Goal: Information Seeking & Learning: Compare options

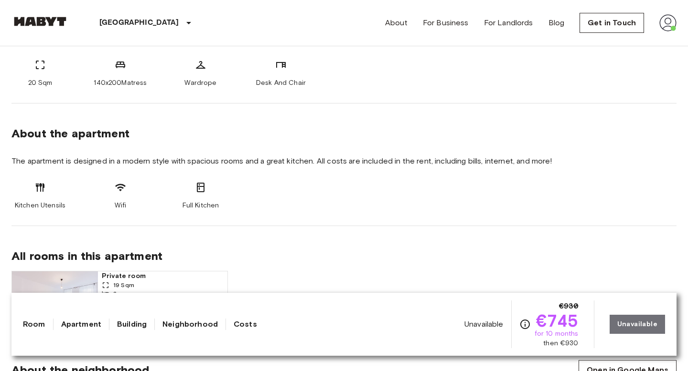
scroll to position [409, 0]
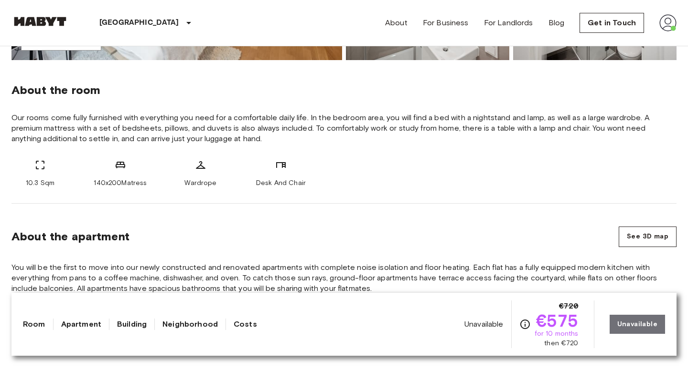
scroll to position [330, 0]
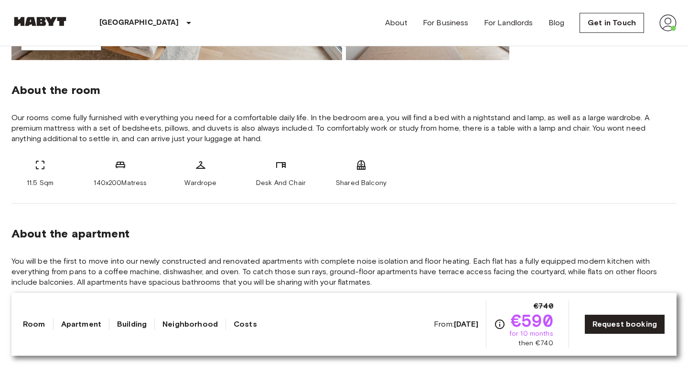
scroll to position [329, 0]
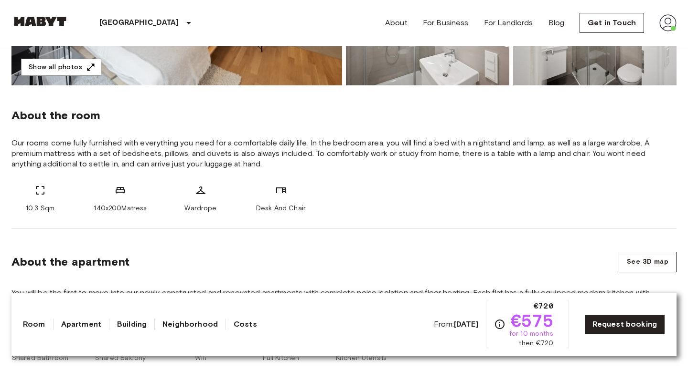
scroll to position [305, 0]
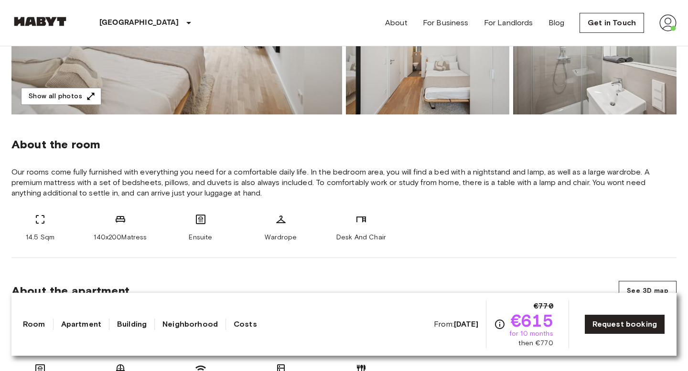
scroll to position [277, 0]
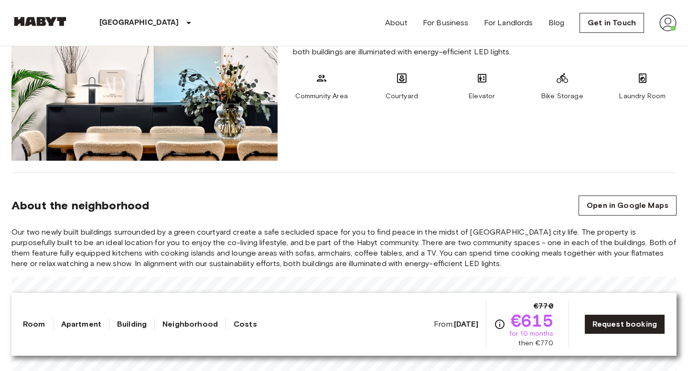
scroll to position [903, 0]
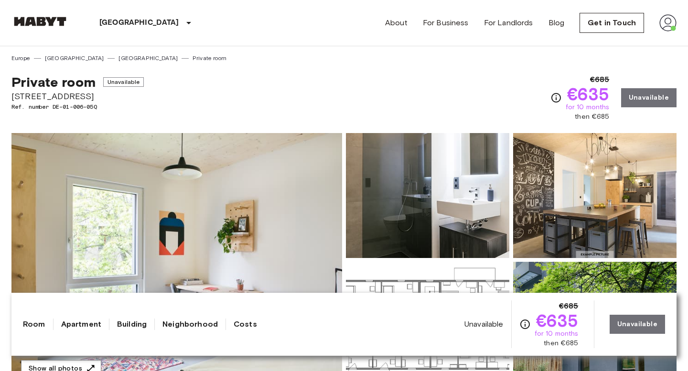
click at [48, 15] on div "Berlin Europe Amsterdam Berlin Brussels Cologne Dusseldorf Frankfurt Graz Hambu…" at bounding box center [117, 23] width 213 height 46
click at [46, 22] on img at bounding box center [39, 22] width 57 height 10
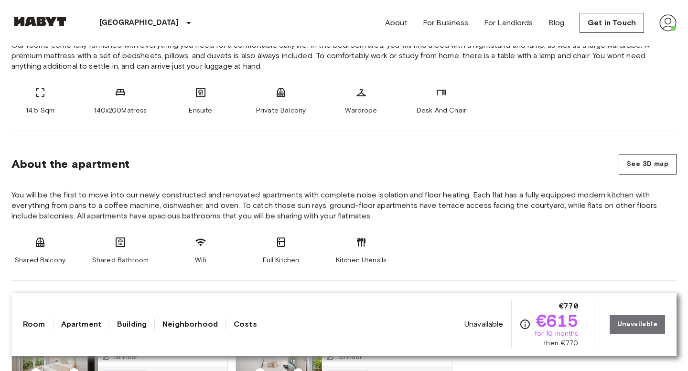
scroll to position [400, 0]
click at [655, 161] on button "See 3D map" at bounding box center [647, 164] width 58 height 21
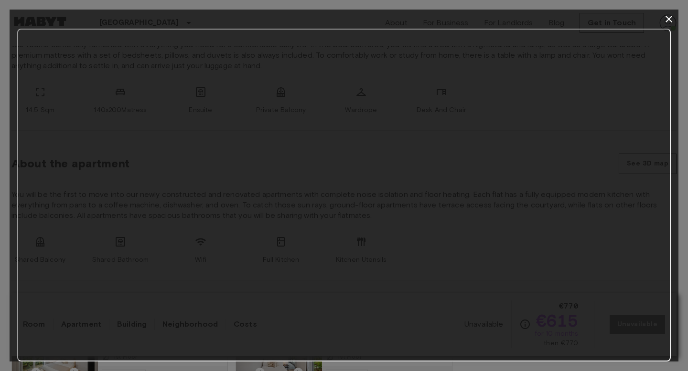
click at [668, 17] on icon "button" at bounding box center [668, 18] width 11 height 11
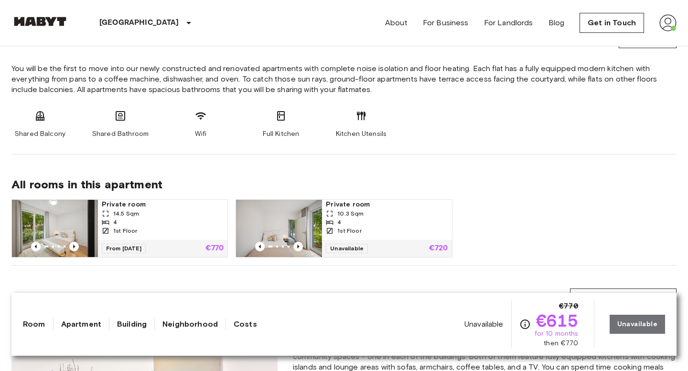
scroll to position [531, 0]
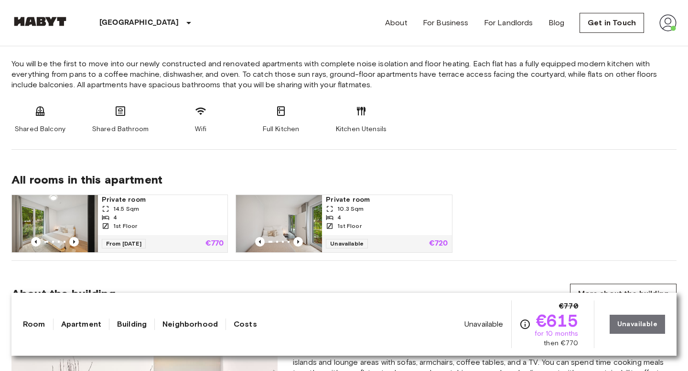
click at [479, 328] on span "Unavailable" at bounding box center [483, 324] width 39 height 11
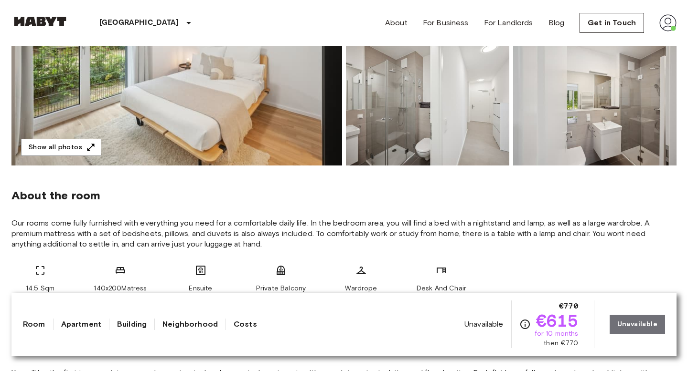
scroll to position [0, 0]
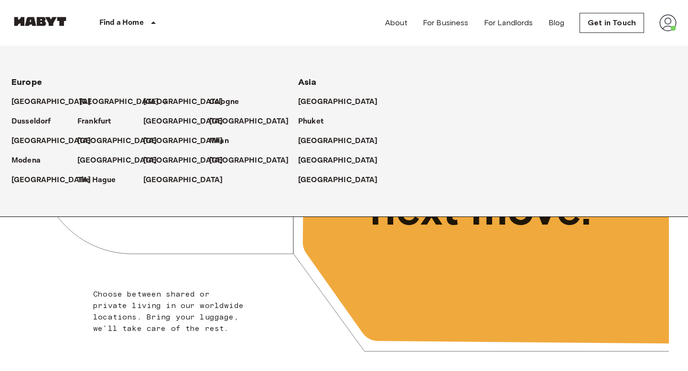
click at [88, 104] on p "[GEOGRAPHIC_DATA]" at bounding box center [119, 101] width 80 height 11
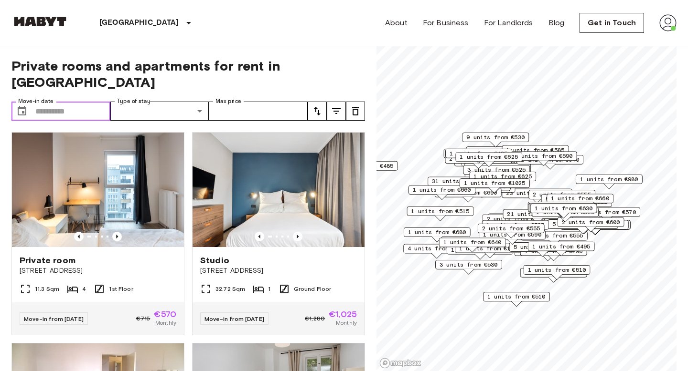
click at [103, 102] on input "Move-in date" at bounding box center [72, 111] width 75 height 19
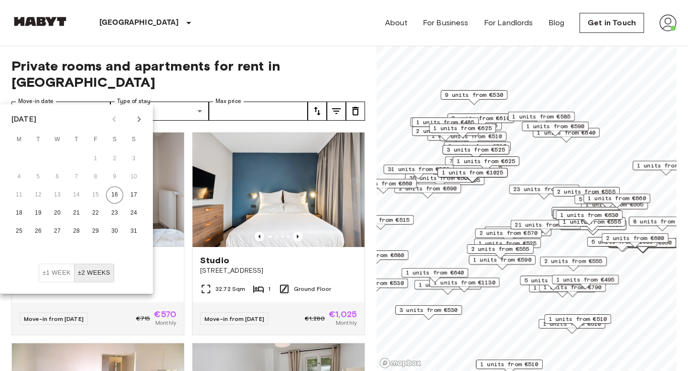
click at [136, 117] on icon "Next month" at bounding box center [138, 119] width 11 height 11
click at [58, 155] on button "1" at bounding box center [57, 158] width 17 height 17
type input "**********"
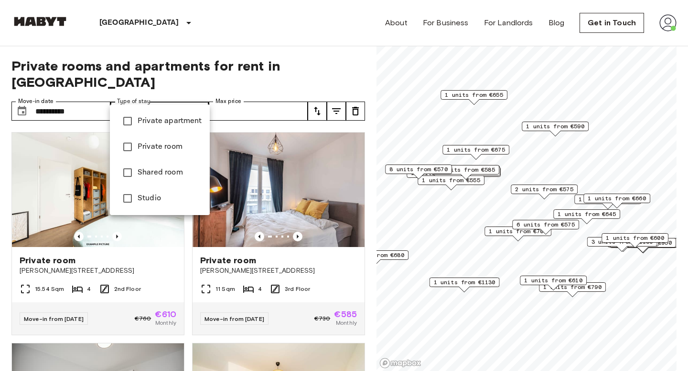
click at [162, 152] on span "Private room" at bounding box center [170, 146] width 64 height 11
type input "**********"
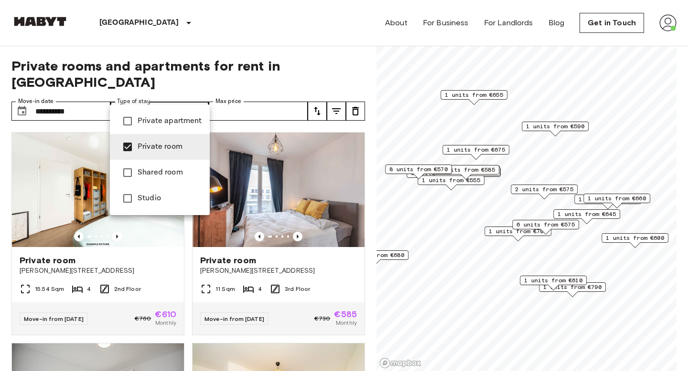
click at [292, 96] on div at bounding box center [344, 185] width 688 height 371
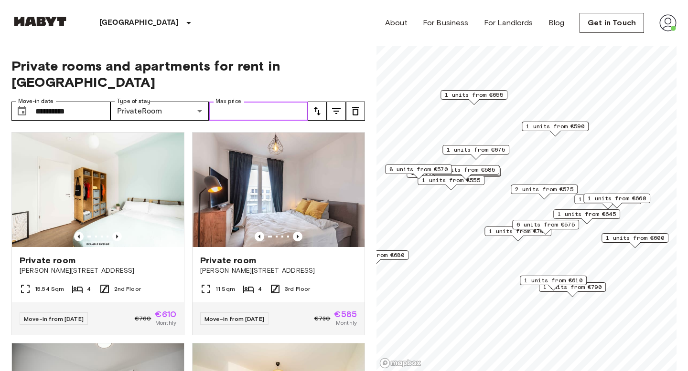
click at [271, 102] on input "Max price" at bounding box center [258, 111] width 99 height 19
type input "***"
click at [319, 102] on button "tune" at bounding box center [316, 111] width 19 height 19
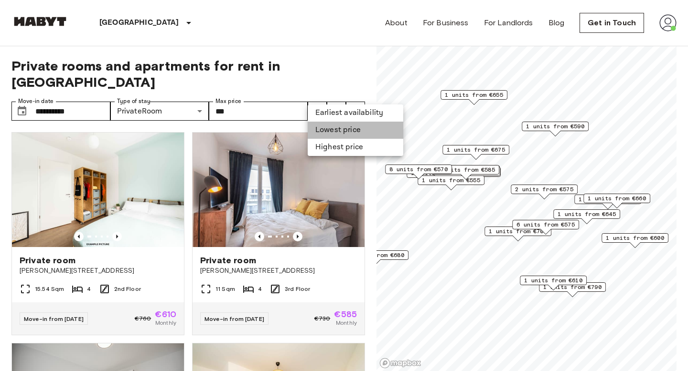
click at [332, 129] on li "Lowest price" at bounding box center [354, 130] width 95 height 17
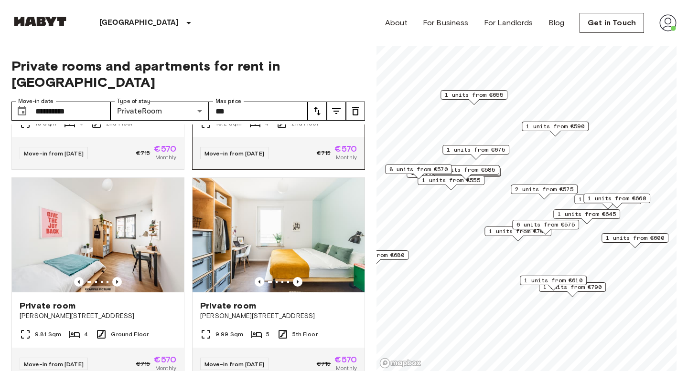
scroll to position [370, 0]
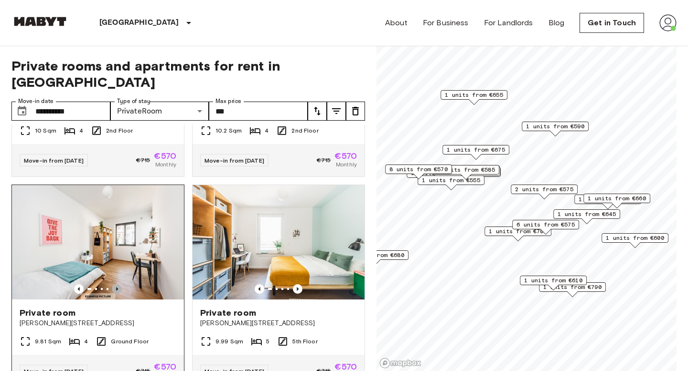
click at [120, 285] on icon "Previous image" at bounding box center [117, 290] width 10 height 10
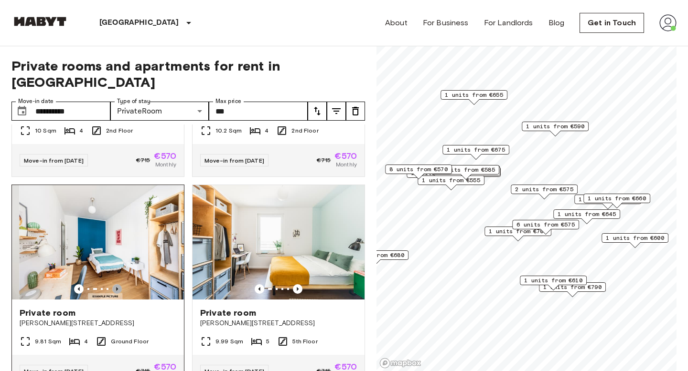
click at [120, 285] on icon "Previous image" at bounding box center [117, 290] width 10 height 10
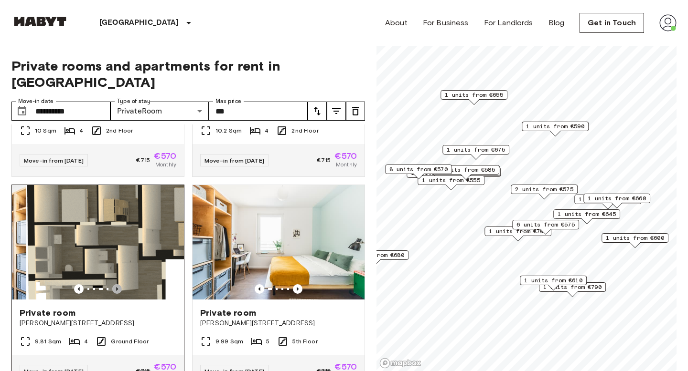
click at [120, 285] on icon "Previous image" at bounding box center [117, 290] width 10 height 10
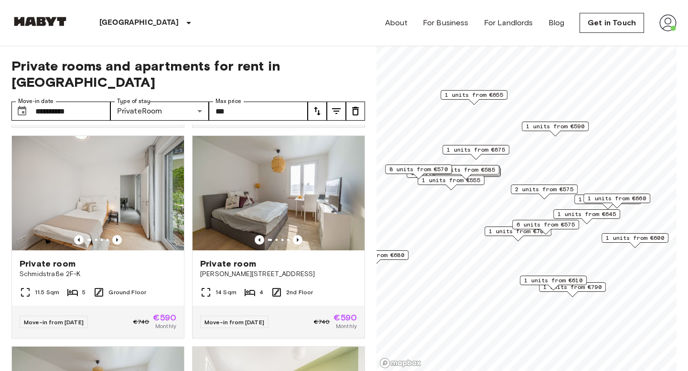
scroll to position [2099, 0]
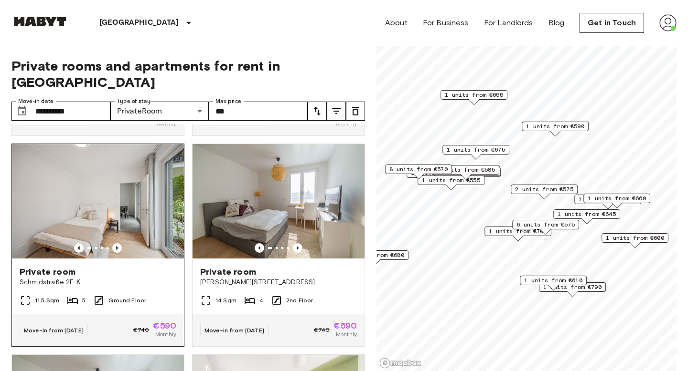
click at [141, 179] on img at bounding box center [98, 201] width 172 height 115
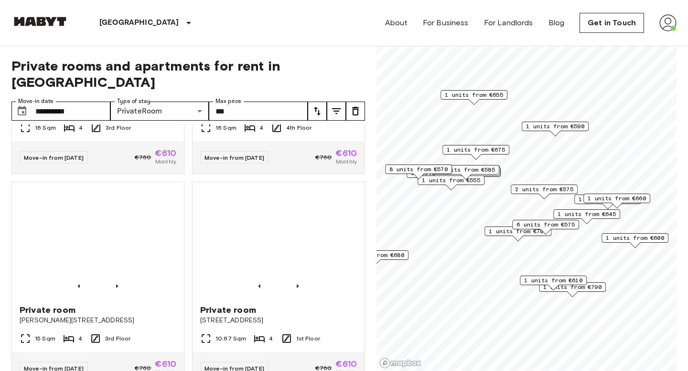
scroll to position [3330, 0]
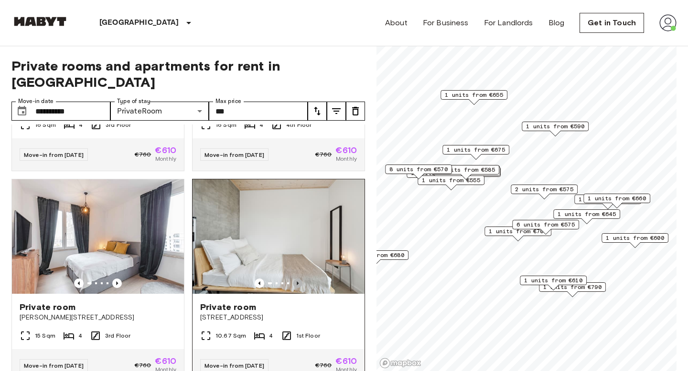
click at [298, 279] on icon "Previous image" at bounding box center [298, 284] width 10 height 10
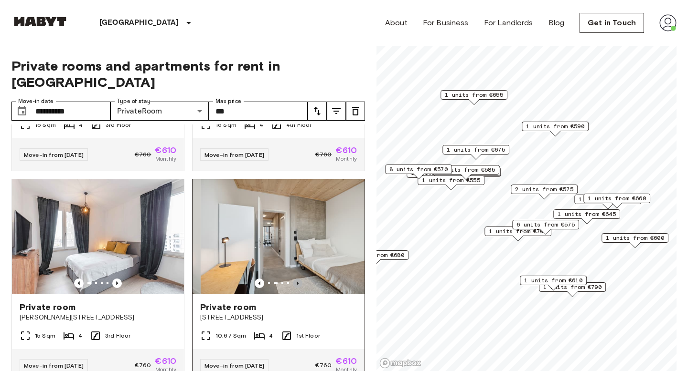
click at [298, 279] on icon "Previous image" at bounding box center [298, 284] width 10 height 10
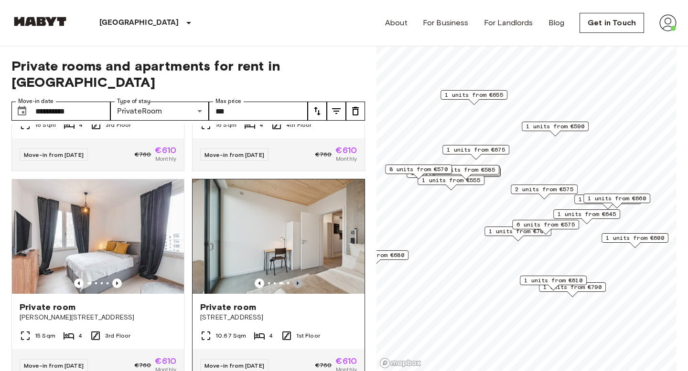
click at [298, 279] on icon "Previous image" at bounding box center [298, 284] width 10 height 10
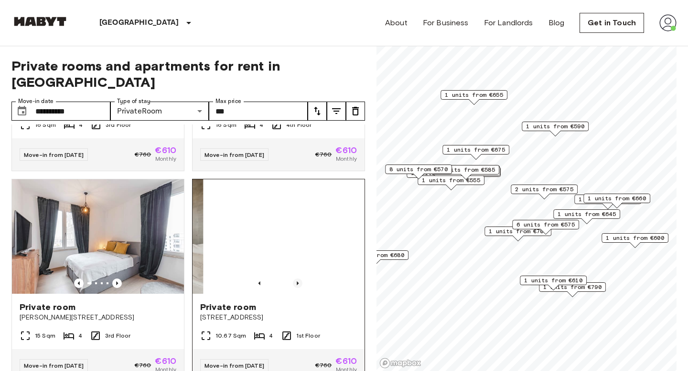
scroll to position [3378, 0]
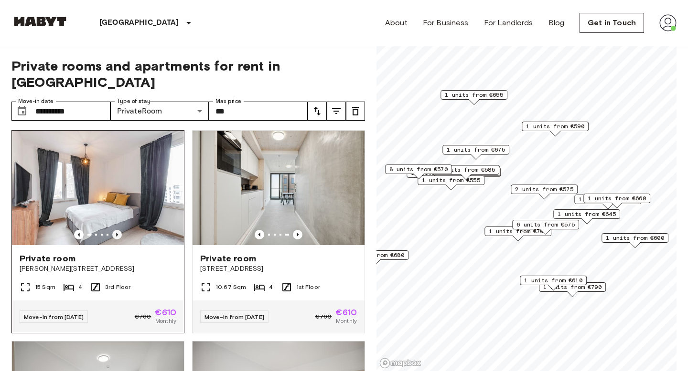
click at [119, 230] on icon "Previous image" at bounding box center [117, 235] width 10 height 10
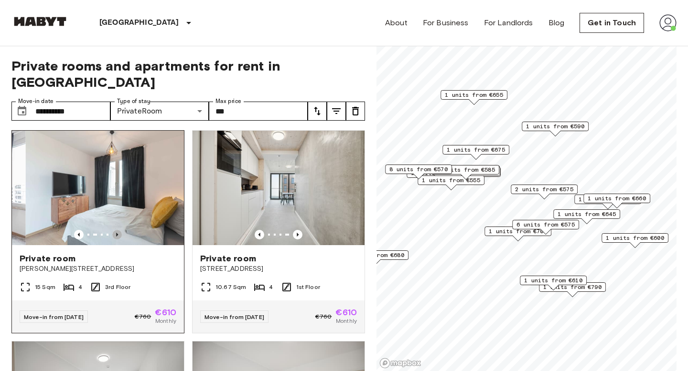
click at [119, 230] on icon "Previous image" at bounding box center [117, 235] width 10 height 10
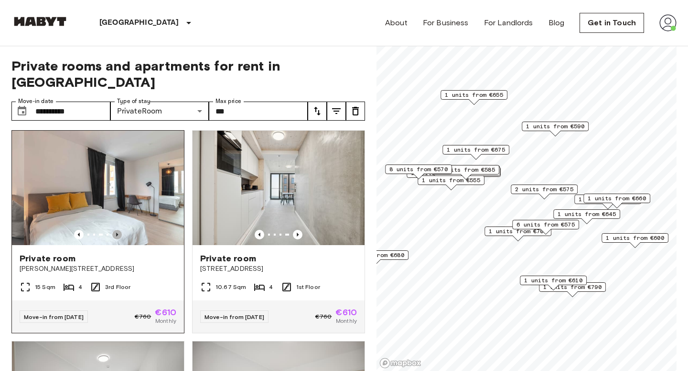
click at [119, 230] on icon "Previous image" at bounding box center [117, 235] width 10 height 10
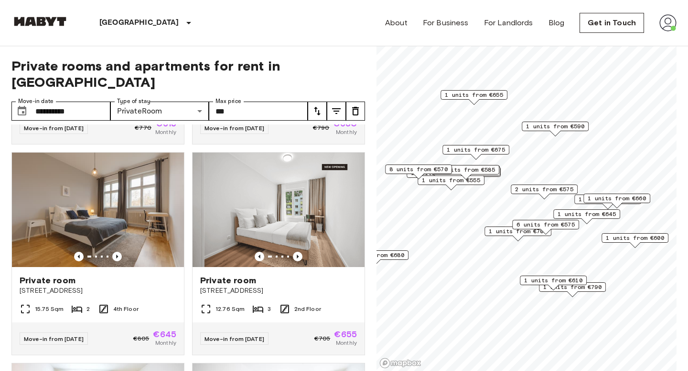
scroll to position [3990, 0]
click at [299, 252] on icon "Previous image" at bounding box center [298, 257] width 10 height 10
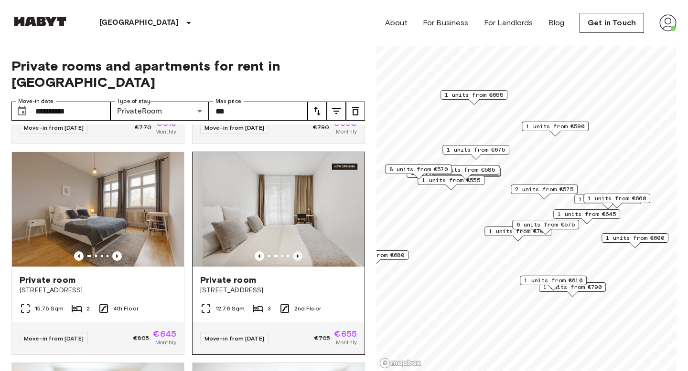
click at [299, 252] on icon "Previous image" at bounding box center [298, 257] width 10 height 10
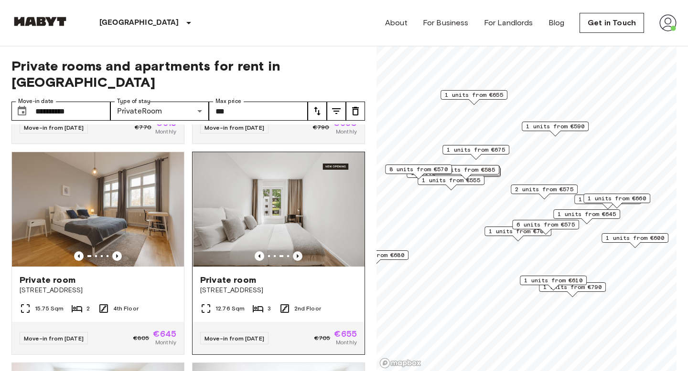
click at [299, 252] on icon "Previous image" at bounding box center [298, 257] width 10 height 10
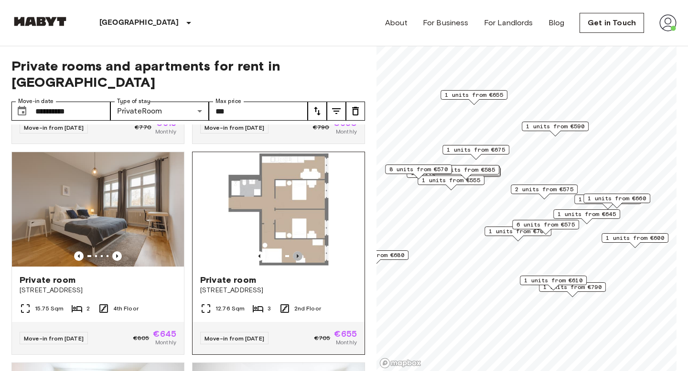
click at [301, 252] on icon "Previous image" at bounding box center [298, 257] width 10 height 10
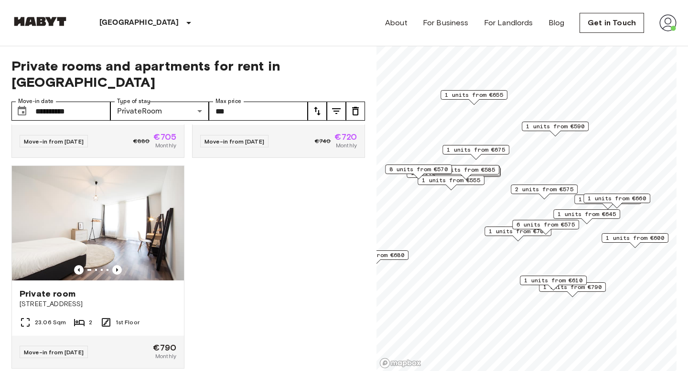
scroll to position [5024, 0]
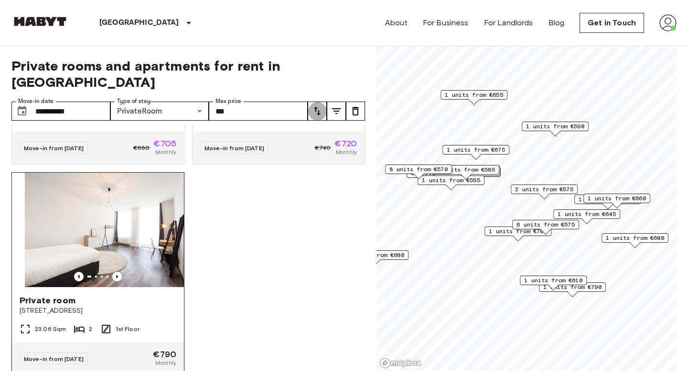
drag, startPoint x: 76, startPoint y: 201, endPoint x: 89, endPoint y: 182, distance: 22.6
click at [89, 182] on img at bounding box center [111, 230] width 172 height 115
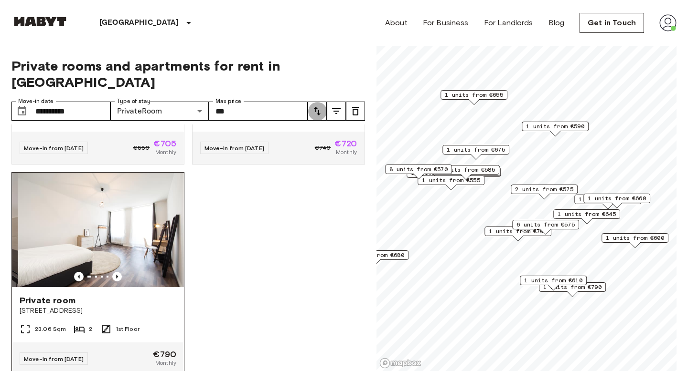
click at [89, 182] on img at bounding box center [104, 230] width 172 height 115
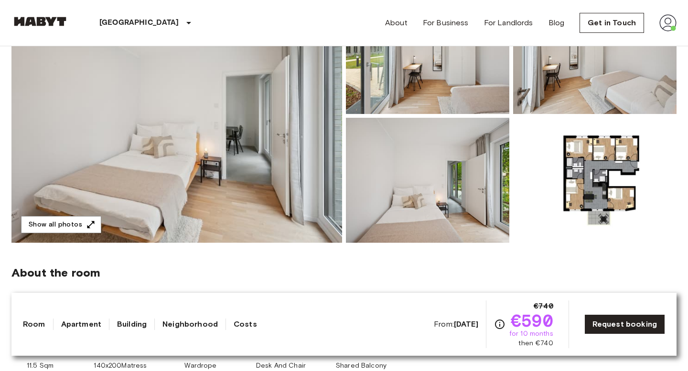
scroll to position [156, 0]
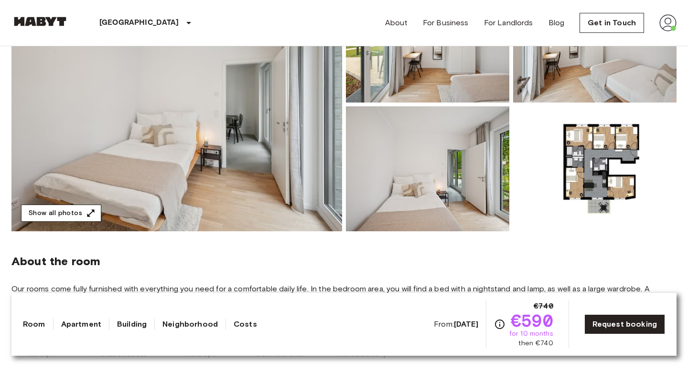
click at [72, 208] on button "Show all photos" at bounding box center [61, 214] width 80 height 18
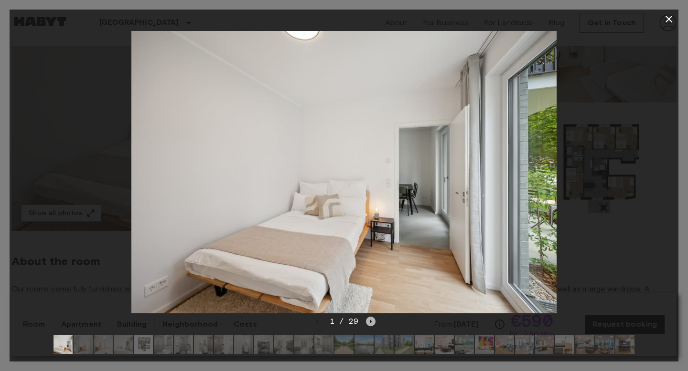
click at [370, 325] on icon "Next image" at bounding box center [371, 322] width 10 height 10
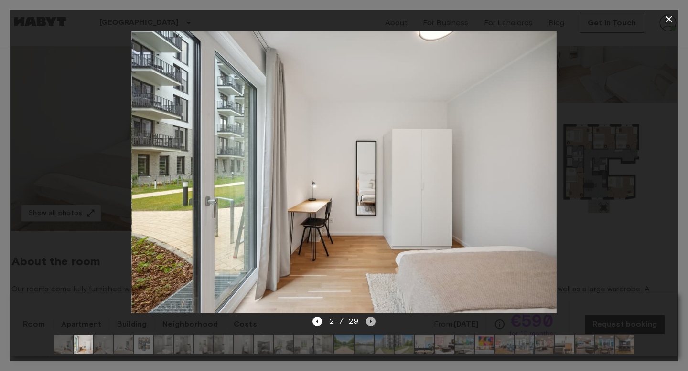
click at [370, 325] on icon "Next image" at bounding box center [371, 322] width 10 height 10
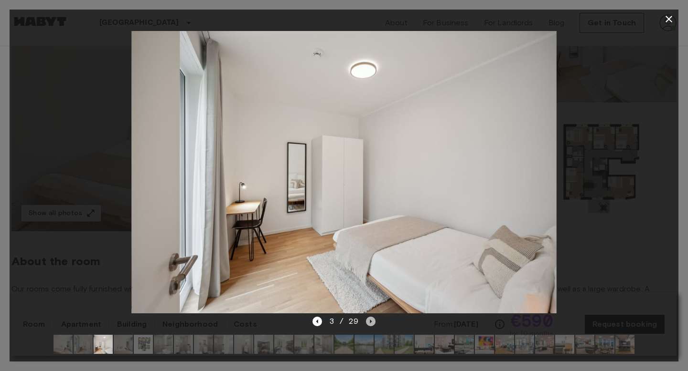
click at [370, 325] on icon "Next image" at bounding box center [371, 322] width 10 height 10
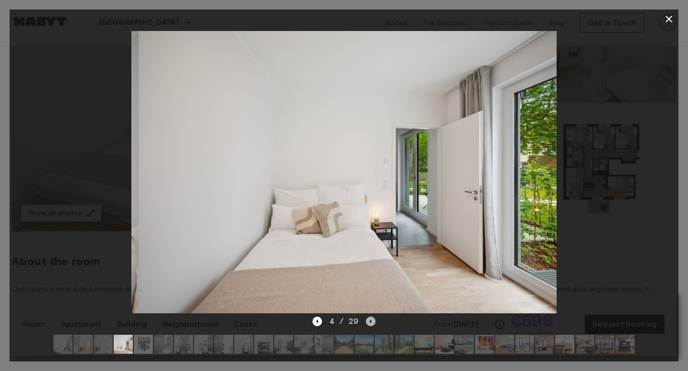
click at [370, 325] on icon "Next image" at bounding box center [371, 322] width 10 height 10
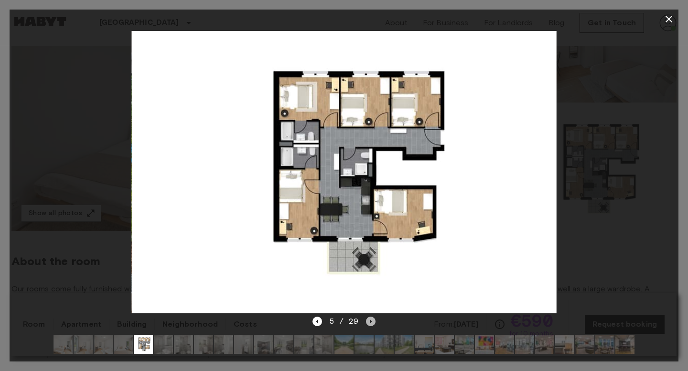
click at [370, 325] on icon "Next image" at bounding box center [371, 322] width 10 height 10
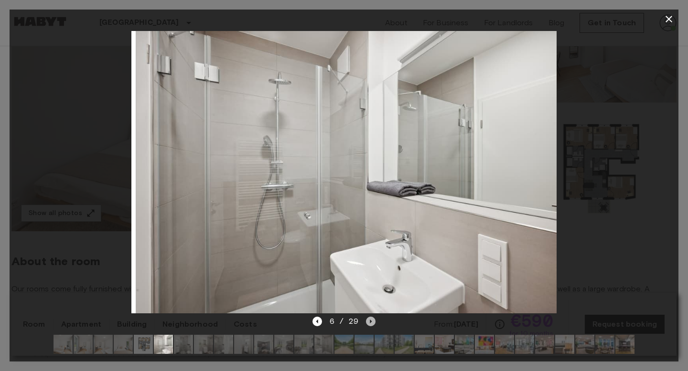
click at [370, 325] on icon "Next image" at bounding box center [371, 322] width 10 height 10
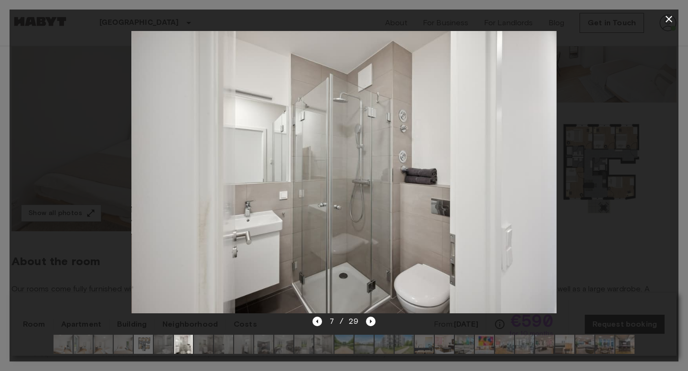
click at [310, 322] on div "7 / 29" at bounding box center [344, 339] width 668 height 46
click at [315, 322] on icon "Previous image" at bounding box center [317, 322] width 10 height 10
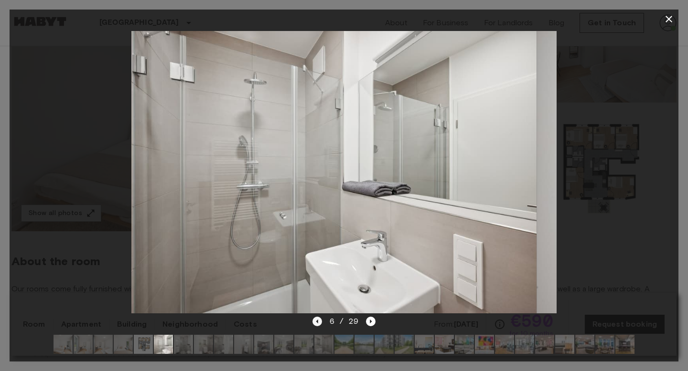
click at [315, 322] on icon "Previous image" at bounding box center [317, 322] width 10 height 10
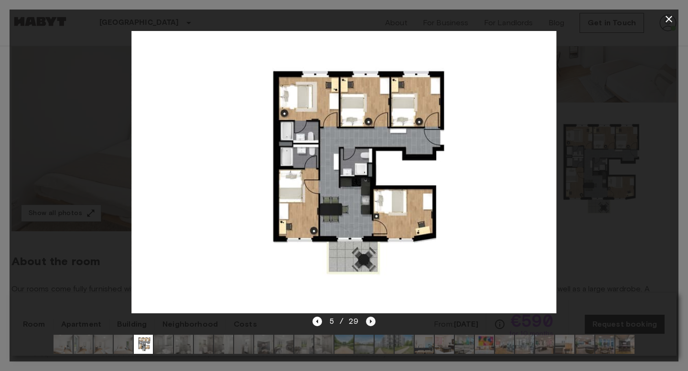
click at [372, 319] on icon "Next image" at bounding box center [371, 322] width 10 height 10
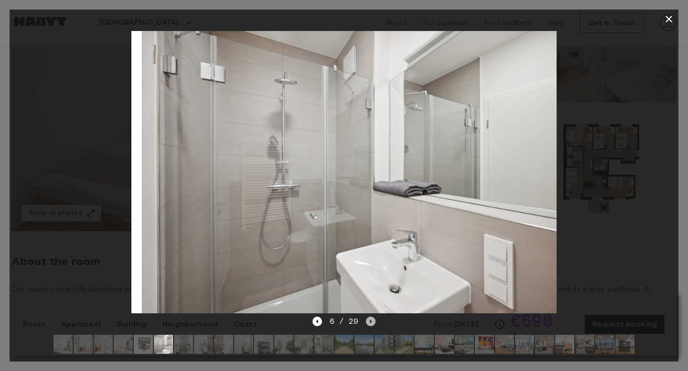
click at [372, 319] on icon "Next image" at bounding box center [371, 322] width 10 height 10
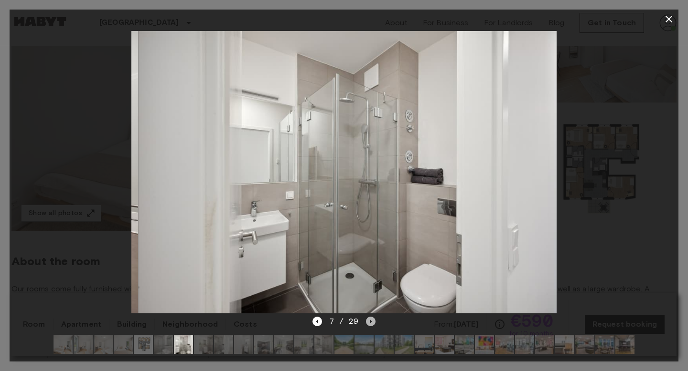
click at [372, 319] on icon "Next image" at bounding box center [371, 322] width 10 height 10
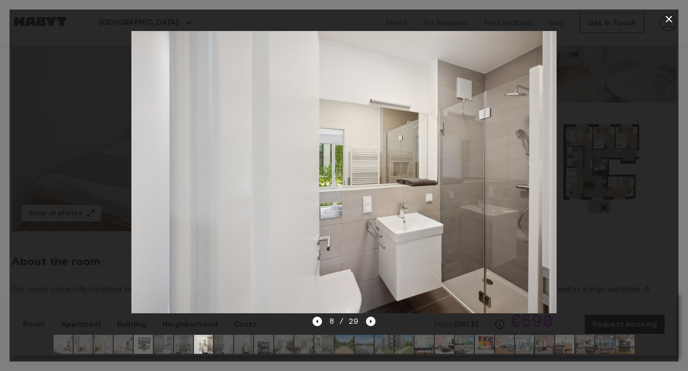
click at [372, 319] on icon "Next image" at bounding box center [371, 322] width 10 height 10
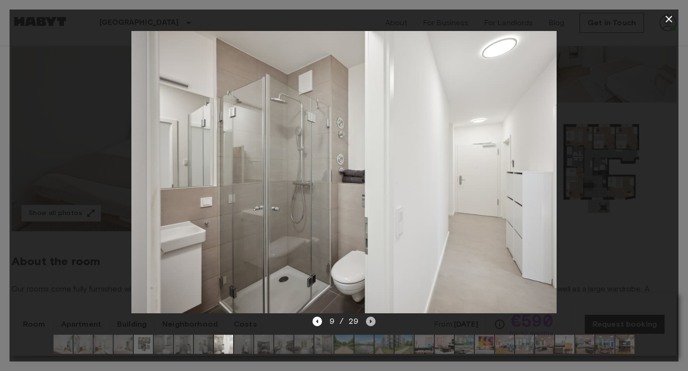
click at [372, 319] on icon "Next image" at bounding box center [371, 322] width 10 height 10
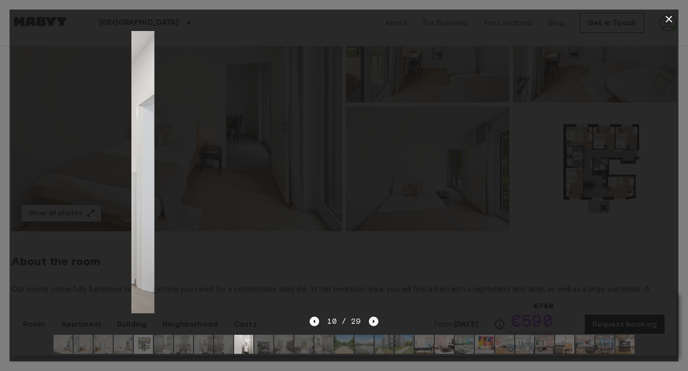
click at [372, 319] on icon "Next image" at bounding box center [374, 322] width 10 height 10
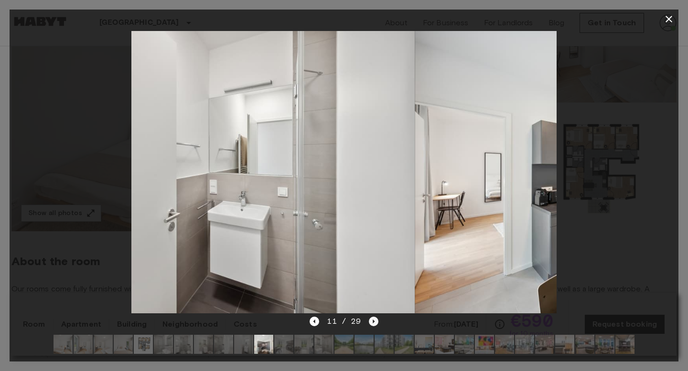
click at [372, 319] on icon "Next image" at bounding box center [374, 322] width 10 height 10
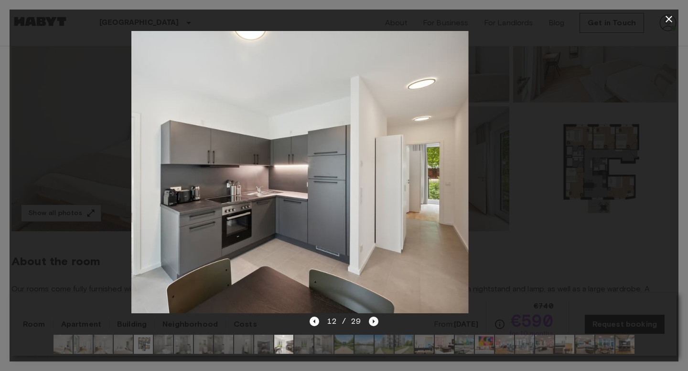
click at [372, 319] on icon "Next image" at bounding box center [374, 322] width 10 height 10
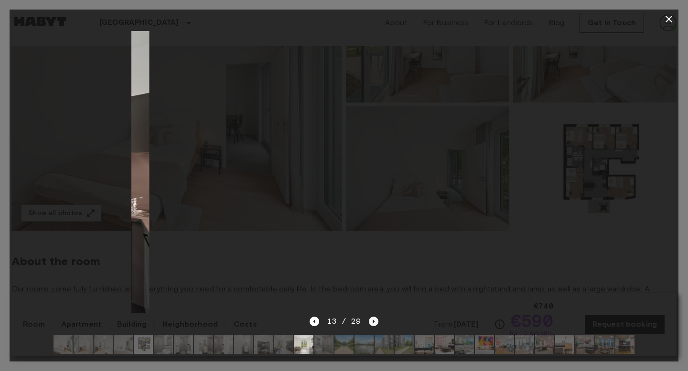
click at [372, 319] on icon "Next image" at bounding box center [374, 322] width 10 height 10
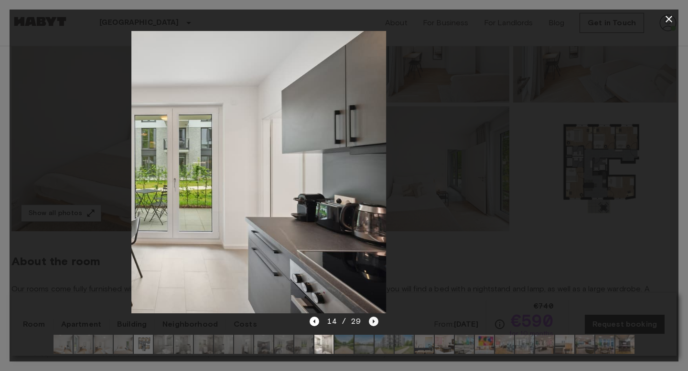
click at [372, 319] on icon "Next image" at bounding box center [374, 322] width 10 height 10
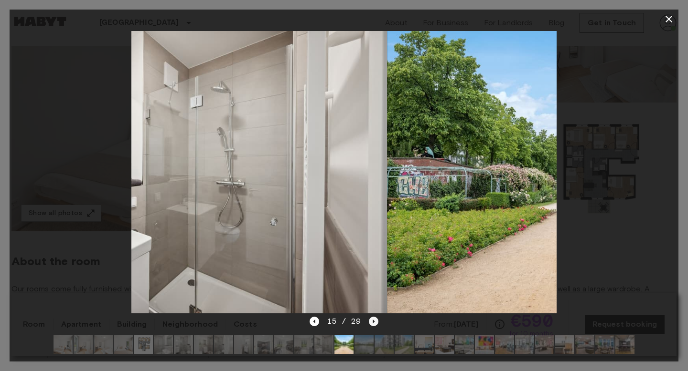
click at [372, 319] on icon "Next image" at bounding box center [374, 322] width 10 height 10
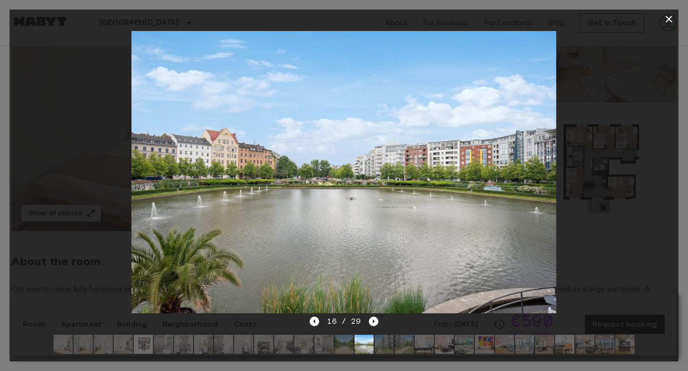
click at [666, 21] on icon "button" at bounding box center [668, 18] width 11 height 11
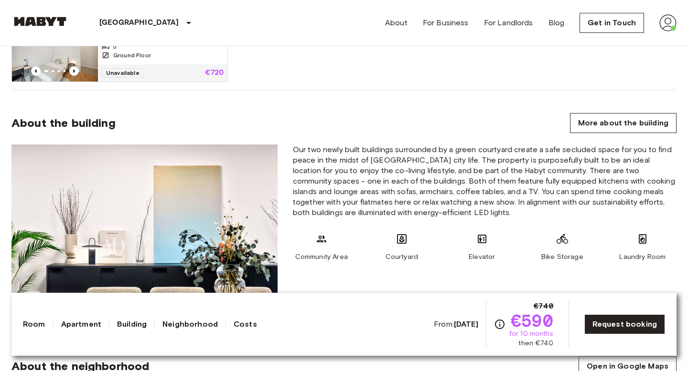
scroll to position [790, 0]
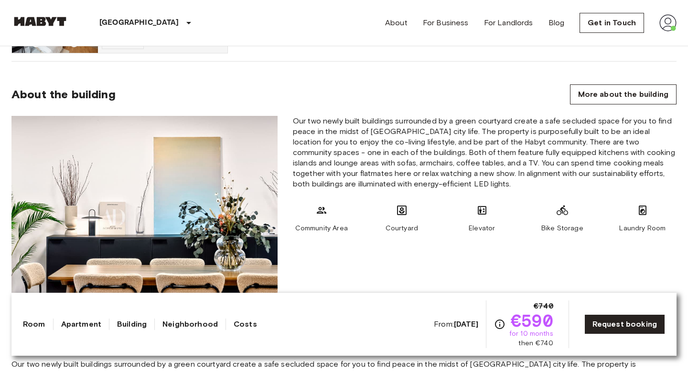
click at [674, 24] on img at bounding box center [667, 22] width 17 height 17
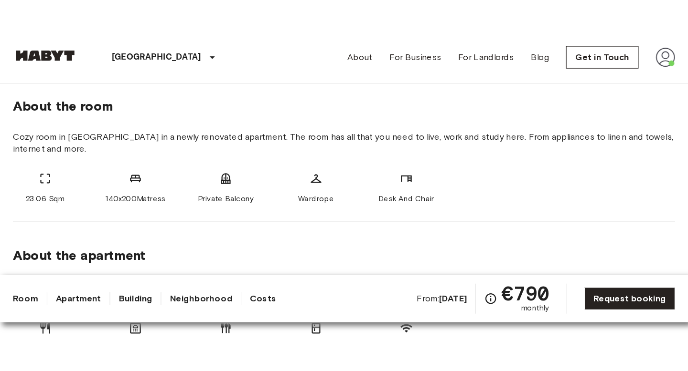
scroll to position [342, 0]
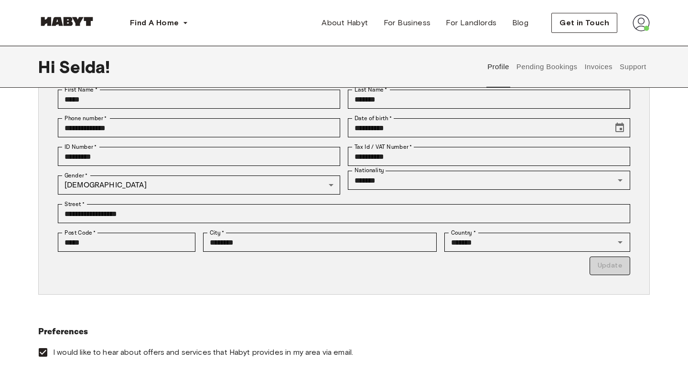
scroll to position [106, 0]
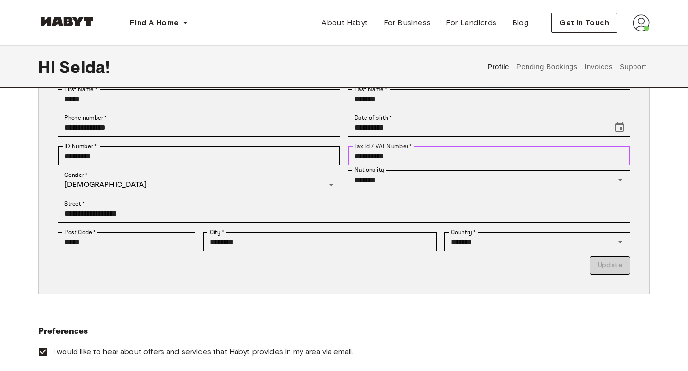
drag, startPoint x: 414, startPoint y: 162, endPoint x: 302, endPoint y: 153, distance: 113.0
click at [301, 153] on div "**********" at bounding box center [340, 180] width 580 height 190
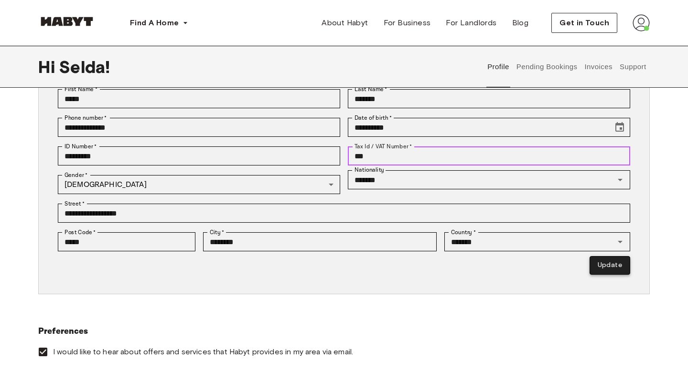
type input "***"
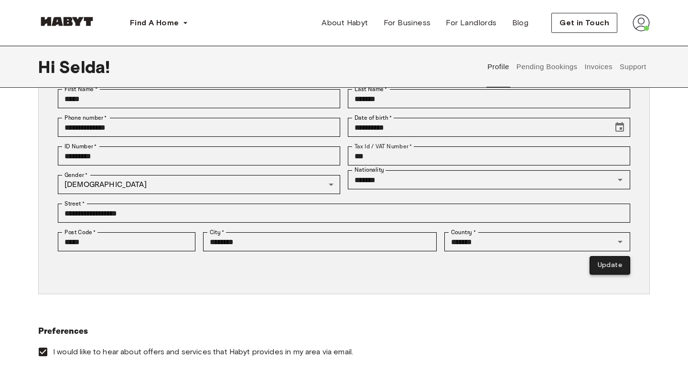
click at [615, 270] on button "Update" at bounding box center [609, 265] width 41 height 19
type input "*********"
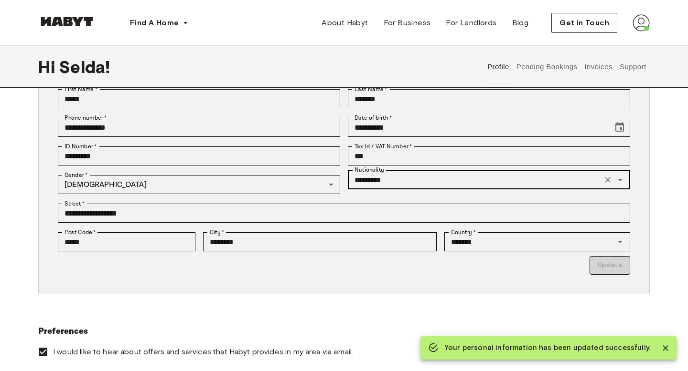
scroll to position [0, 0]
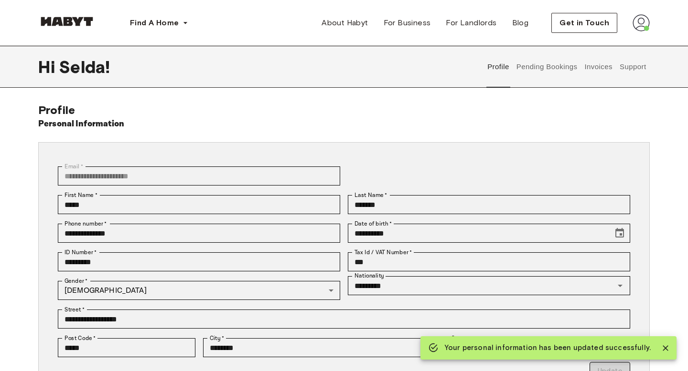
click at [80, 14] on div at bounding box center [66, 23] width 57 height 32
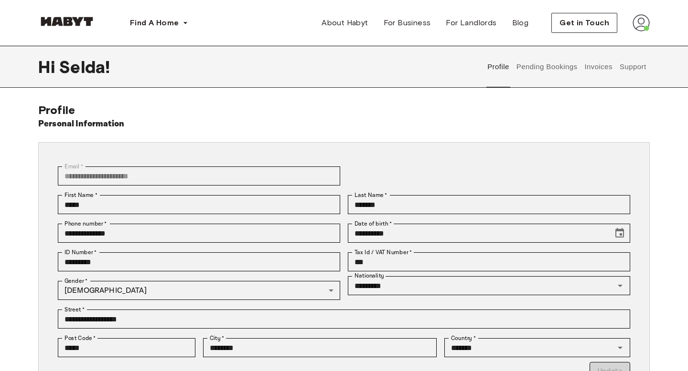
click at [73, 30] on div at bounding box center [66, 23] width 57 height 32
click at [71, 26] on img at bounding box center [66, 22] width 57 height 10
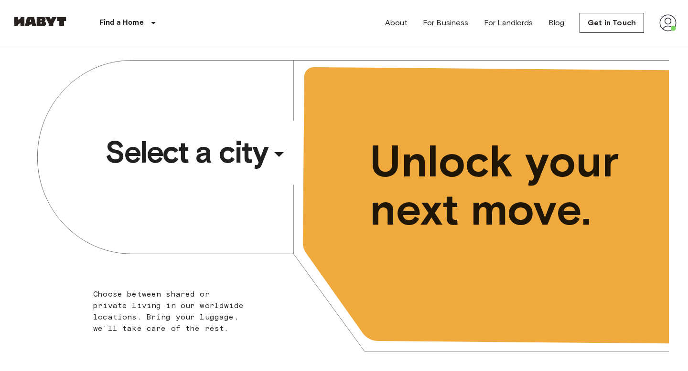
click at [209, 149] on span "Select a city" at bounding box center [186, 152] width 162 height 38
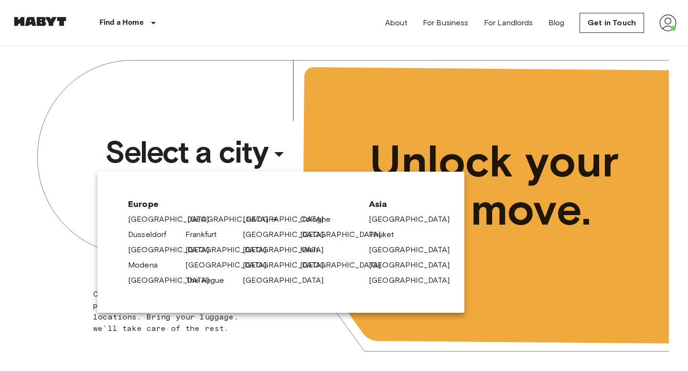
click at [198, 215] on link "[GEOGRAPHIC_DATA]" at bounding box center [232, 219] width 91 height 11
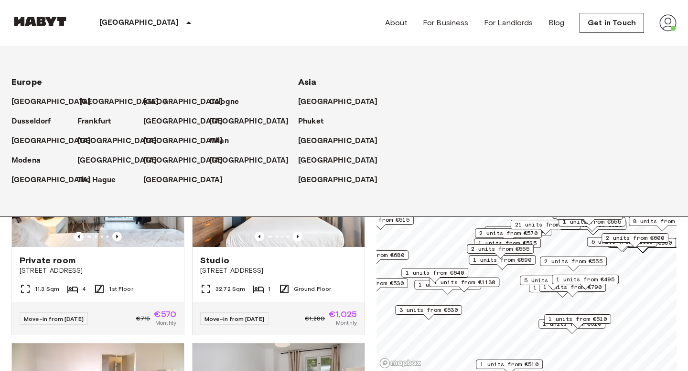
click at [91, 100] on p "[GEOGRAPHIC_DATA]" at bounding box center [119, 101] width 80 height 11
click at [159, 23] on div "[GEOGRAPHIC_DATA]" at bounding box center [147, 23] width 156 height 46
click at [83, 102] on p "[GEOGRAPHIC_DATA]" at bounding box center [119, 101] width 80 height 11
click at [322, 21] on div "Berlin Europe Amsterdam Berlin Brussels Cologne Dusseldorf Frankfurt Graz Hambu…" at bounding box center [343, 23] width 665 height 46
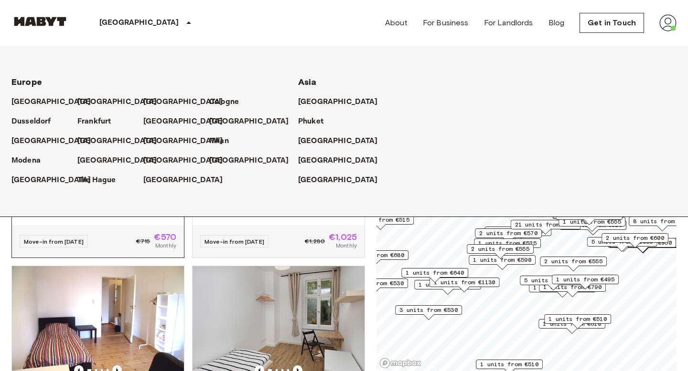
scroll to position [79, 0]
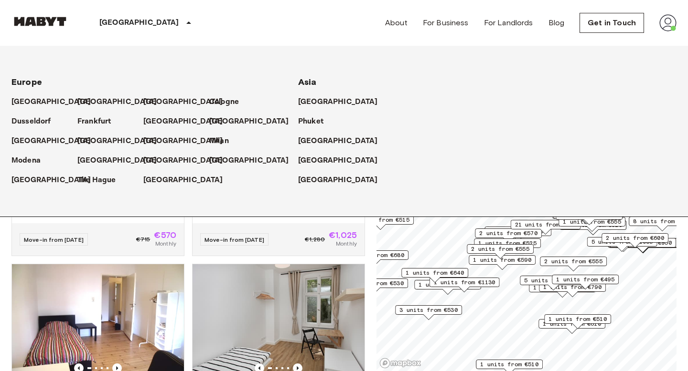
click at [5, 238] on div "Private room Einbecker Straße 27 11.3 Sqm 4 1st Floor Move-in from 19 Aug 25 €7…" at bounding box center [94, 150] width 180 height 211
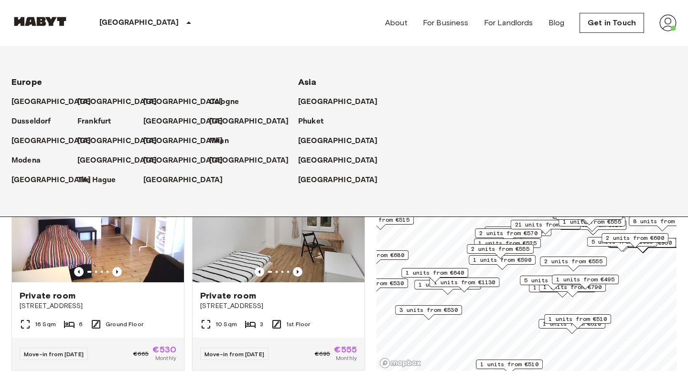
scroll to position [0, 0]
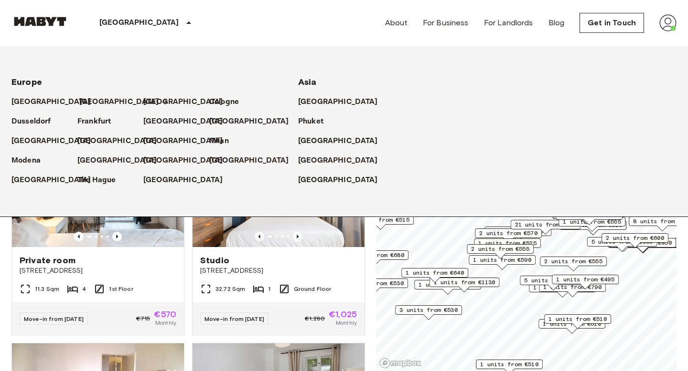
click at [86, 101] on p "[GEOGRAPHIC_DATA]" at bounding box center [119, 101] width 80 height 11
click at [196, 26] on div "Berlin Europe Amsterdam Berlin Brussels Cologne Dusseldorf Frankfurt Graz Hambu…" at bounding box center [343, 23] width 665 height 46
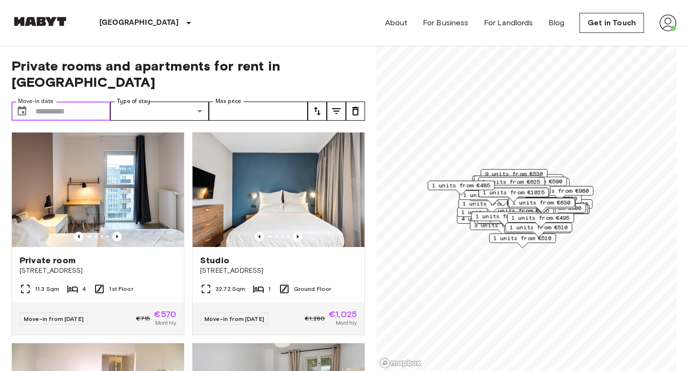
click at [67, 102] on input "Move-in date" at bounding box center [72, 111] width 75 height 19
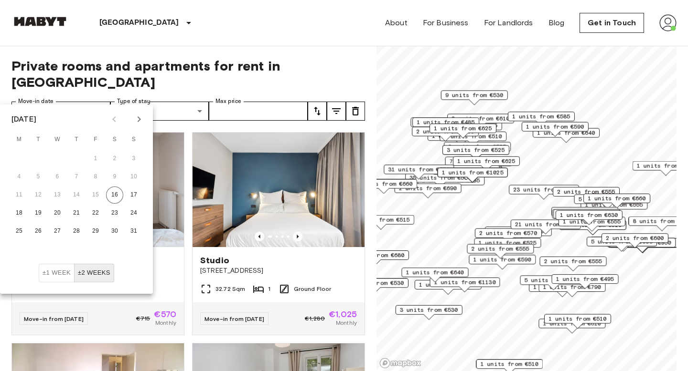
click at [143, 123] on icon "Next month" at bounding box center [138, 119] width 11 height 11
click at [61, 155] on button "1" at bounding box center [57, 158] width 17 height 17
type input "**********"
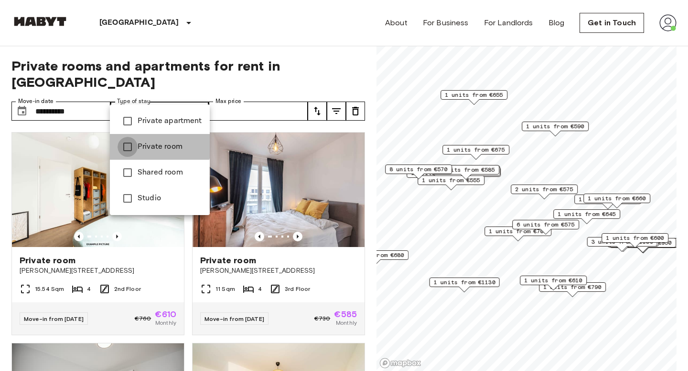
type input "**********"
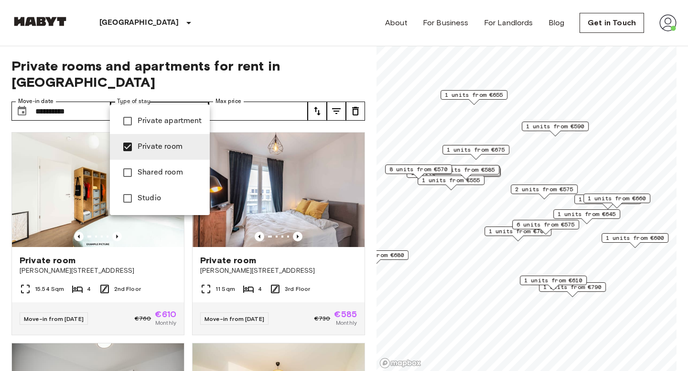
click at [240, 104] on div at bounding box center [344, 185] width 688 height 371
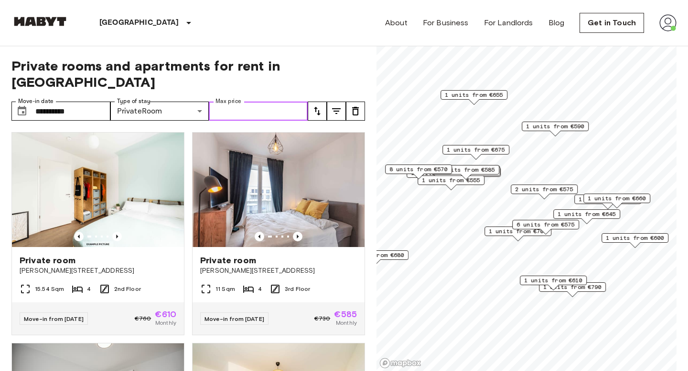
click at [241, 102] on input "Max price" at bounding box center [258, 111] width 99 height 19
type input "***"
click at [319, 107] on icon "tune" at bounding box center [317, 111] width 7 height 9
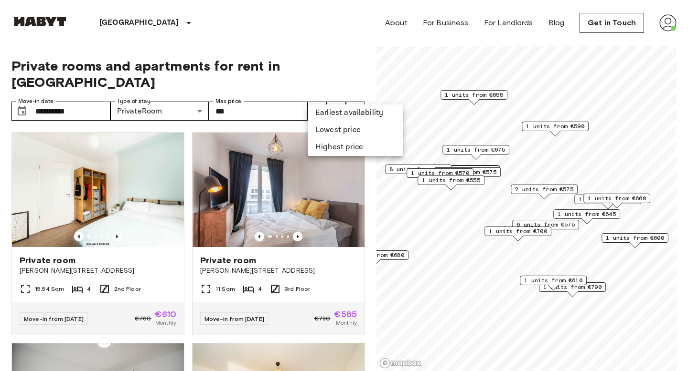
click at [338, 131] on li "Lowest price" at bounding box center [354, 130] width 95 height 17
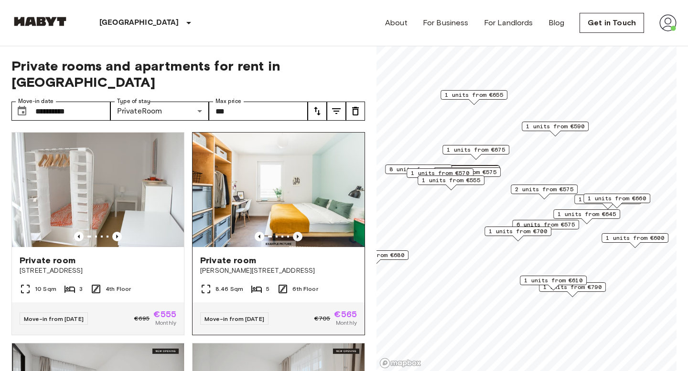
click at [297, 232] on icon "Previous image" at bounding box center [298, 237] width 10 height 10
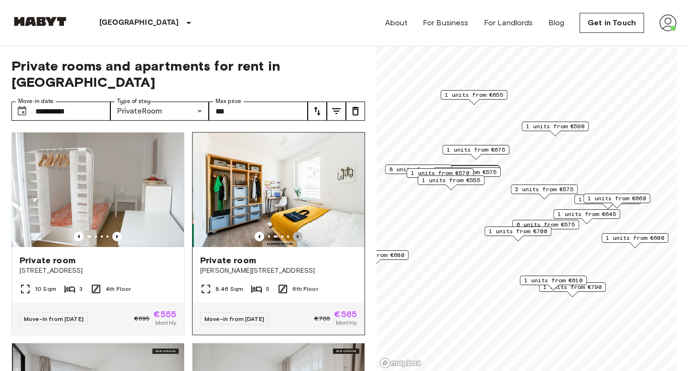
click at [297, 232] on icon "Previous image" at bounding box center [298, 237] width 10 height 10
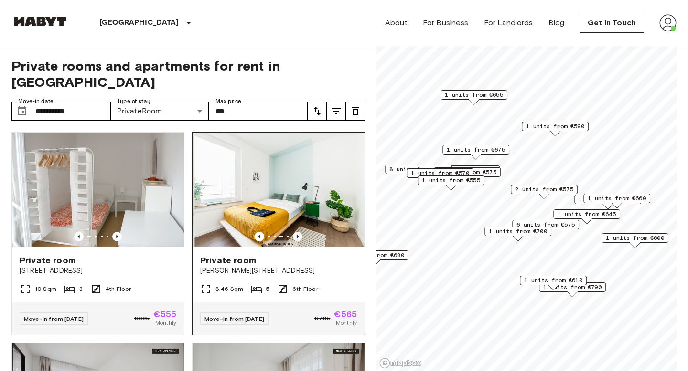
click at [297, 232] on icon "Previous image" at bounding box center [298, 237] width 10 height 10
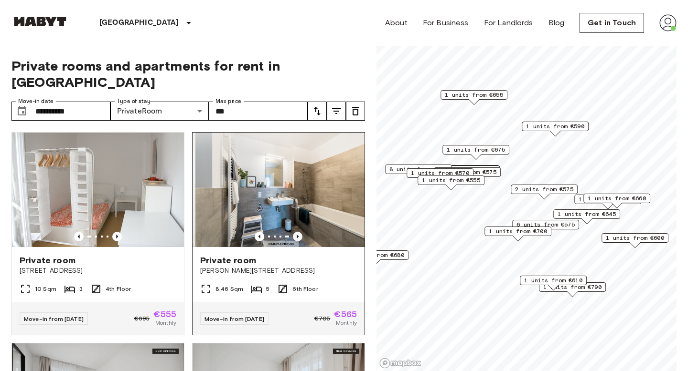
click at [297, 232] on icon "Previous image" at bounding box center [298, 237] width 10 height 10
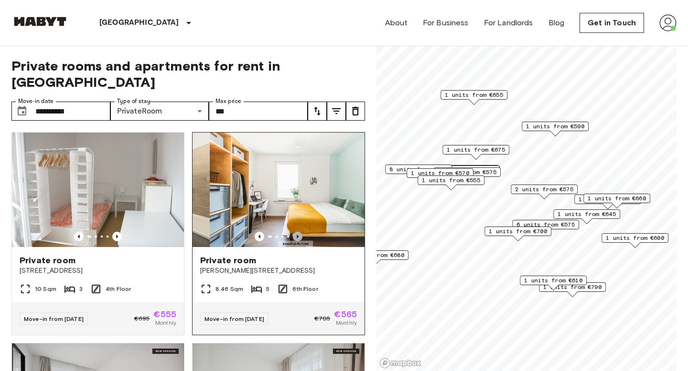
click at [297, 232] on icon "Previous image" at bounding box center [298, 237] width 10 height 10
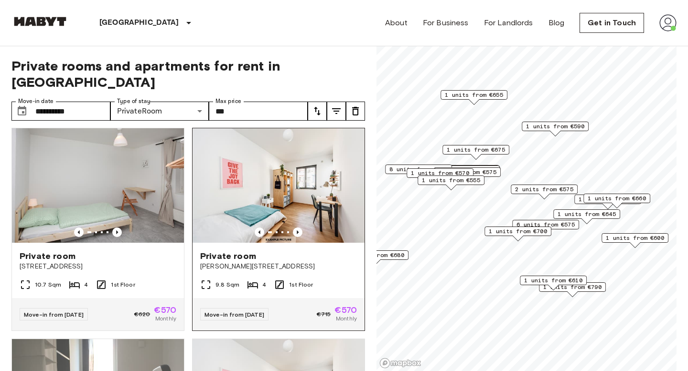
scroll to position [631, 0]
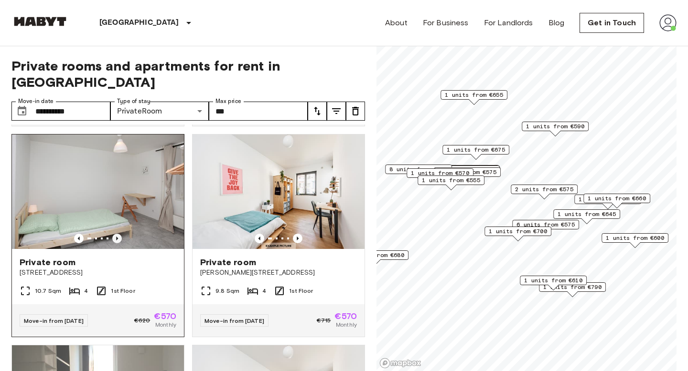
click at [114, 234] on icon "Previous image" at bounding box center [117, 239] width 10 height 10
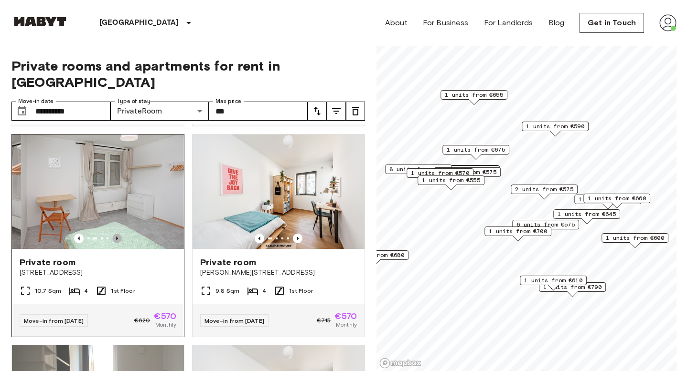
click at [114, 234] on icon "Previous image" at bounding box center [117, 239] width 10 height 10
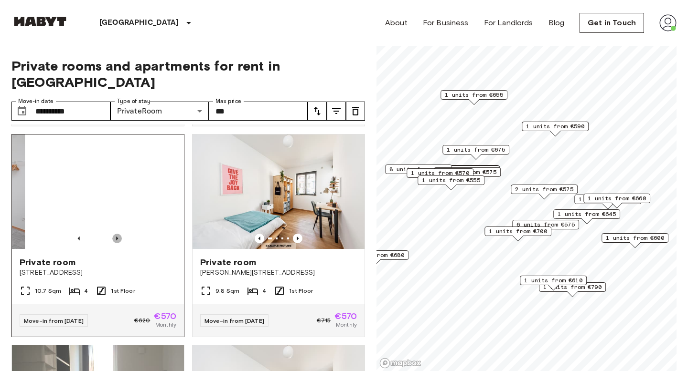
click at [114, 234] on icon "Previous image" at bounding box center [117, 239] width 10 height 10
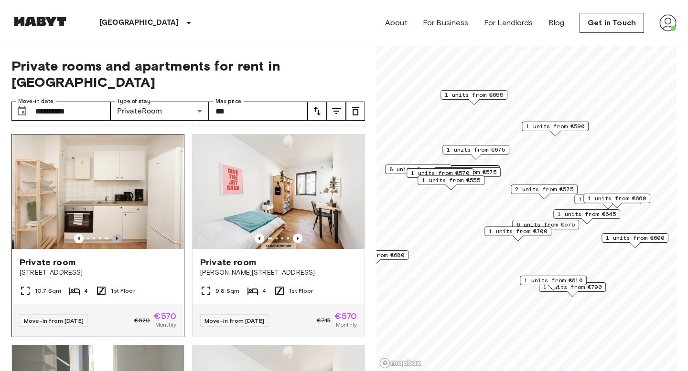
click at [114, 234] on icon "Previous image" at bounding box center [117, 239] width 10 height 10
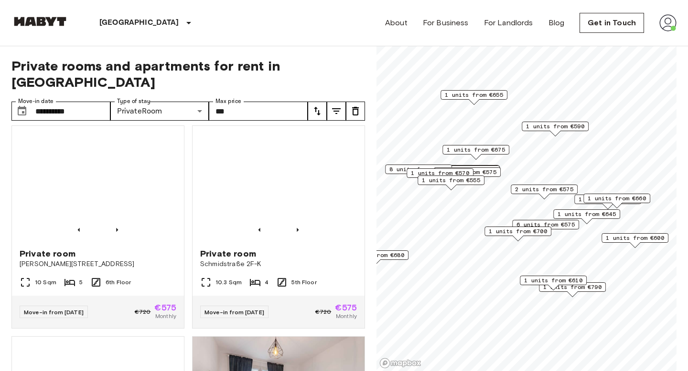
scroll to position [1233, 0]
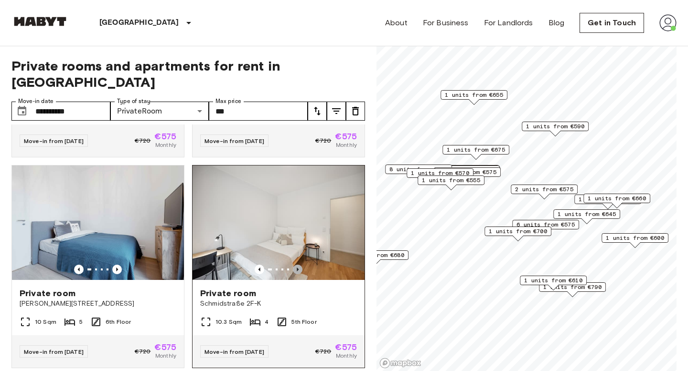
click at [300, 265] on icon "Previous image" at bounding box center [298, 270] width 10 height 10
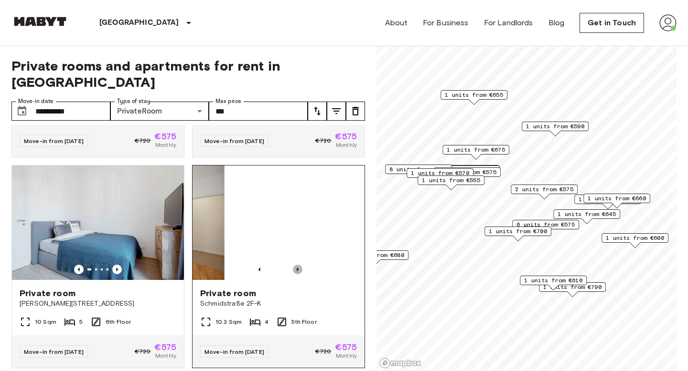
click at [300, 265] on icon "Previous image" at bounding box center [298, 270] width 10 height 10
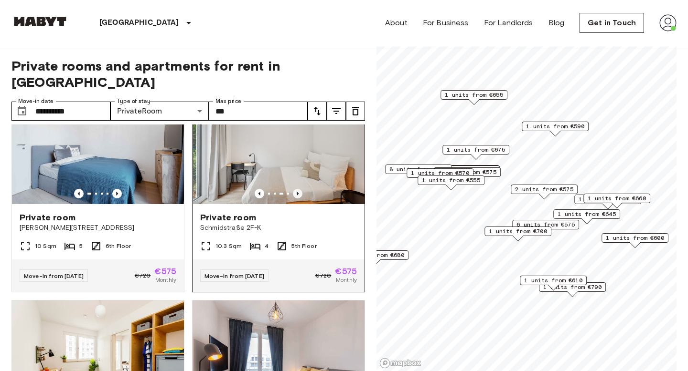
scroll to position [1308, 0]
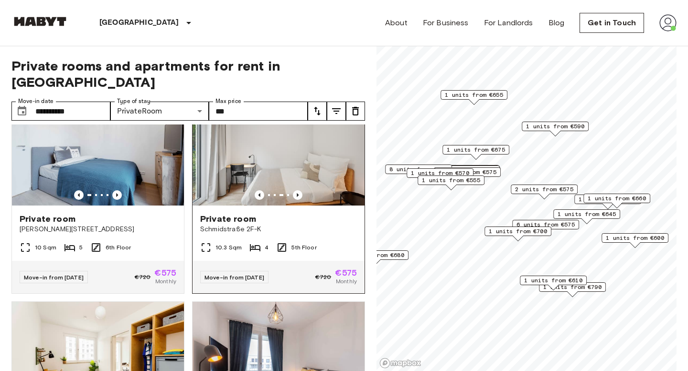
click at [311, 137] on img at bounding box center [278, 148] width 172 height 115
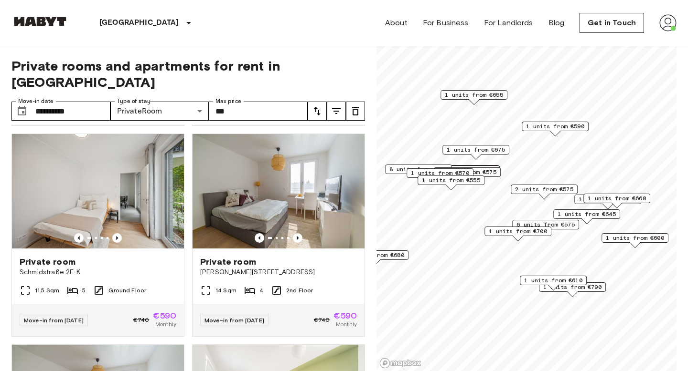
scroll to position [2109, 0]
click at [297, 233] on icon "Previous image" at bounding box center [298, 238] width 10 height 10
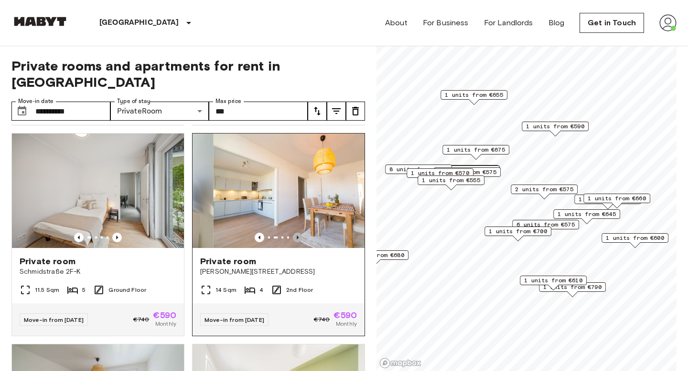
click at [297, 233] on icon "Previous image" at bounding box center [298, 238] width 10 height 10
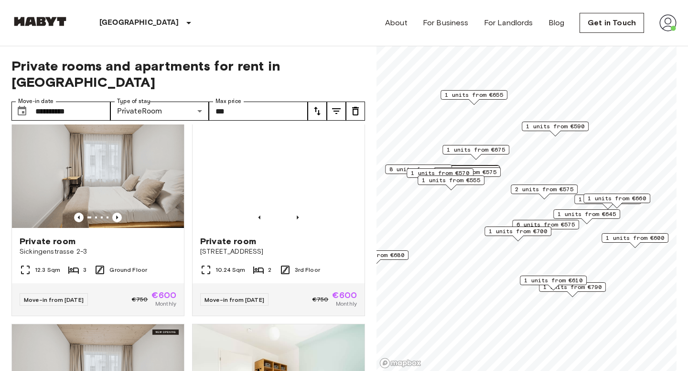
scroll to position [2549, 0]
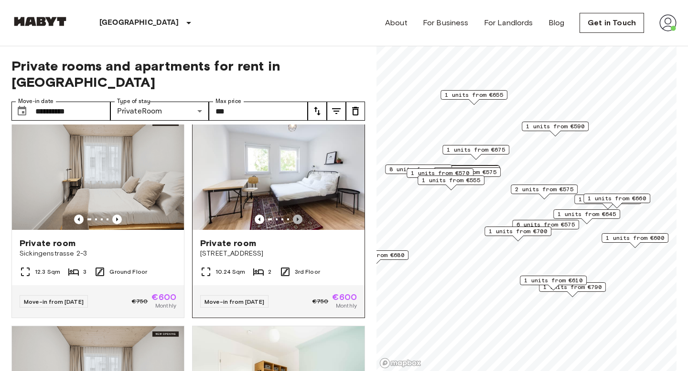
click at [298, 215] on icon "Previous image" at bounding box center [298, 220] width 10 height 10
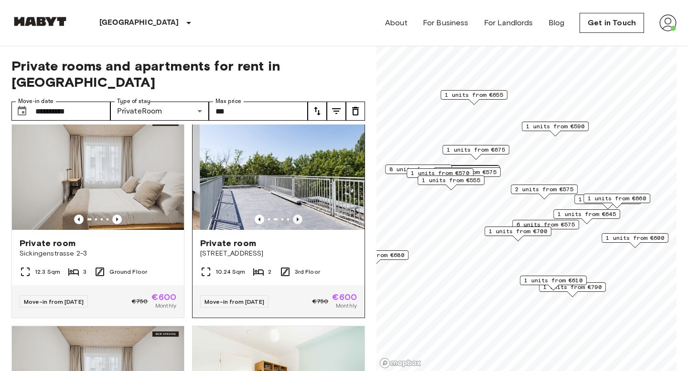
click at [298, 215] on icon "Previous image" at bounding box center [298, 220] width 10 height 10
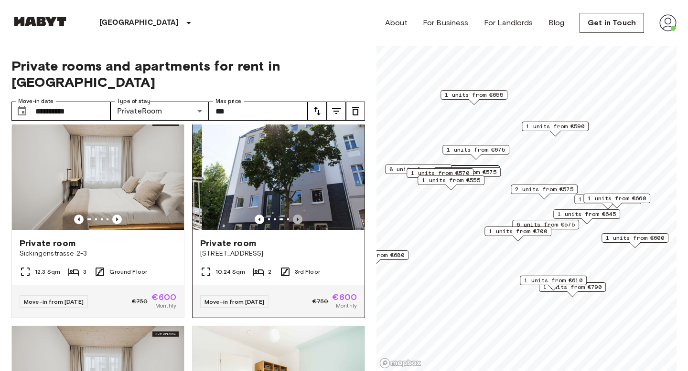
click at [298, 215] on icon "Previous image" at bounding box center [298, 220] width 10 height 10
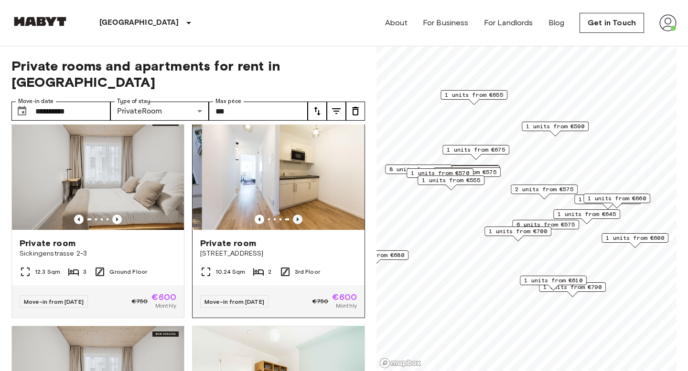
click at [298, 215] on icon "Previous image" at bounding box center [298, 220] width 10 height 10
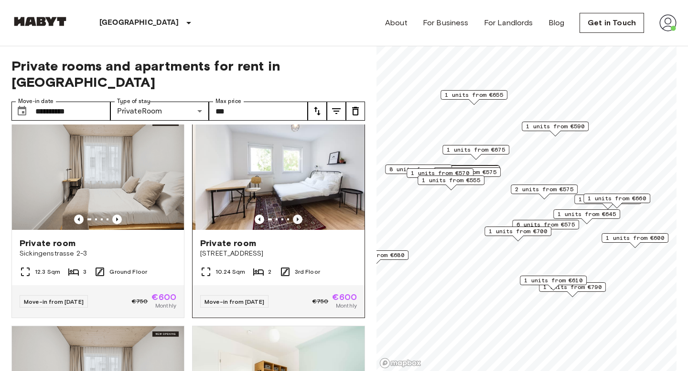
click at [298, 215] on icon "Previous image" at bounding box center [298, 220] width 10 height 10
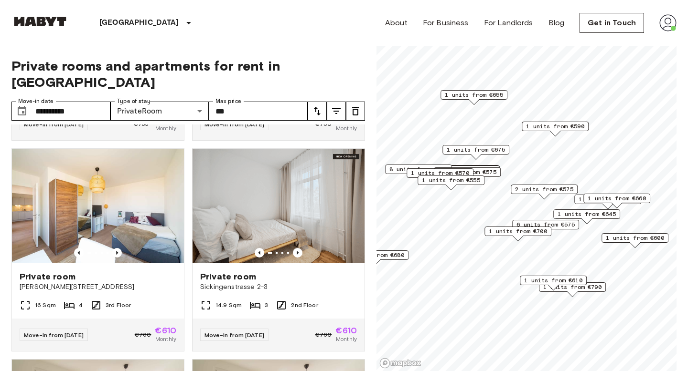
scroll to position [2939, 0]
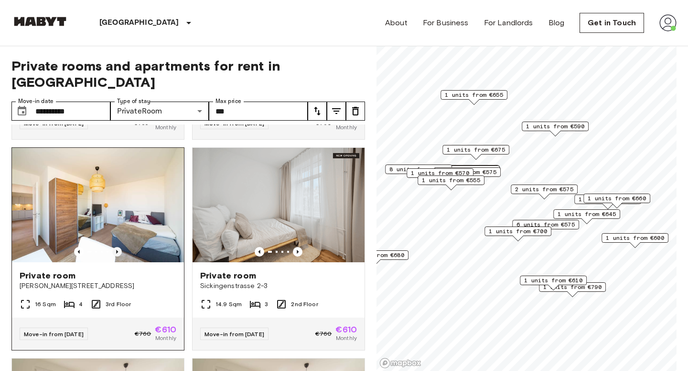
click at [118, 247] on icon "Previous image" at bounding box center [117, 252] width 10 height 10
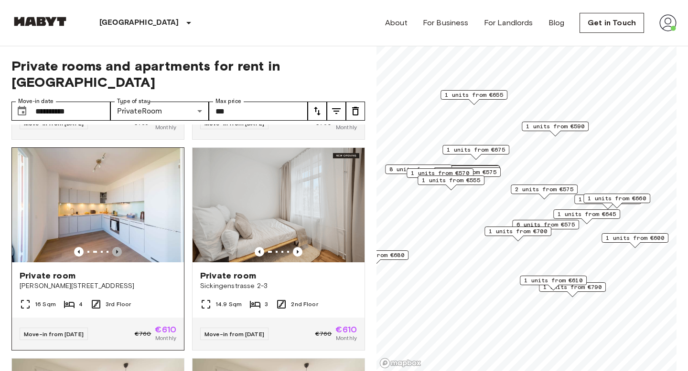
click at [118, 247] on icon "Previous image" at bounding box center [117, 252] width 10 height 10
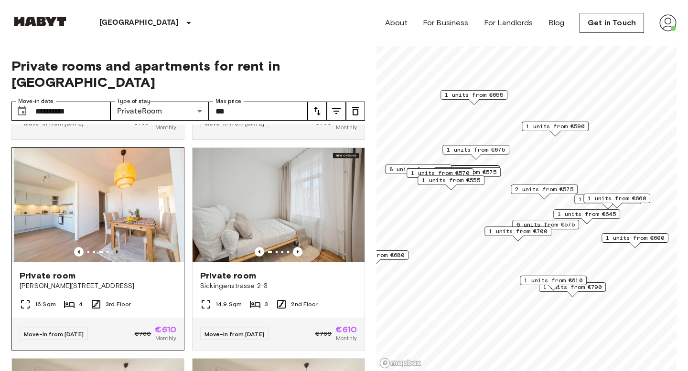
click at [118, 247] on icon "Previous image" at bounding box center [117, 252] width 10 height 10
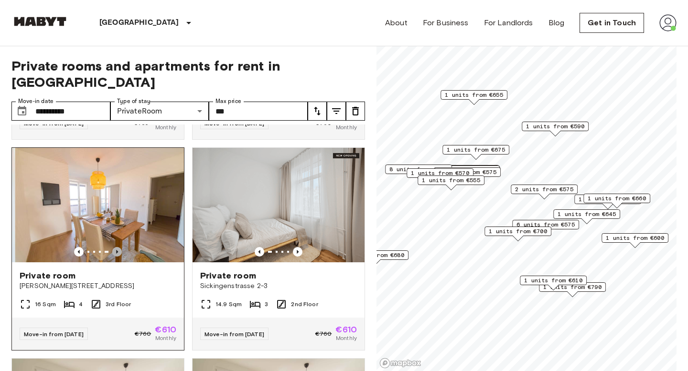
click at [118, 247] on icon "Previous image" at bounding box center [117, 252] width 10 height 10
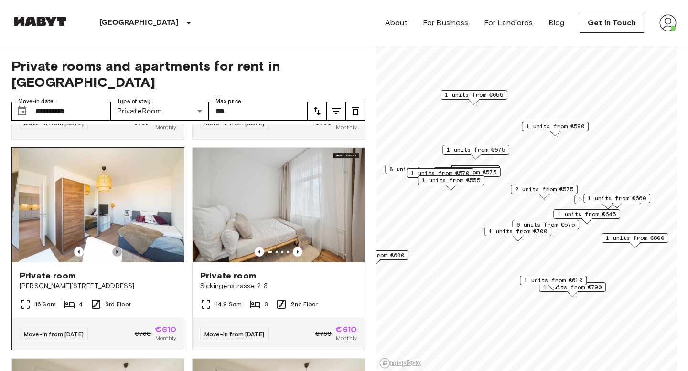
click at [118, 247] on icon "Previous image" at bounding box center [117, 252] width 10 height 10
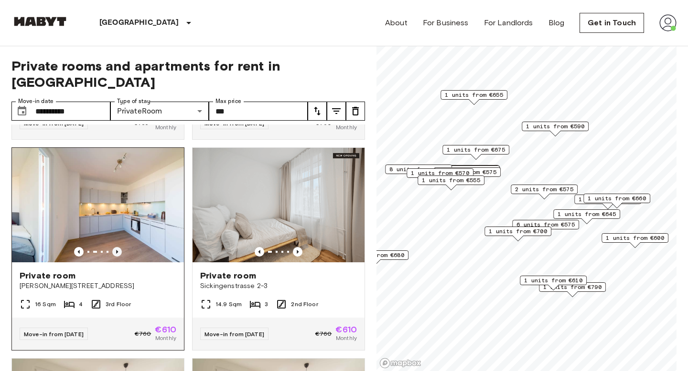
click at [118, 247] on icon "Previous image" at bounding box center [117, 252] width 10 height 10
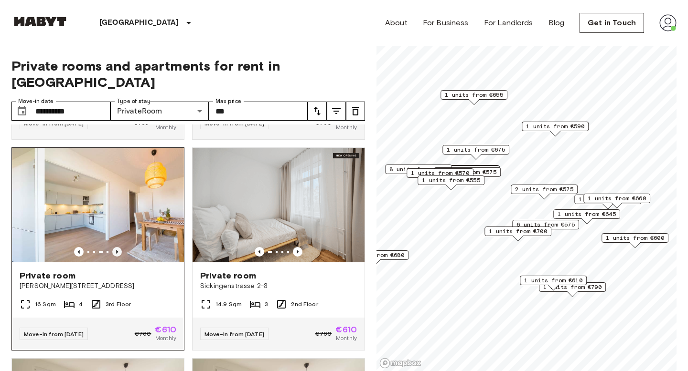
click at [118, 247] on icon "Previous image" at bounding box center [117, 252] width 10 height 10
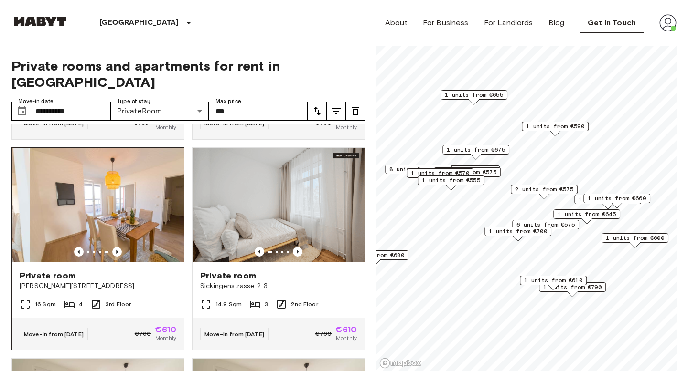
click at [127, 201] on img at bounding box center [116, 205] width 172 height 115
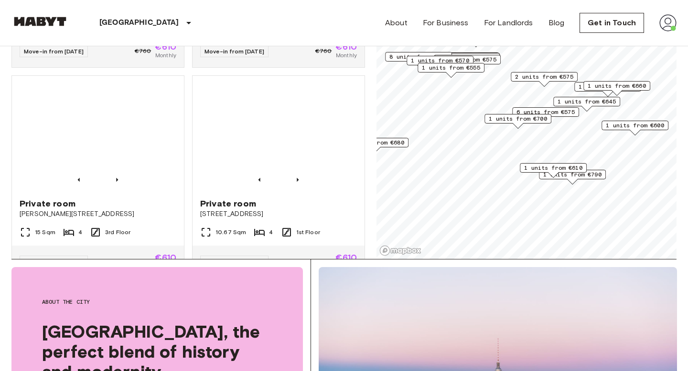
scroll to position [3321, 0]
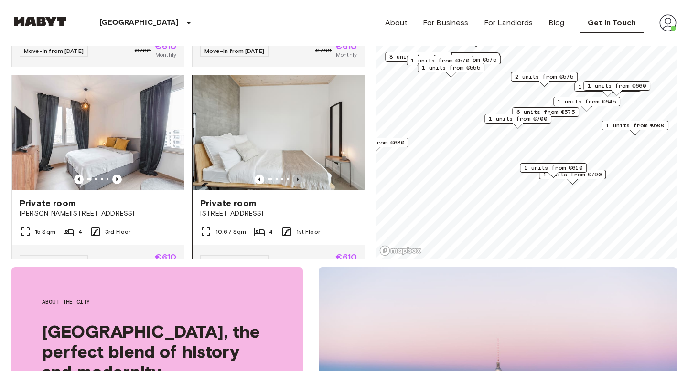
click at [298, 175] on icon "Previous image" at bounding box center [298, 180] width 10 height 10
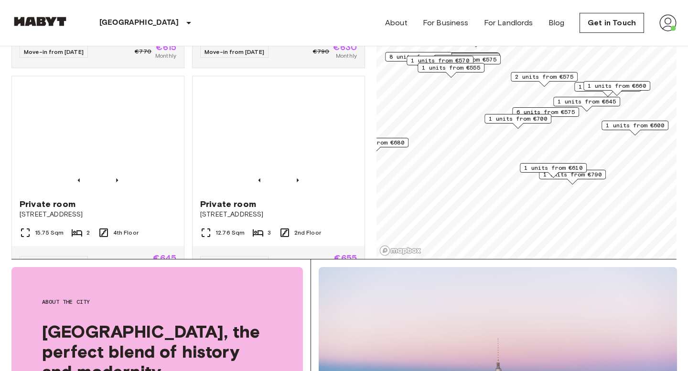
scroll to position [3954, 0]
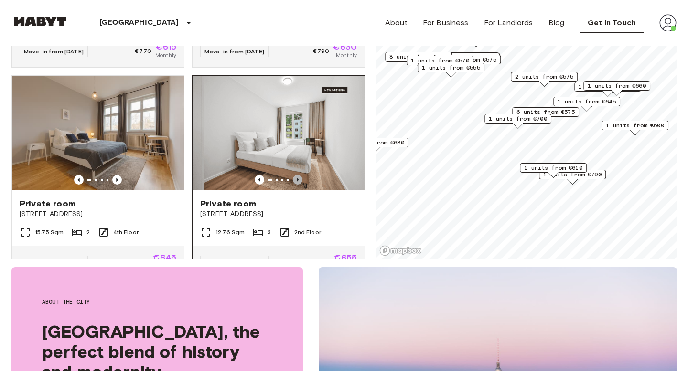
click at [299, 175] on icon "Previous image" at bounding box center [298, 180] width 10 height 10
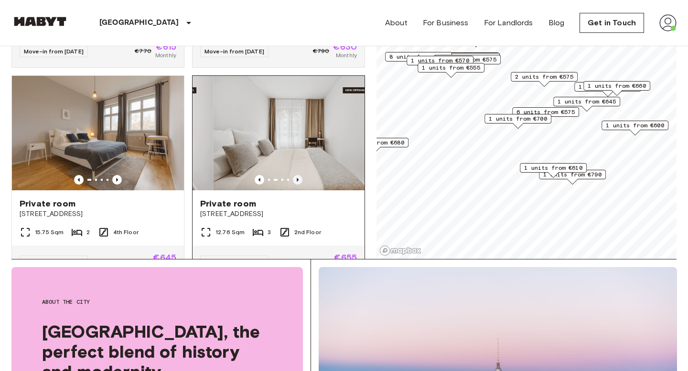
click at [299, 175] on icon "Previous image" at bounding box center [298, 180] width 10 height 10
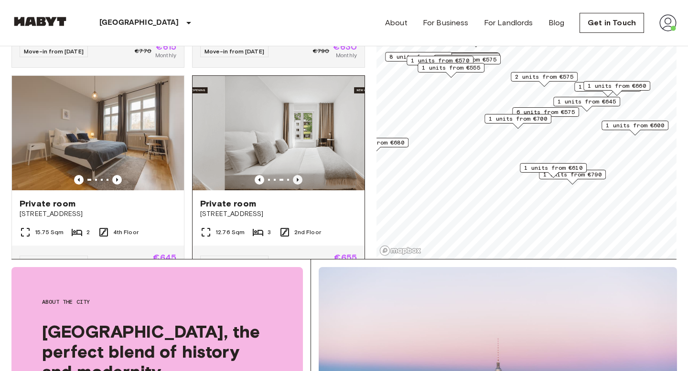
click at [299, 175] on icon "Previous image" at bounding box center [298, 180] width 10 height 10
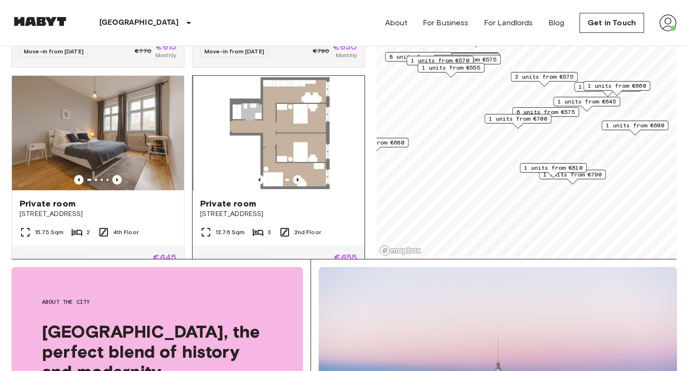
click at [299, 175] on icon "Previous image" at bounding box center [298, 180] width 10 height 10
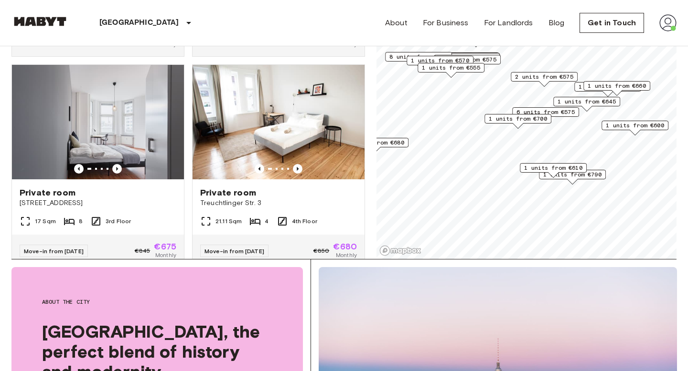
scroll to position [4382, 0]
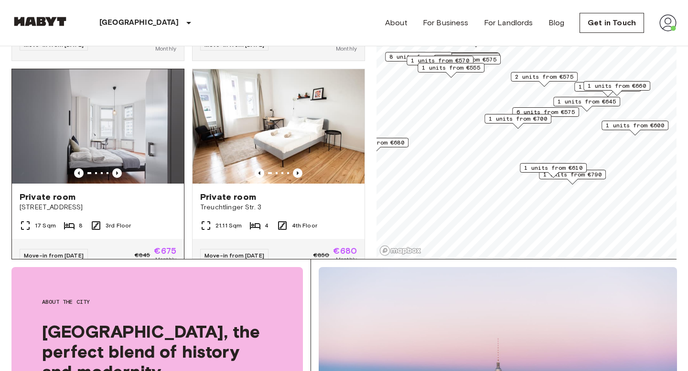
click at [117, 151] on img at bounding box center [98, 126] width 172 height 115
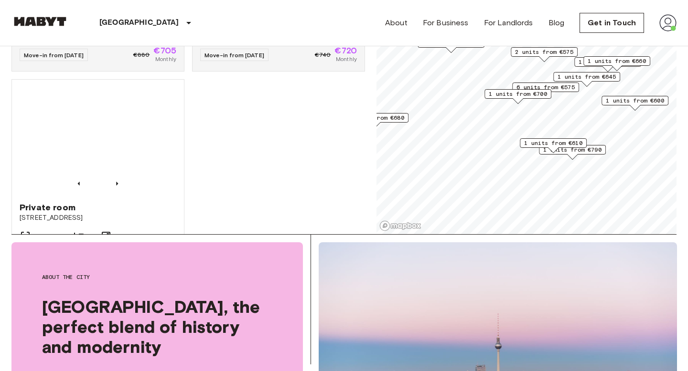
scroll to position [4982, 0]
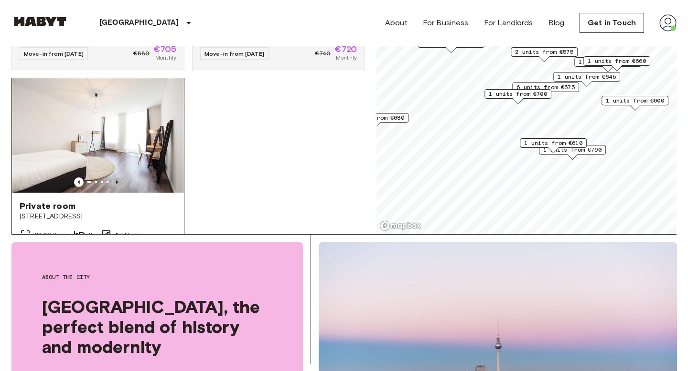
click at [118, 178] on icon "Previous image" at bounding box center [117, 183] width 10 height 10
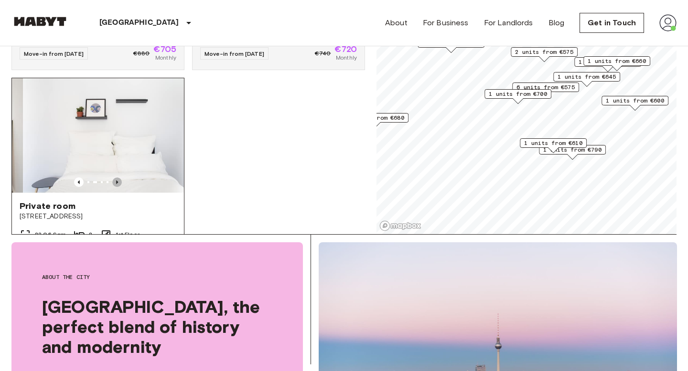
click at [118, 178] on icon "Previous image" at bounding box center [117, 183] width 10 height 10
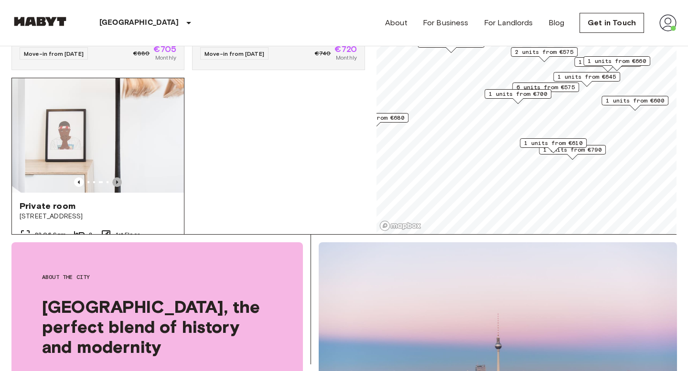
click at [118, 178] on icon "Previous image" at bounding box center [117, 183] width 10 height 10
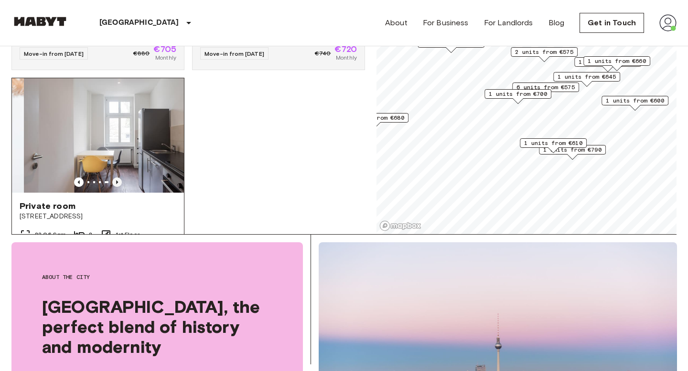
click at [118, 178] on icon "Previous image" at bounding box center [117, 183] width 10 height 10
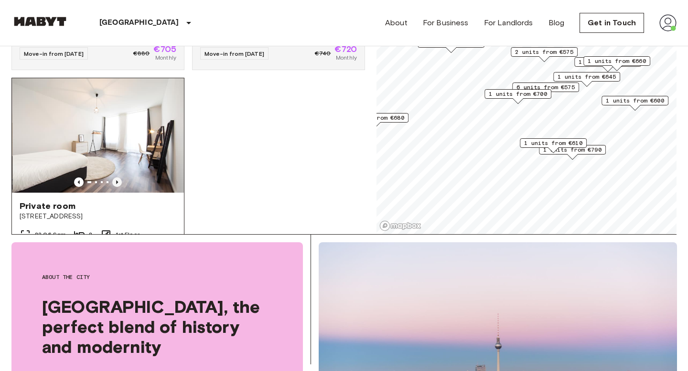
click at [118, 178] on icon "Previous image" at bounding box center [117, 183] width 10 height 10
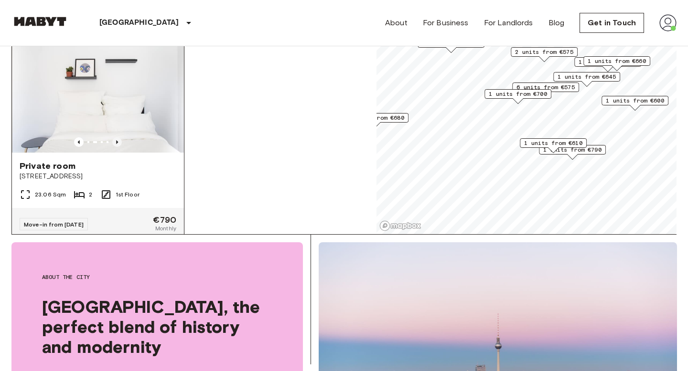
scroll to position [5027, 0]
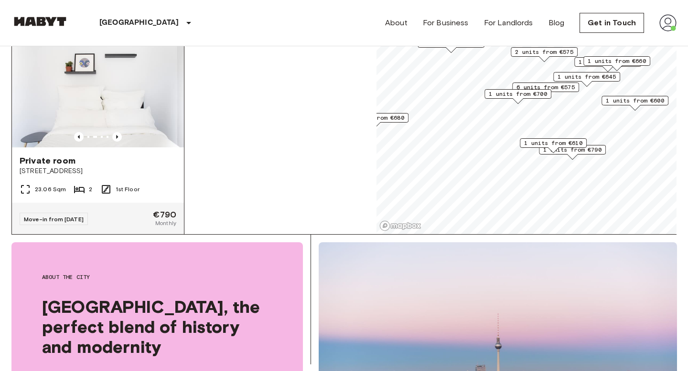
click at [142, 109] on img at bounding box center [98, 90] width 172 height 115
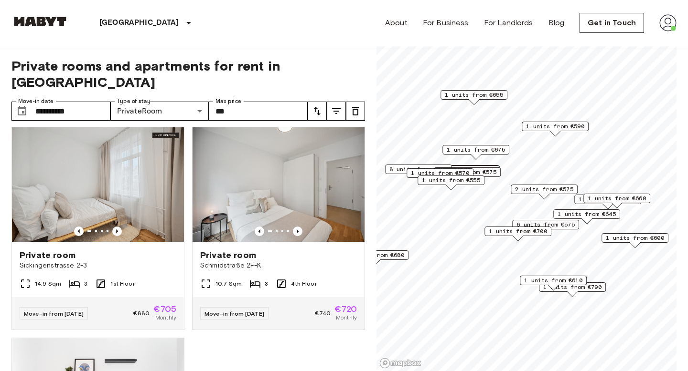
scroll to position [4836, 0]
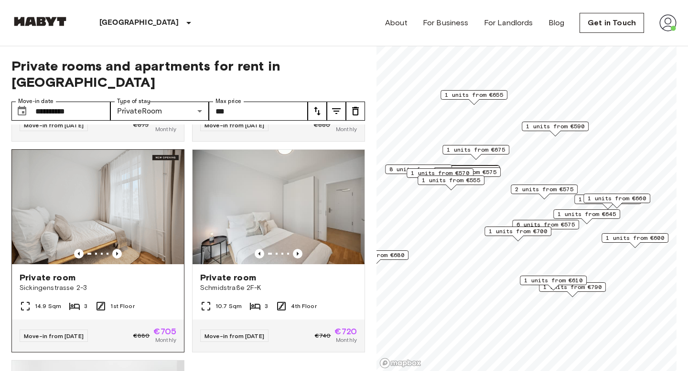
click at [147, 190] on img at bounding box center [98, 207] width 172 height 115
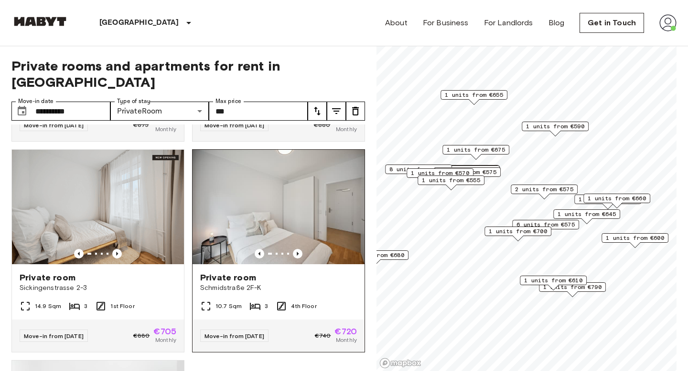
click at [267, 190] on img at bounding box center [278, 207] width 172 height 115
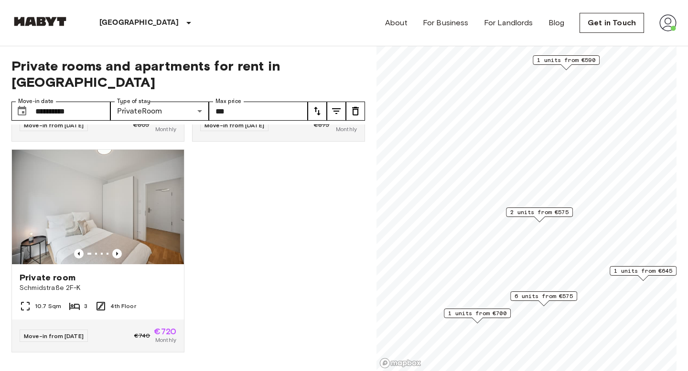
scroll to position [1022, 0]
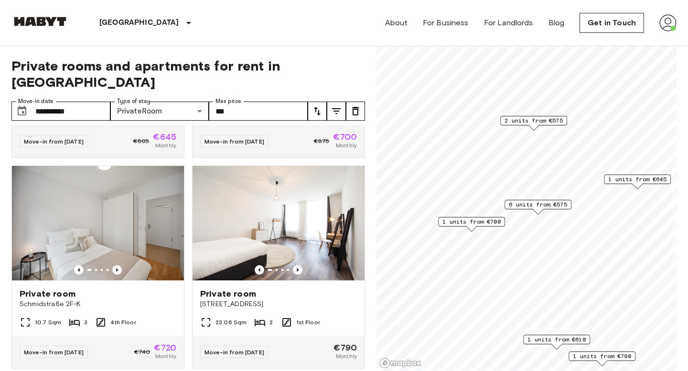
click at [539, 203] on span "6 units from €575" at bounding box center [537, 205] width 58 height 9
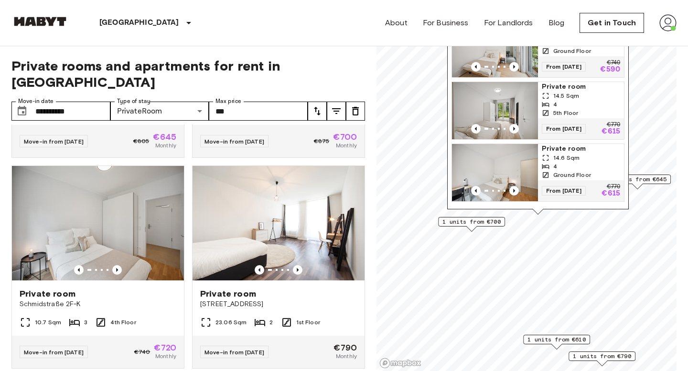
scroll to position [55, 0]
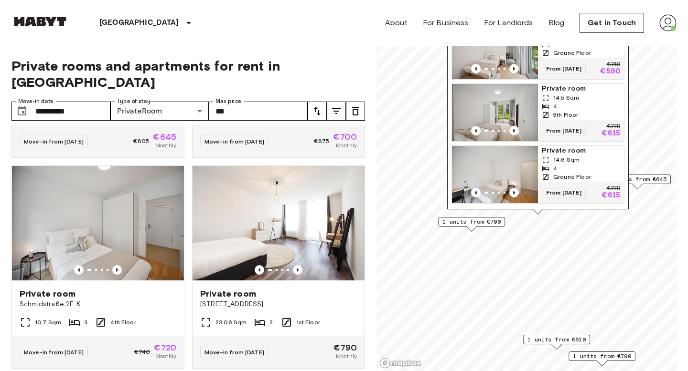
click at [518, 102] on img "Map marker" at bounding box center [495, 112] width 86 height 57
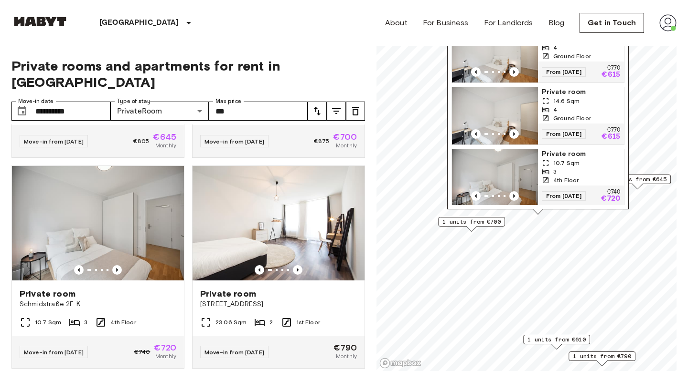
scroll to position [178, 0]
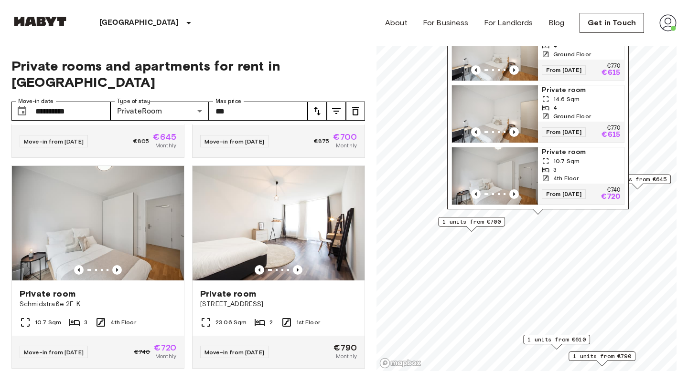
click at [505, 104] on img "Map marker" at bounding box center [495, 113] width 86 height 57
click at [337, 106] on icon "tune" at bounding box center [335, 111] width 11 height 11
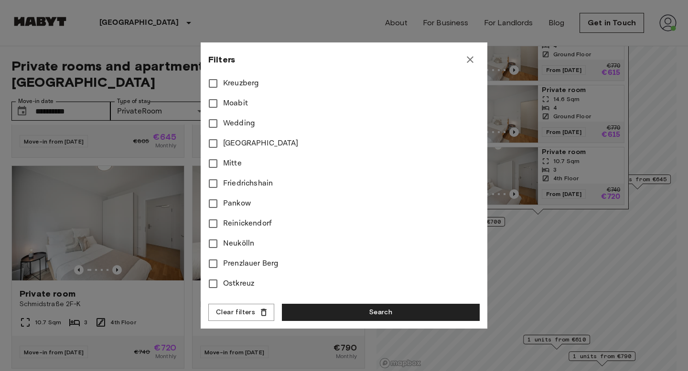
scroll to position [412, 0]
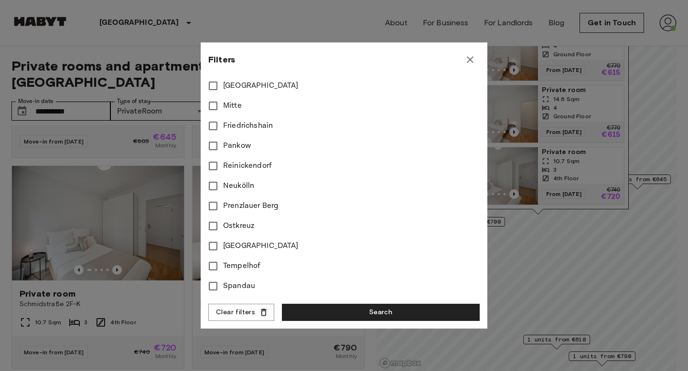
click at [534, 225] on div at bounding box center [344, 185] width 688 height 371
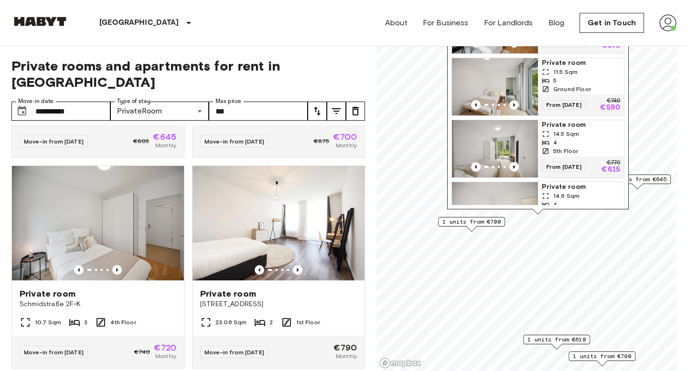
scroll to position [13, 0]
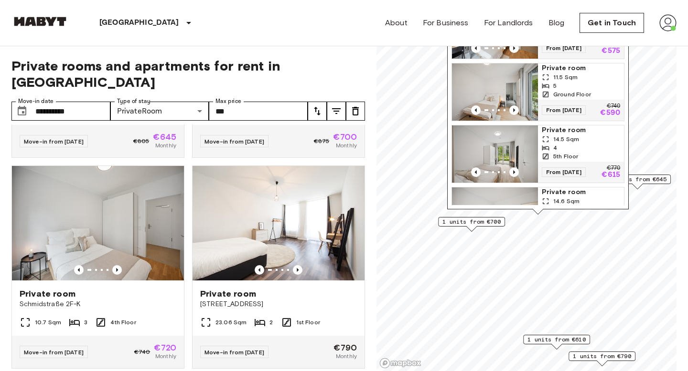
click at [492, 147] on img "Map marker" at bounding box center [495, 154] width 86 height 57
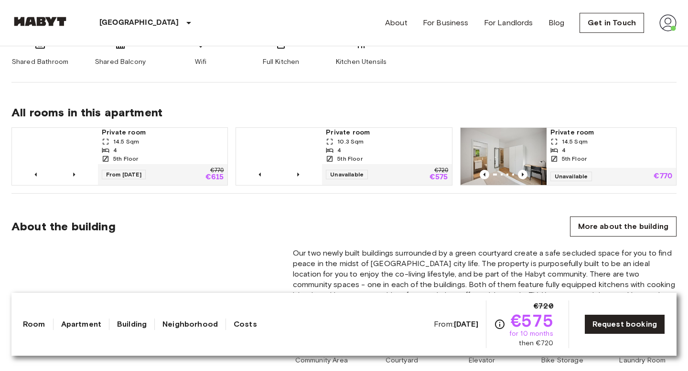
scroll to position [616, 0]
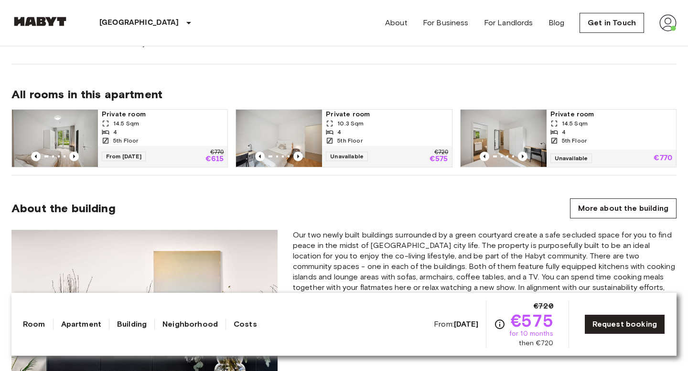
click at [76, 130] on img at bounding box center [55, 138] width 86 height 57
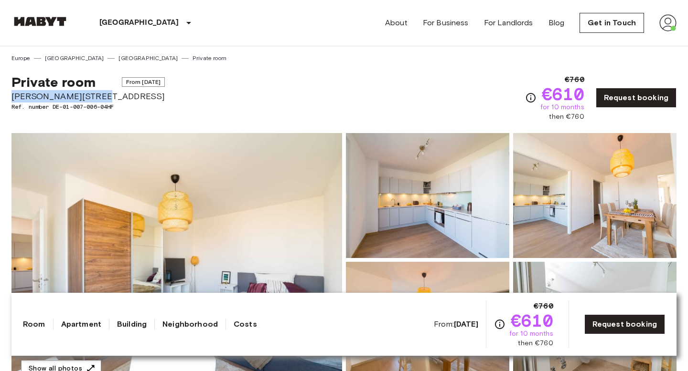
drag, startPoint x: 88, startPoint y: 97, endPoint x: 7, endPoint y: 92, distance: 81.4
copy span "[PERSON_NAME][GEOGRAPHIC_DATA]"
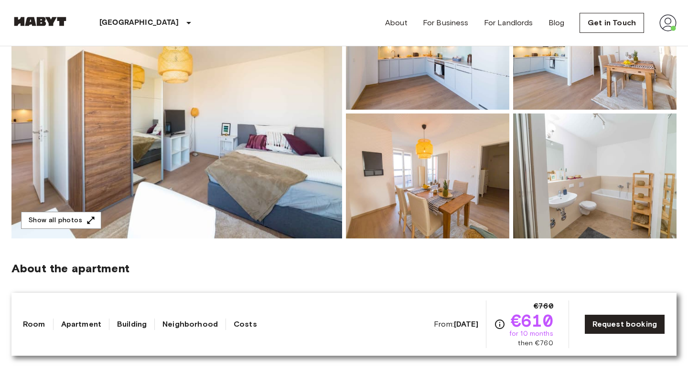
scroll to position [145, 0]
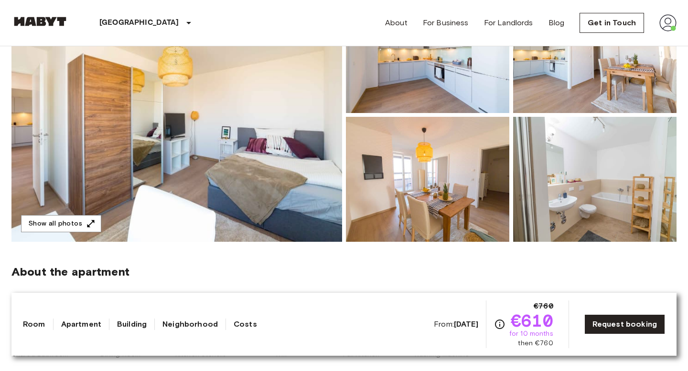
click at [76, 214] on img at bounding box center [176, 115] width 330 height 254
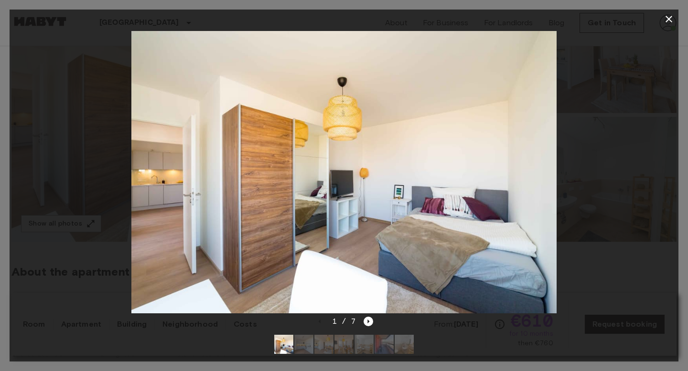
click at [368, 328] on div at bounding box center [343, 345] width 155 height 34
click at [368, 325] on icon "Next image" at bounding box center [368, 322] width 10 height 10
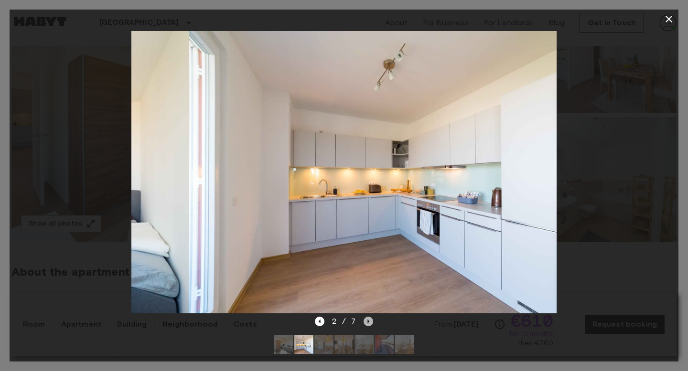
click at [368, 325] on icon "Next image" at bounding box center [368, 322] width 10 height 10
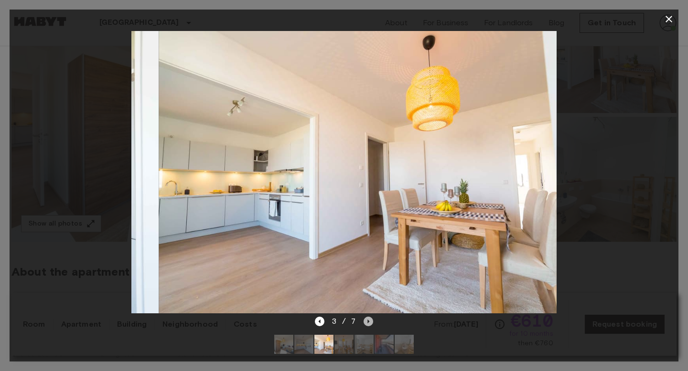
click at [368, 325] on icon "Next image" at bounding box center [368, 322] width 10 height 10
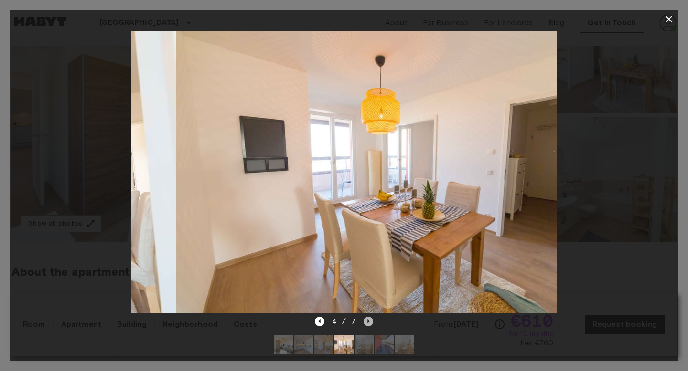
click at [368, 325] on icon "Next image" at bounding box center [368, 322] width 10 height 10
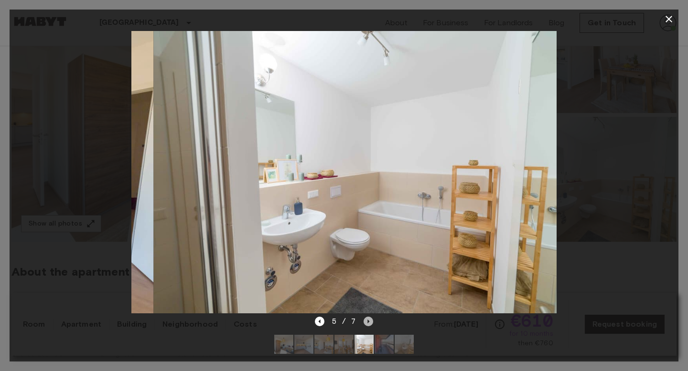
click at [368, 325] on icon "Next image" at bounding box center [368, 322] width 10 height 10
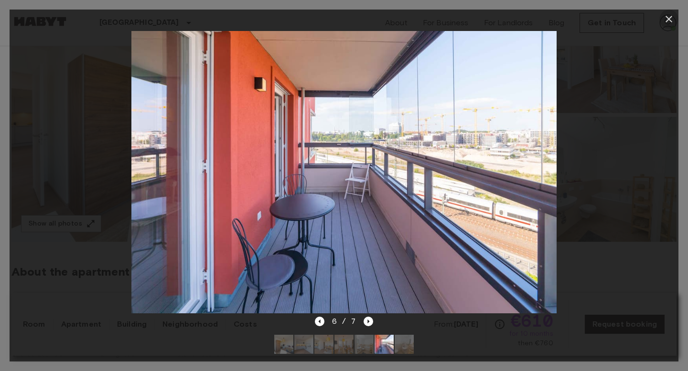
click at [662, 17] on button "button" at bounding box center [668, 19] width 19 height 19
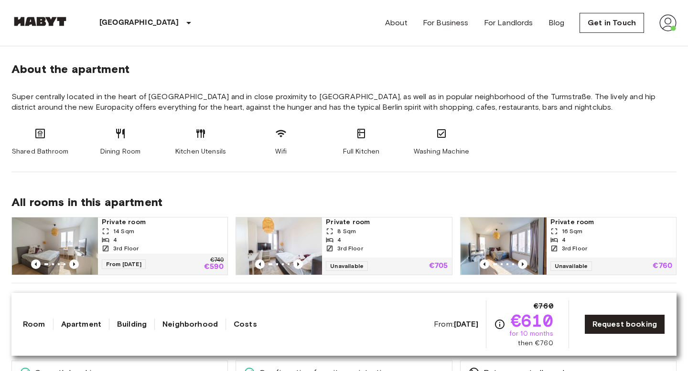
scroll to position [349, 0]
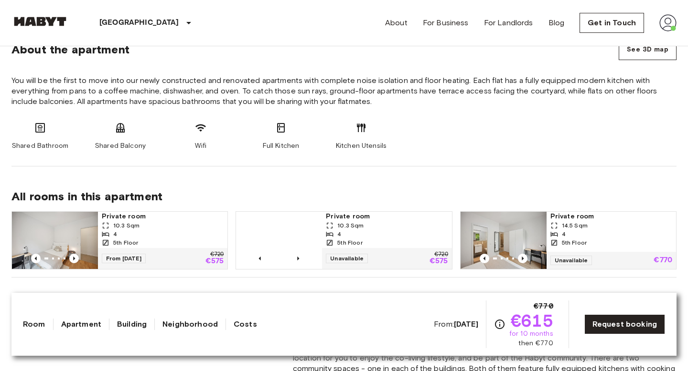
scroll to position [513, 0]
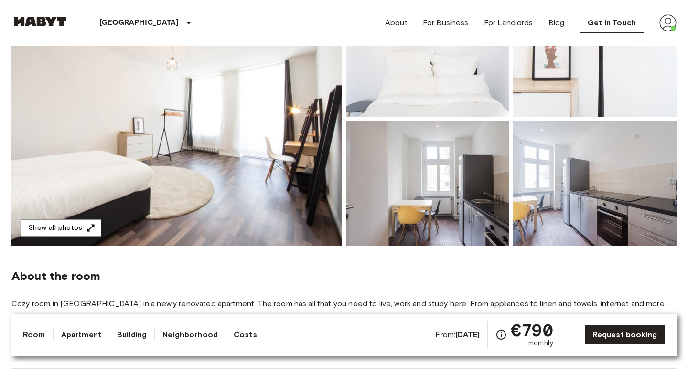
scroll to position [146, 0]
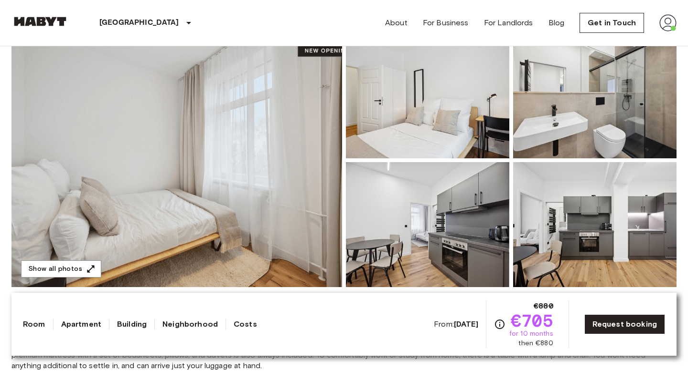
scroll to position [168, 0]
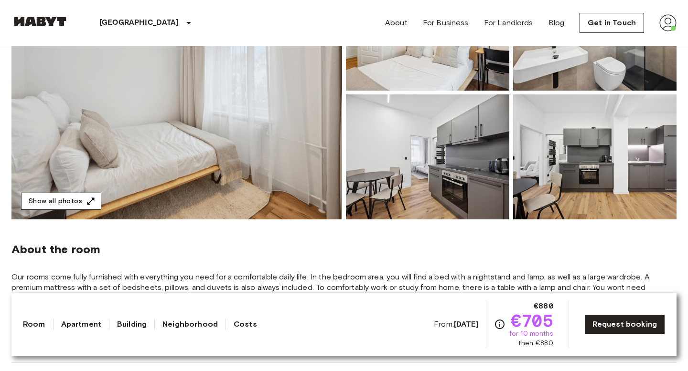
click at [87, 199] on icon "button" at bounding box center [91, 202] width 10 height 10
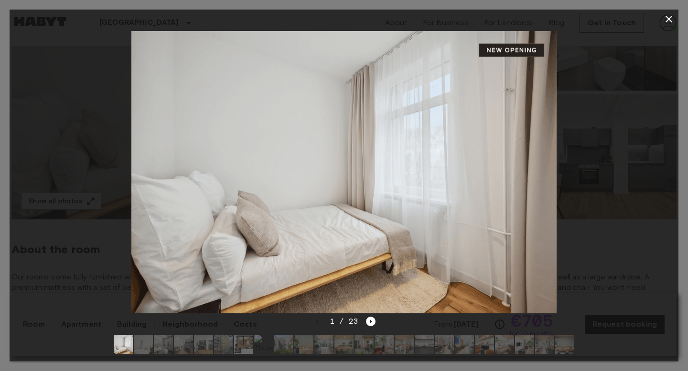
click at [367, 328] on div at bounding box center [344, 345] width 476 height 34
click at [369, 325] on icon "Next image" at bounding box center [371, 322] width 10 height 10
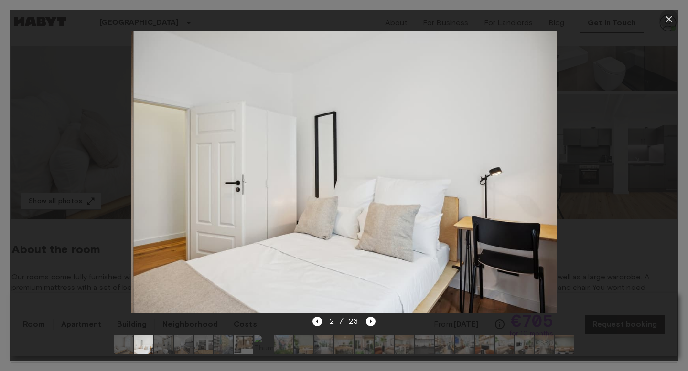
click at [674, 15] on icon "button" at bounding box center [668, 18] width 11 height 11
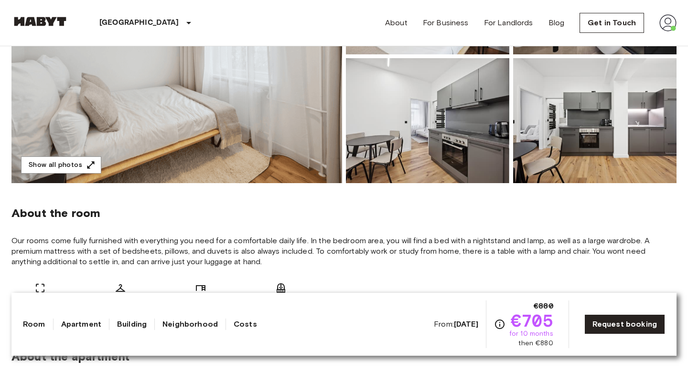
scroll to position [0, 0]
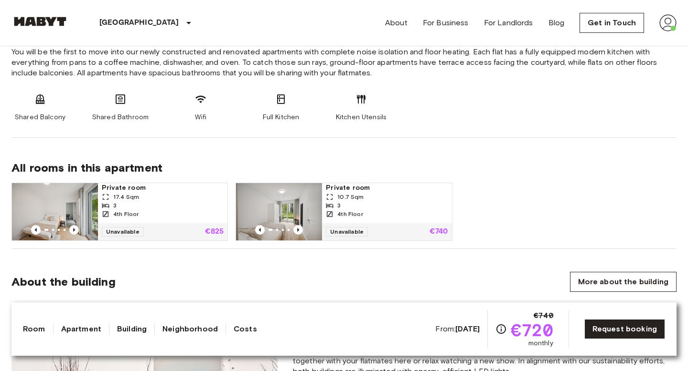
scroll to position [570, 0]
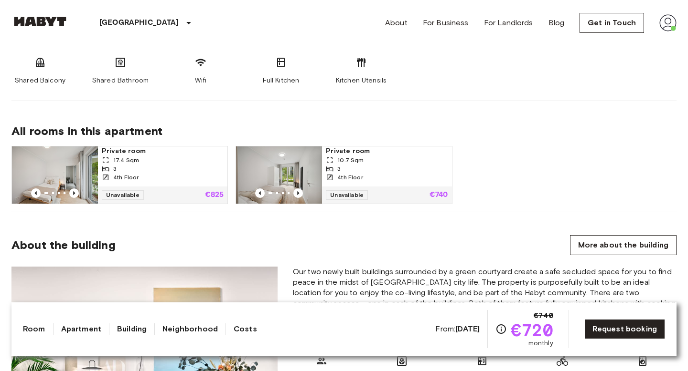
click at [305, 166] on img at bounding box center [279, 175] width 86 height 57
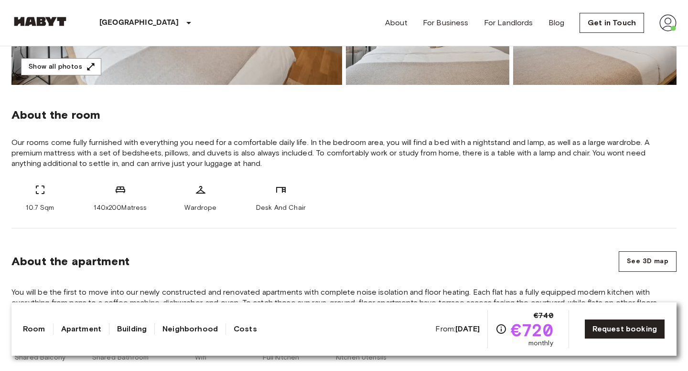
scroll to position [300, 0]
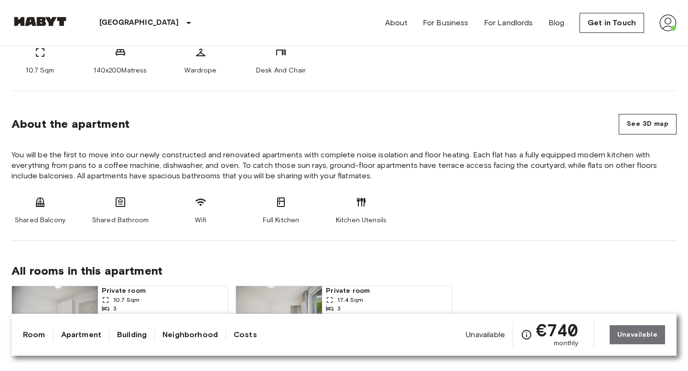
scroll to position [430, 0]
click at [652, 119] on button "See 3D map" at bounding box center [647, 124] width 58 height 21
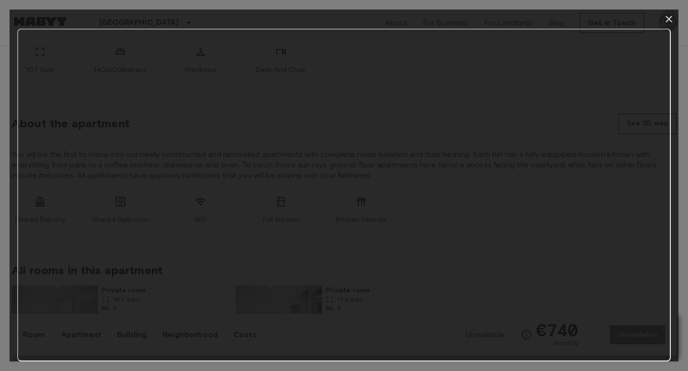
click at [669, 18] on icon "button" at bounding box center [668, 19] width 7 height 7
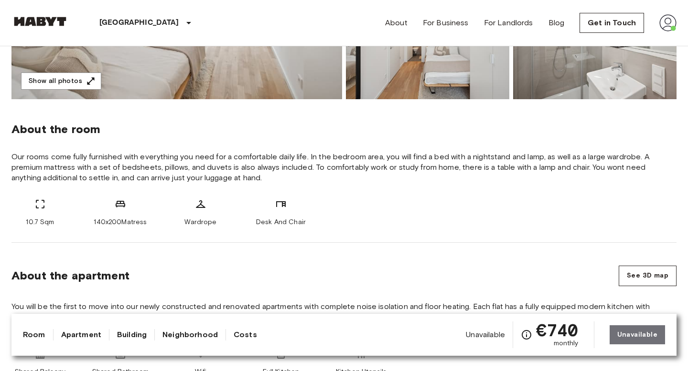
scroll to position [285, 0]
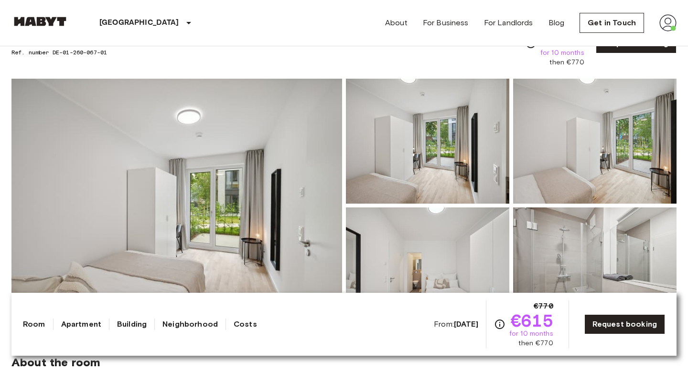
scroll to position [67, 0]
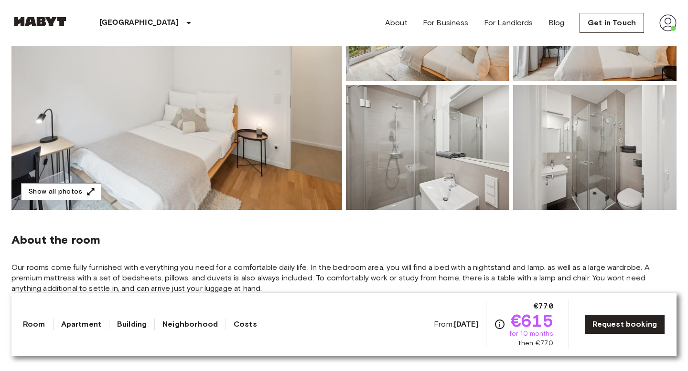
scroll to position [174, 0]
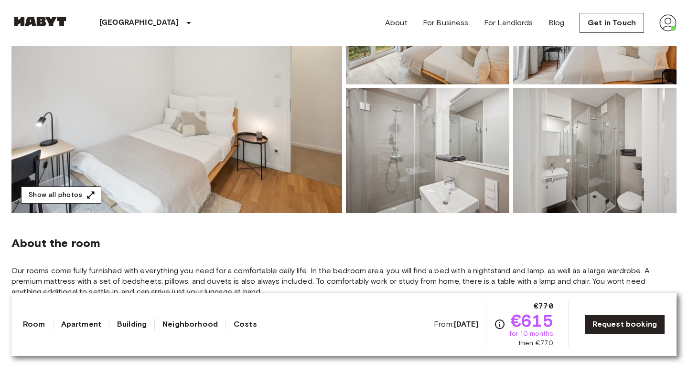
click at [53, 191] on button "Show all photos" at bounding box center [61, 196] width 80 height 18
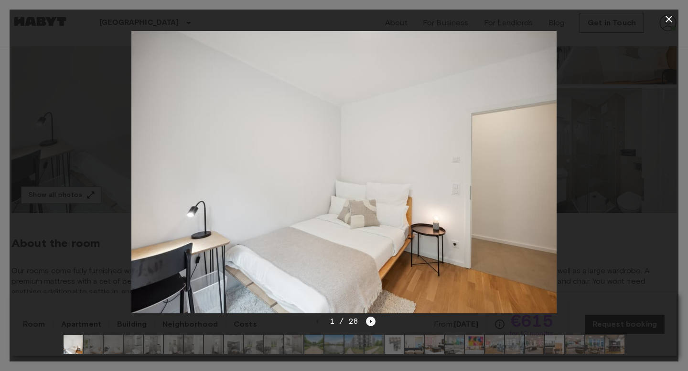
click at [371, 320] on icon "Next image" at bounding box center [371, 322] width 10 height 10
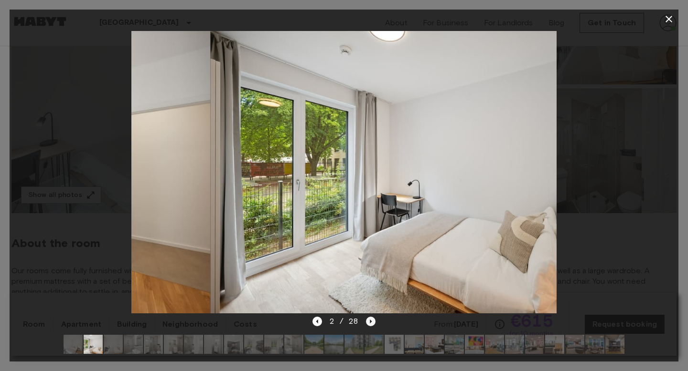
click at [371, 320] on icon "Next image" at bounding box center [371, 322] width 10 height 10
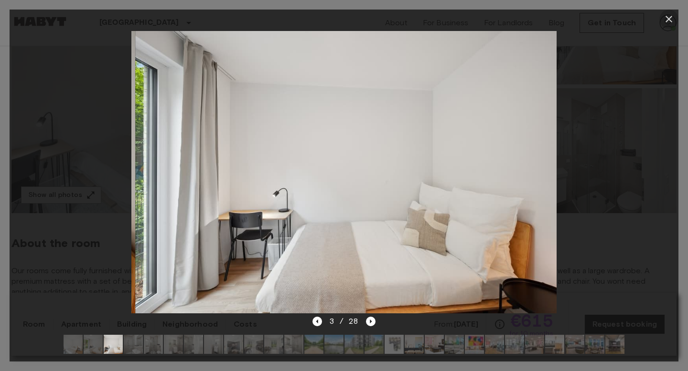
click at [667, 24] on icon "button" at bounding box center [668, 18] width 11 height 11
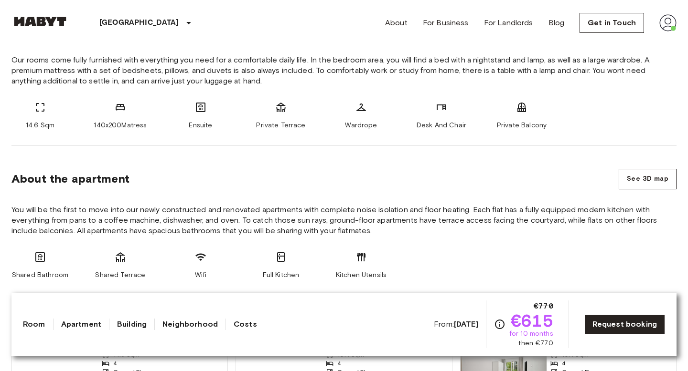
scroll to position [386, 0]
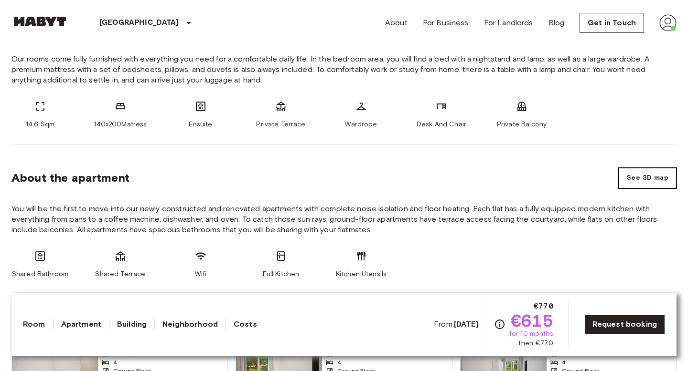
click at [653, 183] on button "See 3D map" at bounding box center [647, 178] width 58 height 21
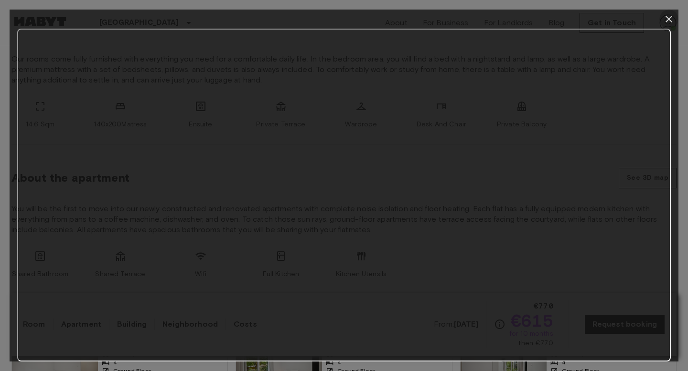
click at [671, 14] on icon "button" at bounding box center [668, 18] width 11 height 11
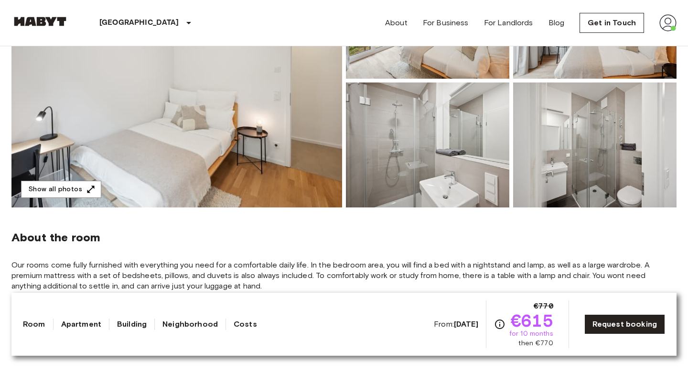
scroll to position [191, 0]
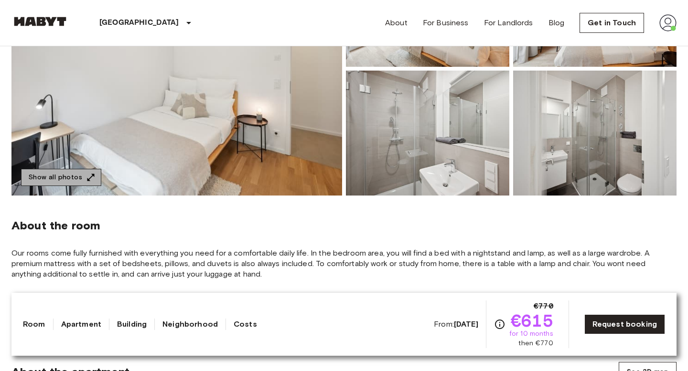
click at [86, 181] on icon "button" at bounding box center [91, 178] width 10 height 10
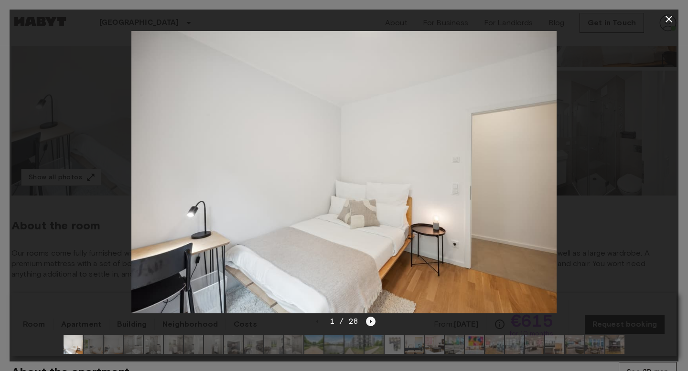
click at [371, 326] on icon "Next image" at bounding box center [371, 322] width 10 height 10
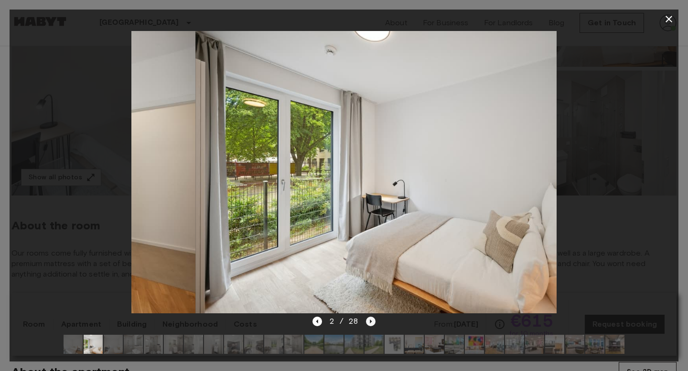
click at [371, 326] on icon "Next image" at bounding box center [371, 322] width 10 height 10
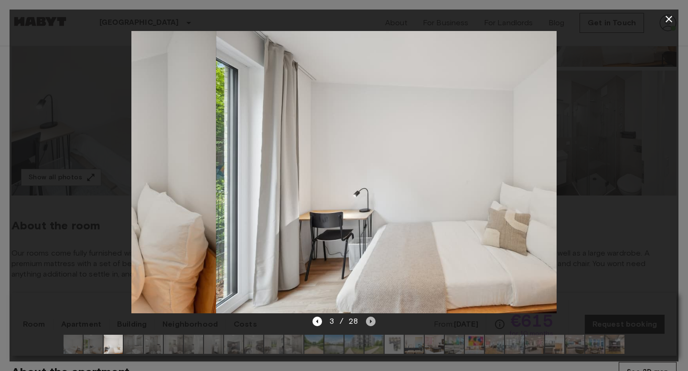
click at [371, 326] on icon "Next image" at bounding box center [371, 322] width 10 height 10
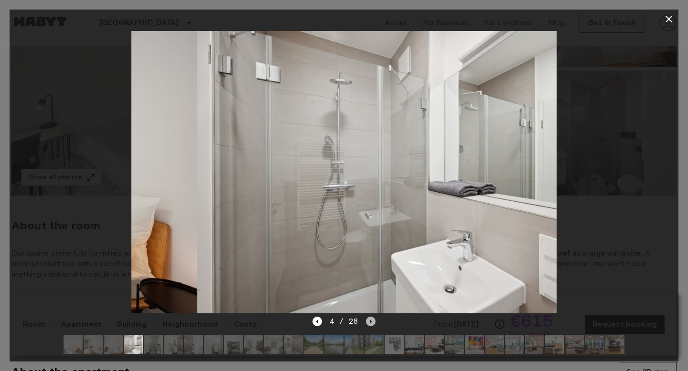
click at [371, 326] on icon "Next image" at bounding box center [371, 322] width 10 height 10
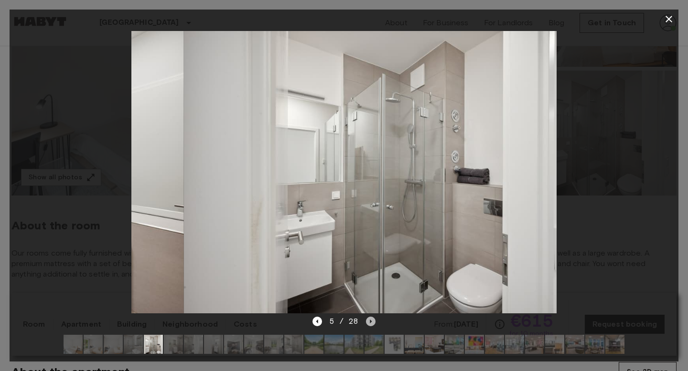
click at [371, 326] on icon "Next image" at bounding box center [371, 322] width 10 height 10
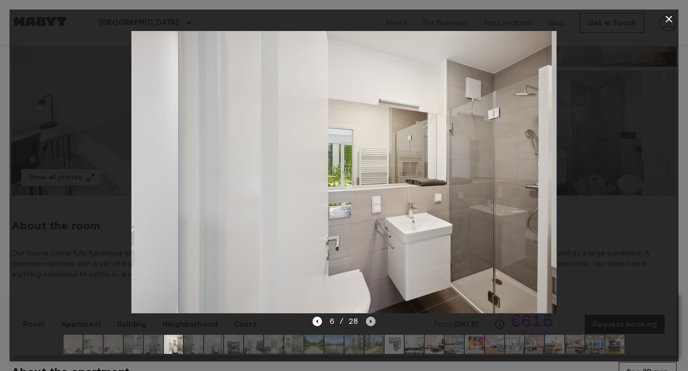
click at [371, 326] on icon "Next image" at bounding box center [371, 322] width 10 height 10
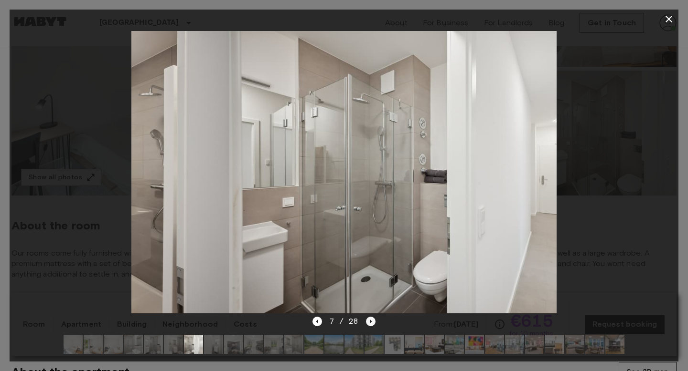
click at [371, 326] on icon "Next image" at bounding box center [371, 322] width 10 height 10
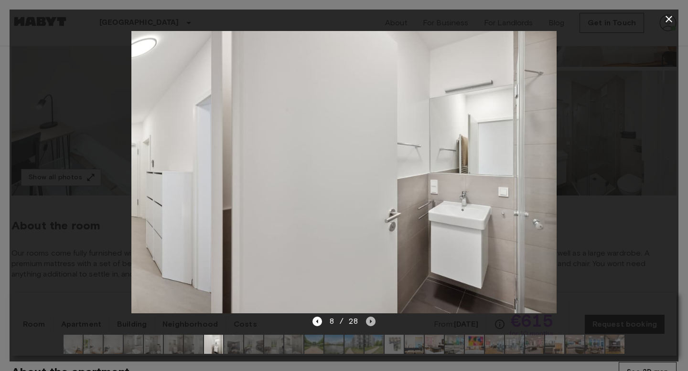
click at [371, 326] on icon "Next image" at bounding box center [371, 322] width 10 height 10
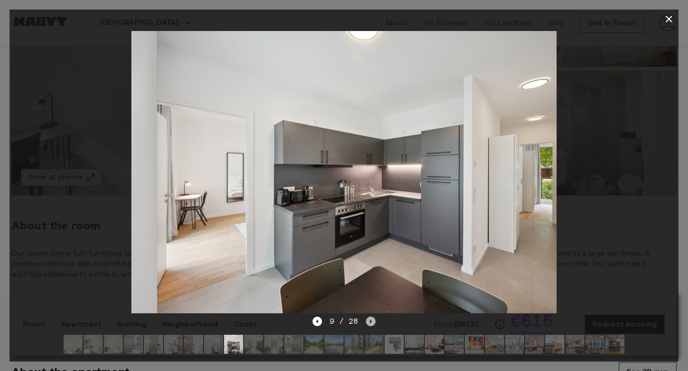
click at [371, 326] on icon "Next image" at bounding box center [371, 322] width 10 height 10
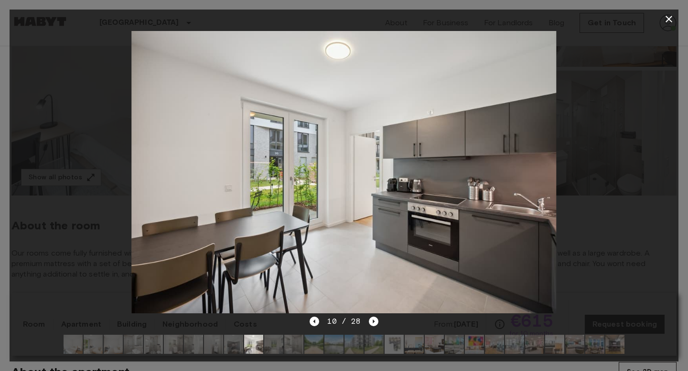
click at [323, 318] on div "10 / 28" at bounding box center [343, 321] width 68 height 11
click at [318, 319] on icon "Previous image" at bounding box center [314, 322] width 10 height 10
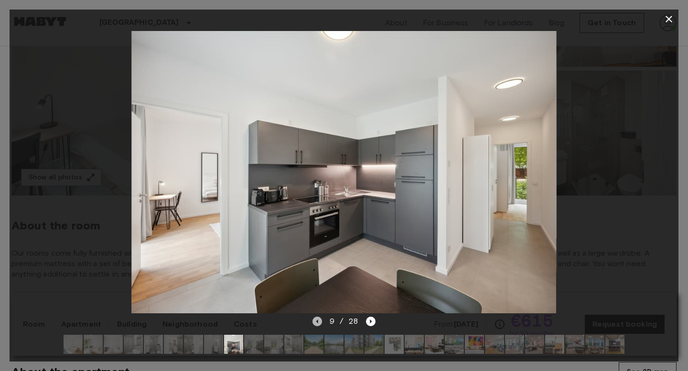
click at [321, 322] on icon "Previous image" at bounding box center [317, 322] width 10 height 10
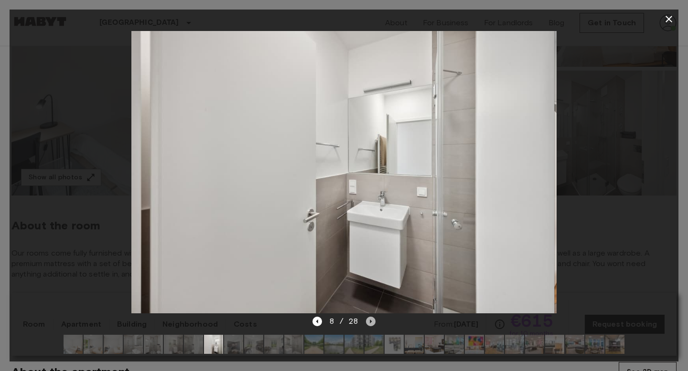
click at [371, 323] on icon "Next image" at bounding box center [371, 322] width 10 height 10
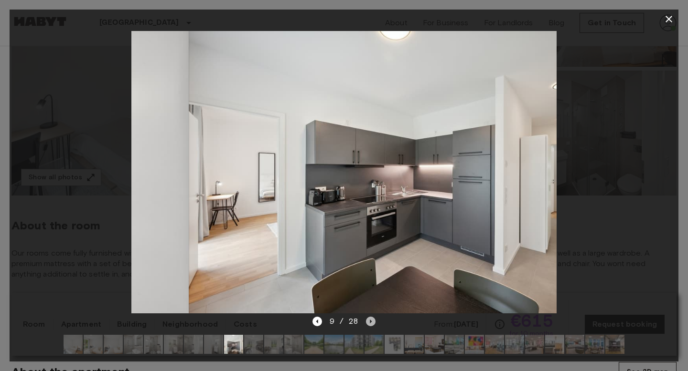
click at [371, 323] on icon "Next image" at bounding box center [371, 322] width 10 height 10
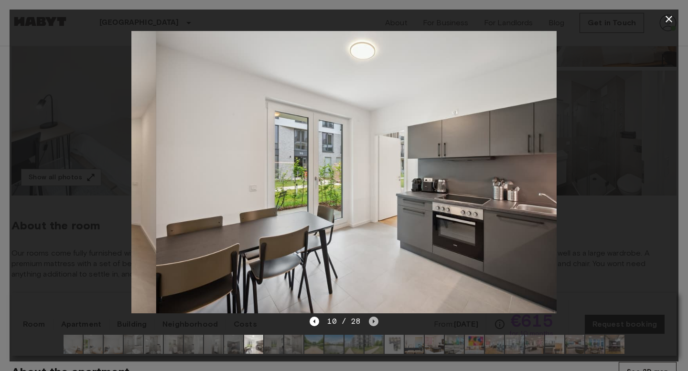
click at [371, 323] on icon "Next image" at bounding box center [374, 322] width 10 height 10
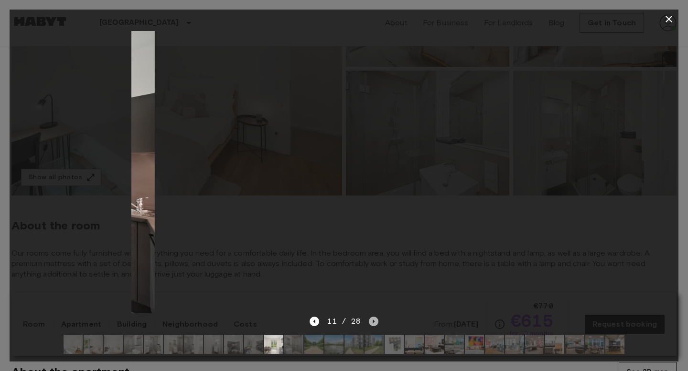
click at [371, 323] on icon "Next image" at bounding box center [374, 322] width 10 height 10
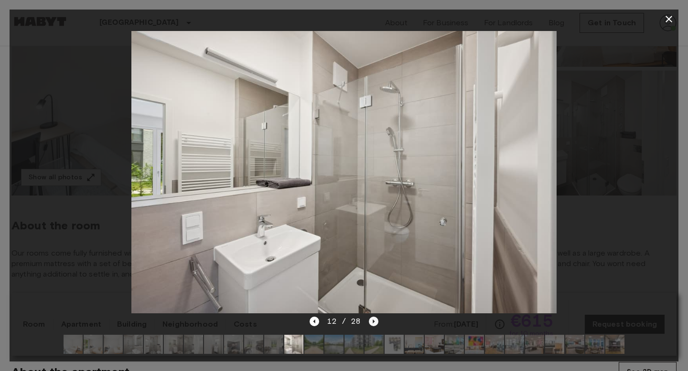
click at [371, 323] on icon "Next image" at bounding box center [374, 322] width 10 height 10
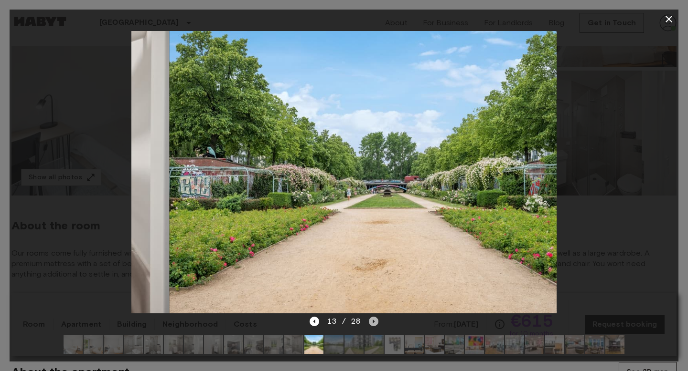
click at [371, 323] on icon "Next image" at bounding box center [374, 322] width 10 height 10
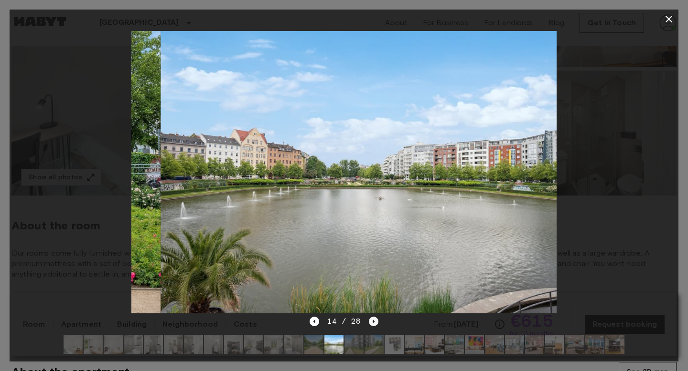
click at [371, 323] on icon "Next image" at bounding box center [374, 322] width 10 height 10
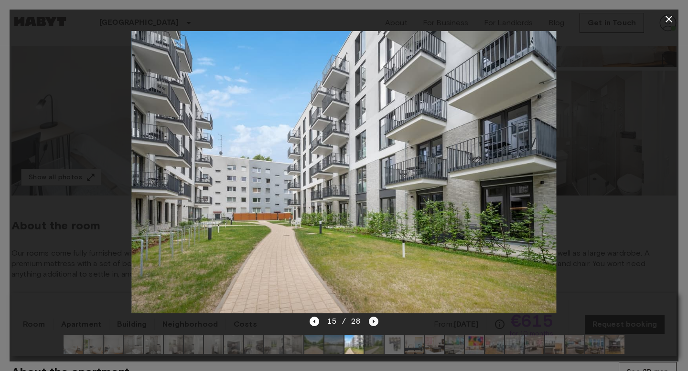
click at [371, 323] on icon "Next image" at bounding box center [374, 322] width 10 height 10
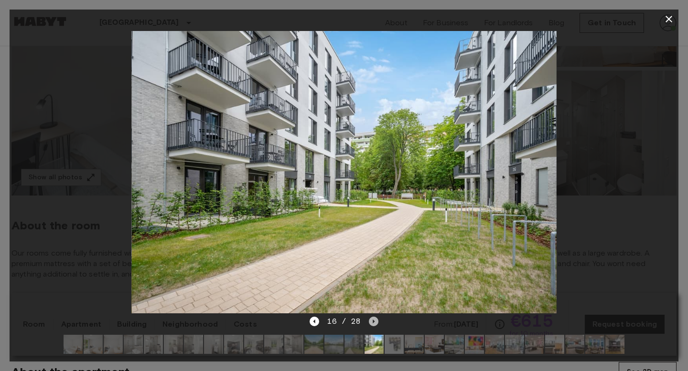
click at [371, 323] on icon "Next image" at bounding box center [374, 322] width 10 height 10
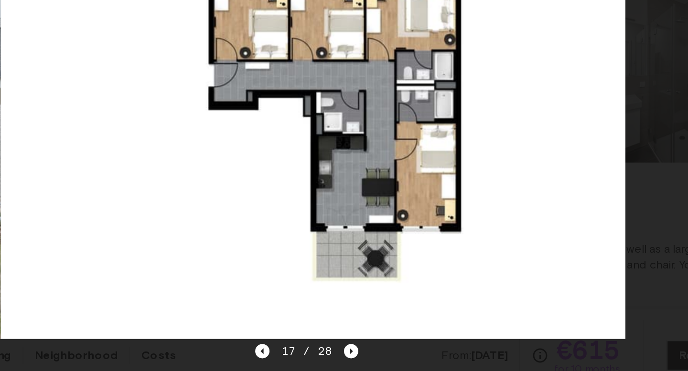
drag, startPoint x: 415, startPoint y: 264, endPoint x: 423, endPoint y: 317, distance: 53.6
click at [423, 317] on div "17 / 28" at bounding box center [344, 186] width 668 height 352
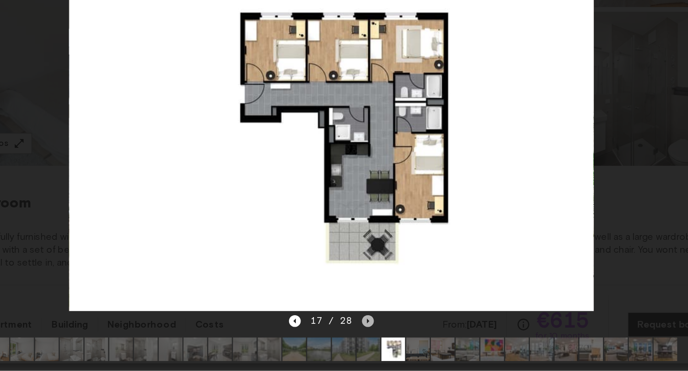
click at [371, 320] on icon "Next image" at bounding box center [374, 322] width 10 height 10
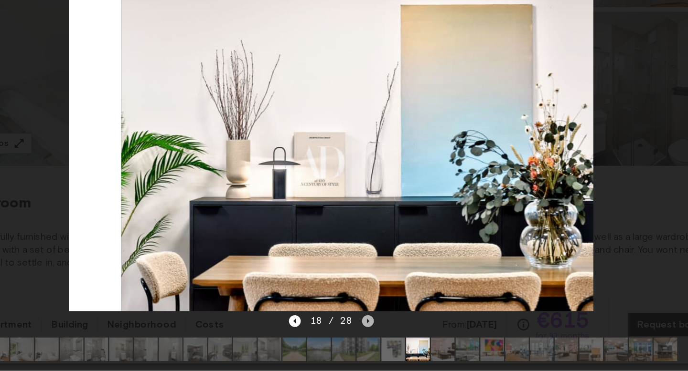
click at [371, 320] on icon "Next image" at bounding box center [374, 322] width 10 height 10
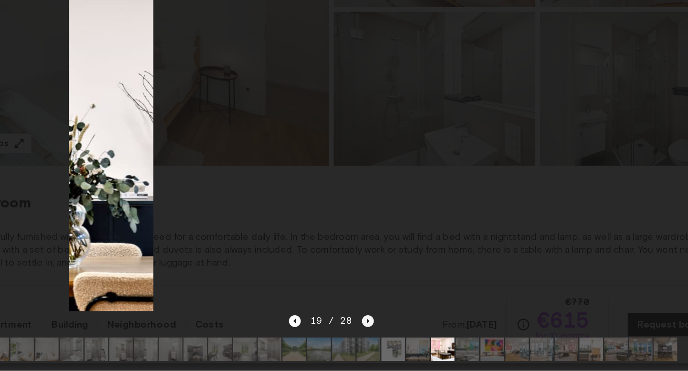
click at [371, 320] on icon "Next image" at bounding box center [374, 322] width 10 height 10
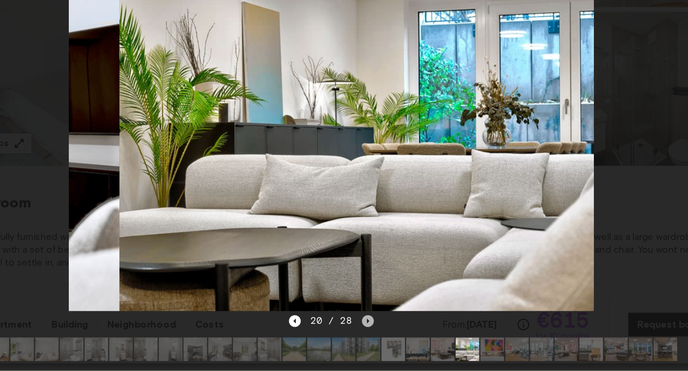
click at [371, 320] on icon "Next image" at bounding box center [374, 322] width 10 height 10
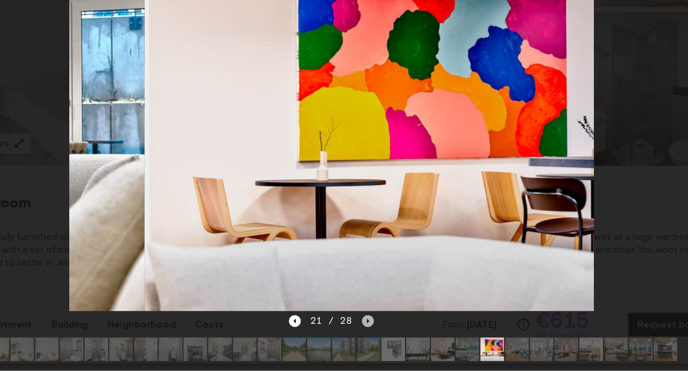
click at [371, 320] on icon "Next image" at bounding box center [374, 322] width 10 height 10
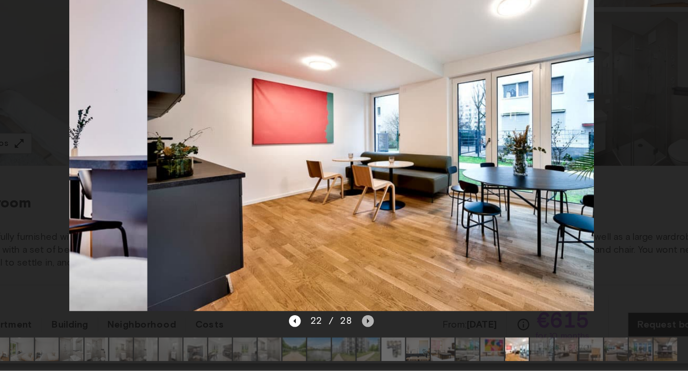
click at [371, 320] on icon "Next image" at bounding box center [374, 322] width 10 height 10
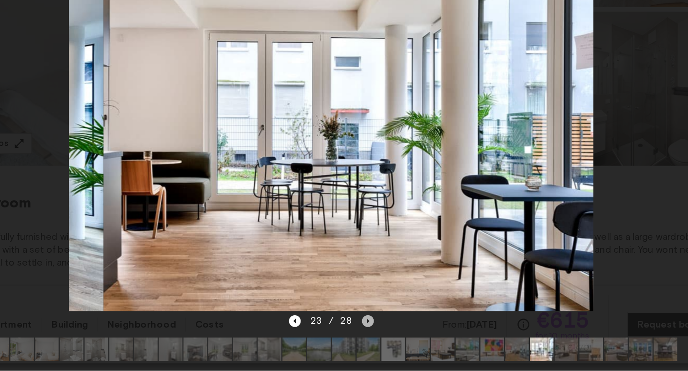
click at [371, 320] on icon "Next image" at bounding box center [374, 322] width 10 height 10
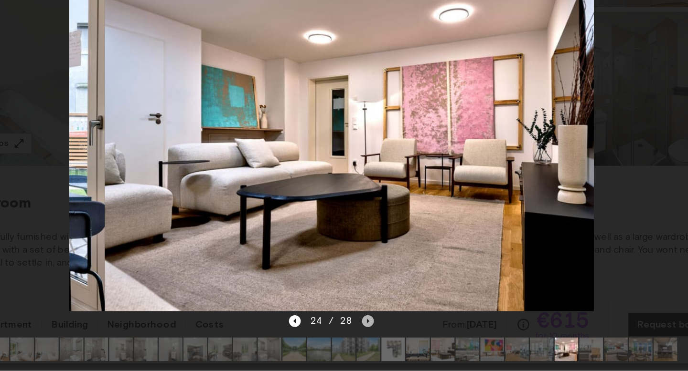
click at [371, 320] on icon "Next image" at bounding box center [374, 322] width 10 height 10
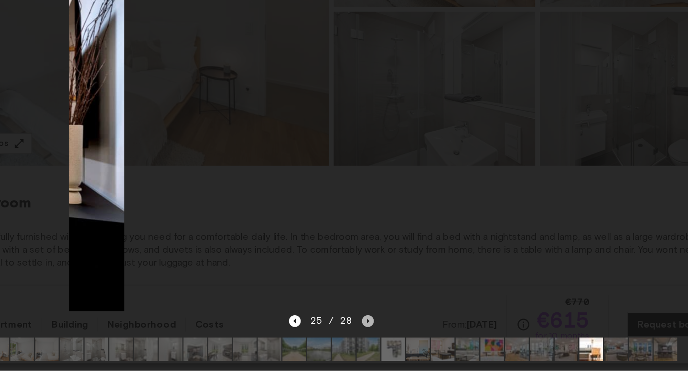
click at [371, 320] on icon "Next image" at bounding box center [374, 322] width 10 height 10
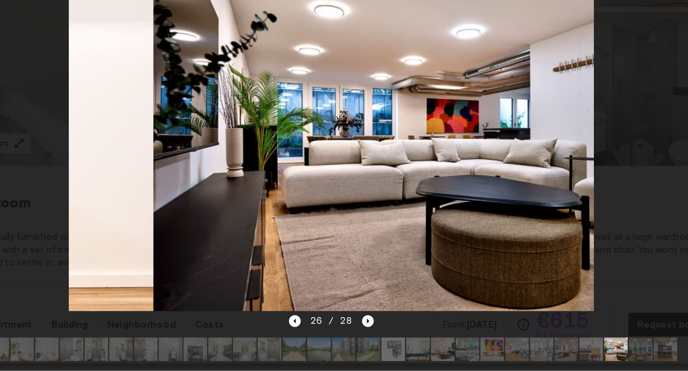
click at [371, 320] on icon "Next image" at bounding box center [374, 322] width 10 height 10
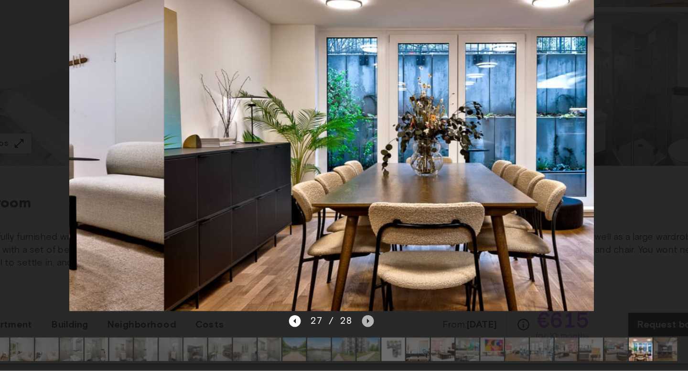
click at [371, 320] on icon "Next image" at bounding box center [374, 322] width 10 height 10
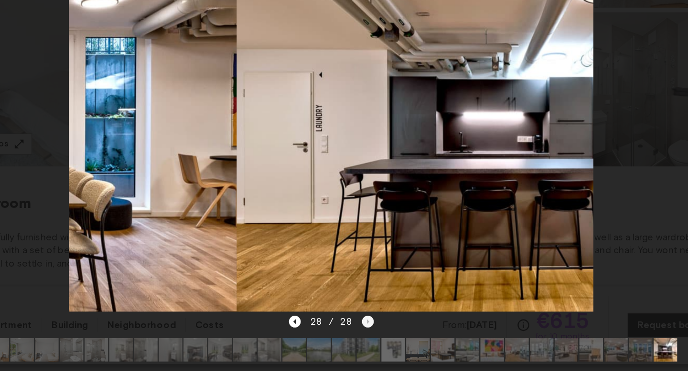
click at [371, 319] on div "28 / 28" at bounding box center [343, 321] width 68 height 11
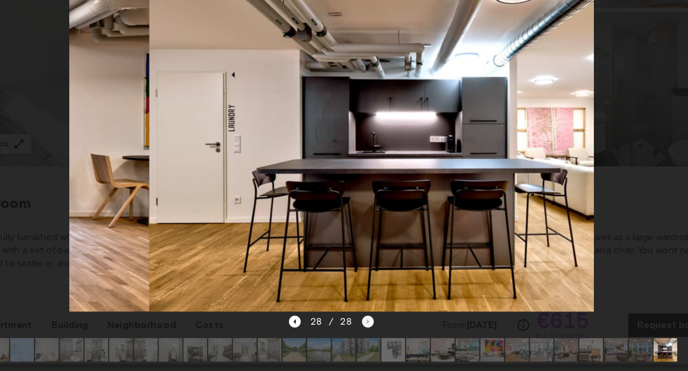
click at [371, 319] on div "28 / 28" at bounding box center [343, 321] width 68 height 11
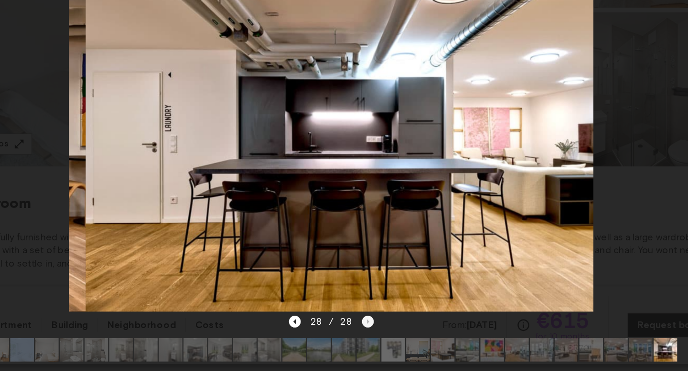
click at [371, 319] on div "28 / 28" at bounding box center [343, 321] width 68 height 11
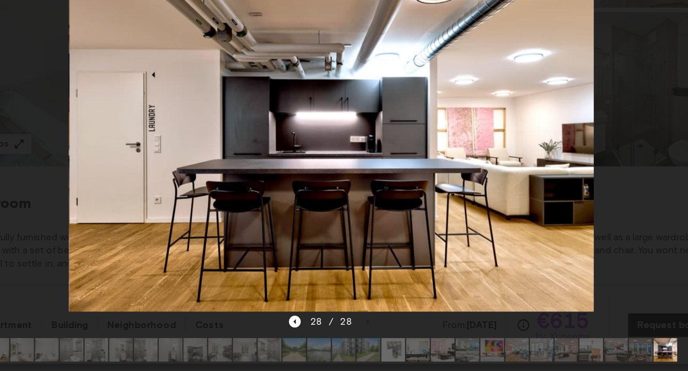
click at [603, 143] on div at bounding box center [344, 172] width 668 height 287
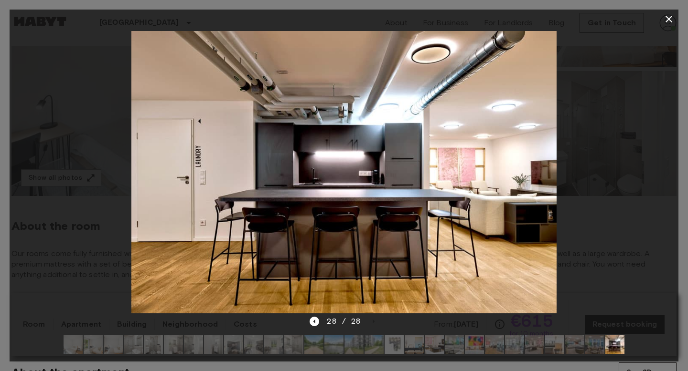
click at [672, 21] on icon "button" at bounding box center [668, 18] width 11 height 11
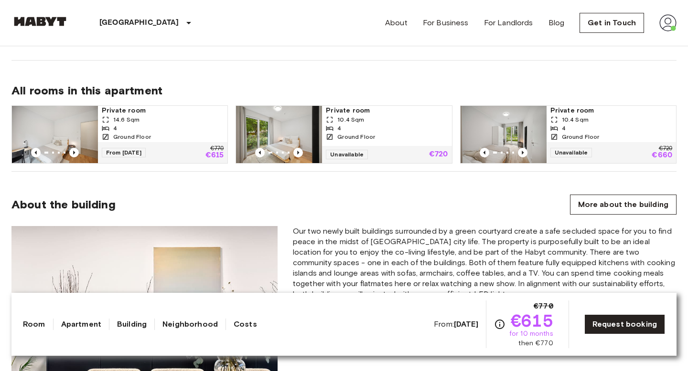
scroll to position [615, 0]
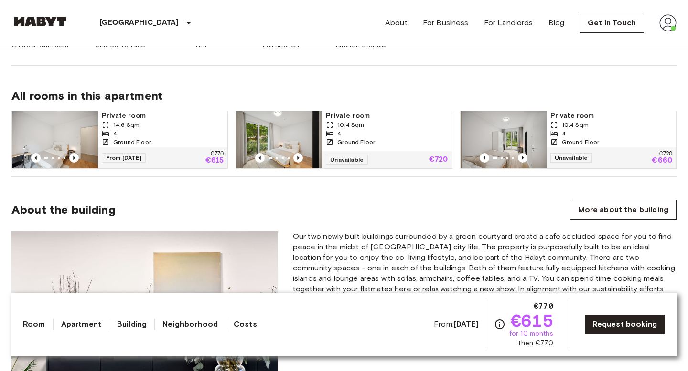
click at [163, 139] on div "Ground Floor" at bounding box center [163, 142] width 122 height 9
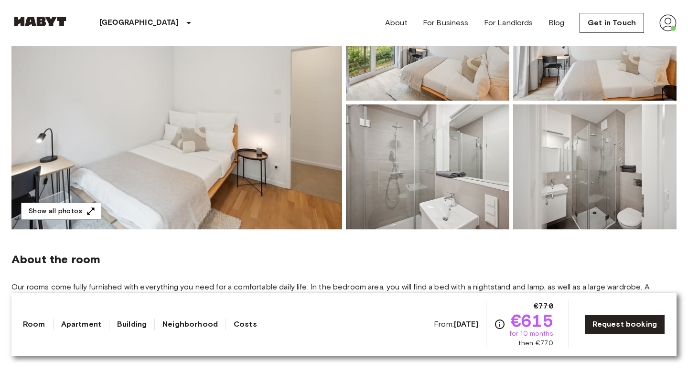
scroll to position [162, 0]
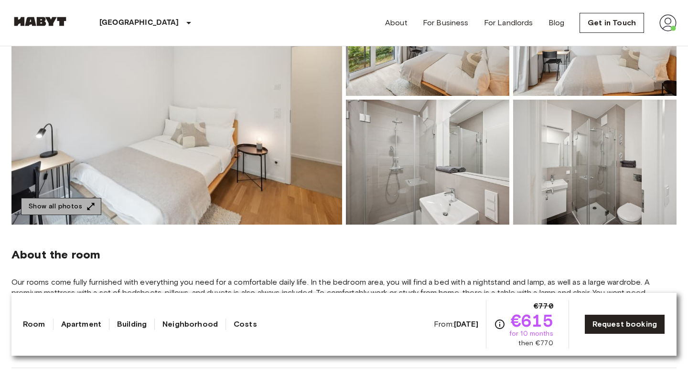
click at [86, 209] on icon "button" at bounding box center [91, 207] width 10 height 10
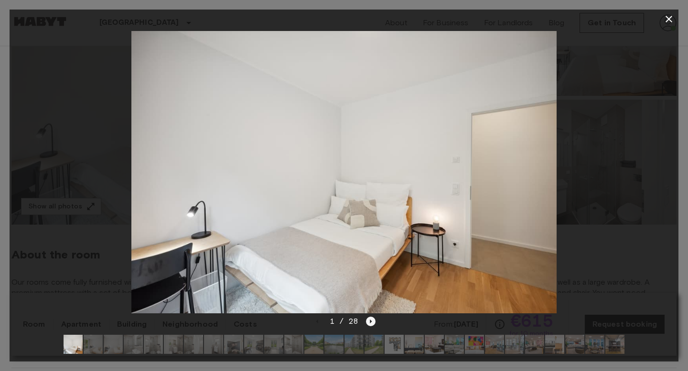
click at [370, 322] on icon "Next image" at bounding box center [371, 322] width 10 height 10
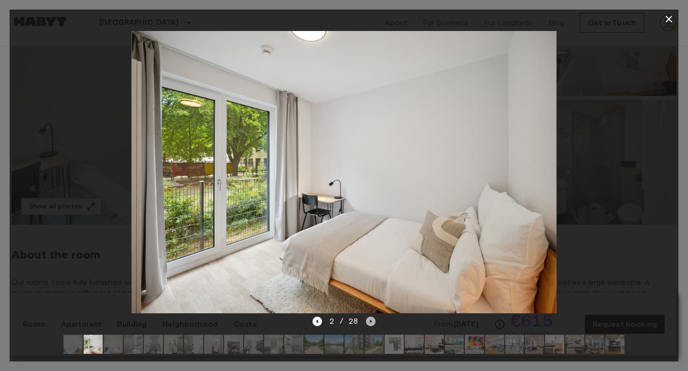
click at [370, 322] on icon "Next image" at bounding box center [371, 322] width 10 height 10
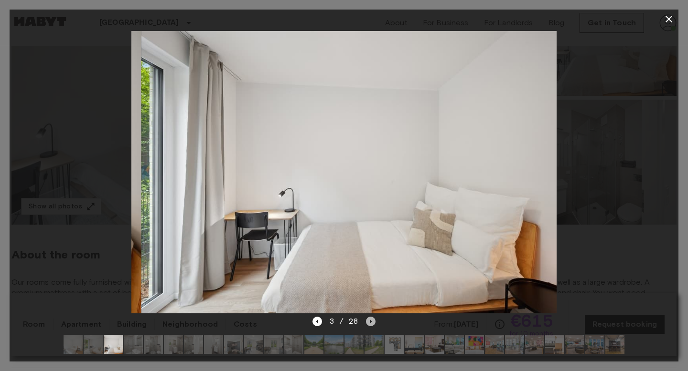
click at [370, 322] on icon "Next image" at bounding box center [371, 322] width 10 height 10
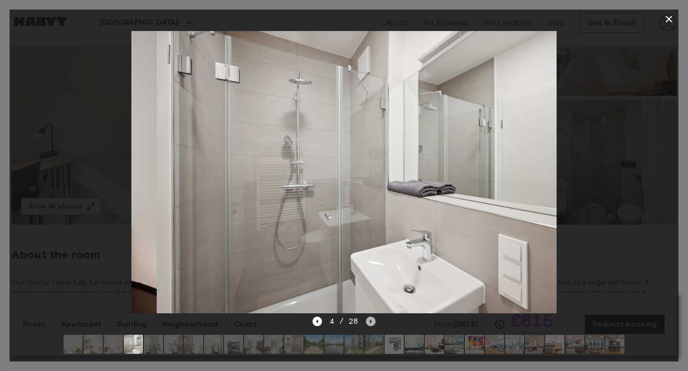
click at [370, 322] on icon "Next image" at bounding box center [371, 322] width 10 height 10
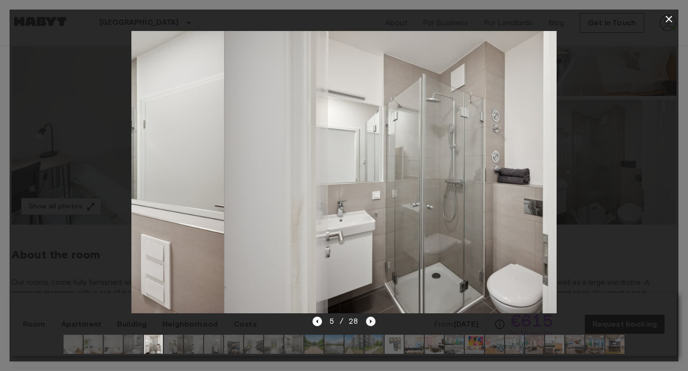
click at [370, 322] on icon "Next image" at bounding box center [371, 322] width 10 height 10
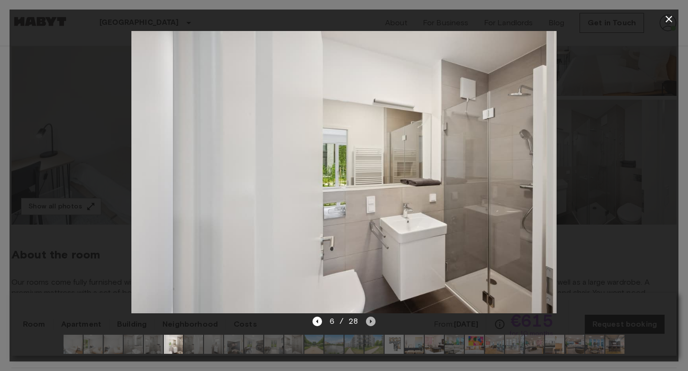
click at [370, 322] on icon "Next image" at bounding box center [371, 322] width 2 height 4
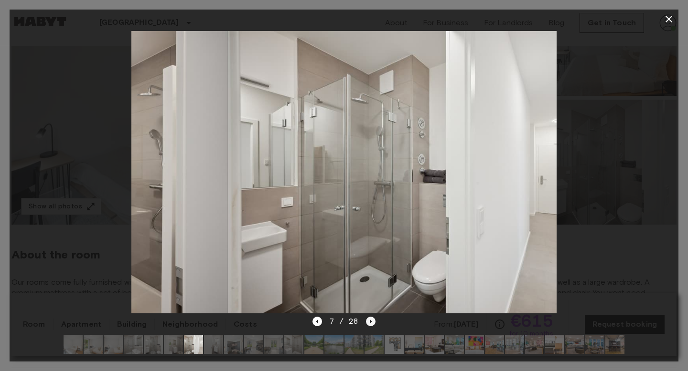
click at [370, 322] on icon "Next image" at bounding box center [371, 322] width 2 height 4
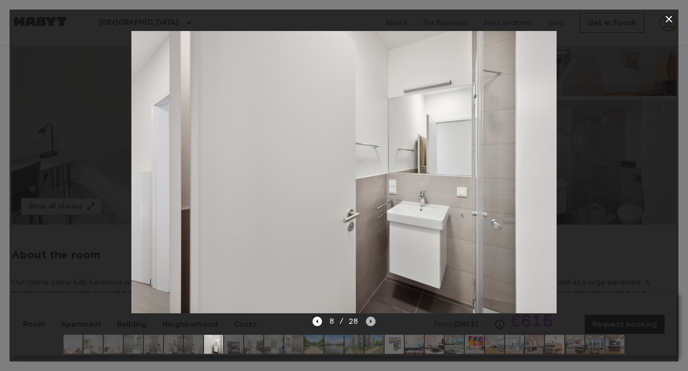
click at [370, 322] on icon "Next image" at bounding box center [371, 322] width 2 height 4
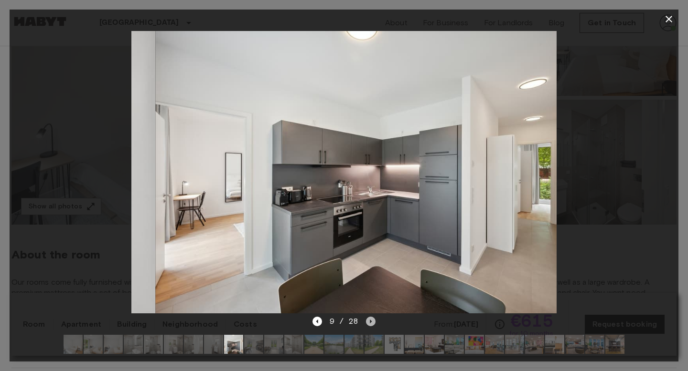
click at [370, 322] on icon "Next image" at bounding box center [371, 322] width 2 height 4
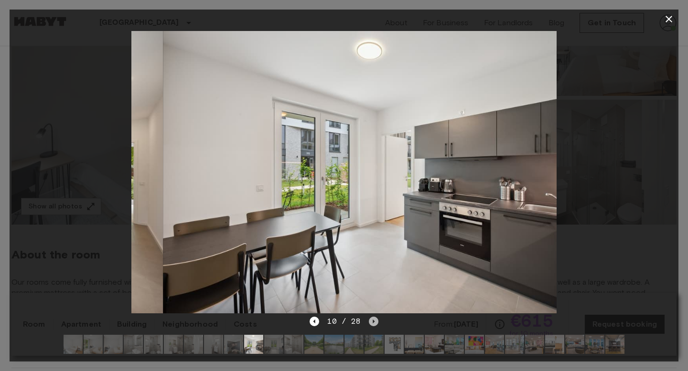
click at [370, 322] on icon "Next image" at bounding box center [374, 322] width 10 height 10
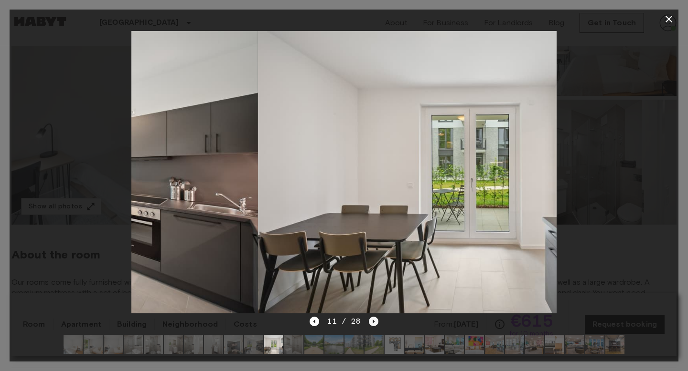
click at [370, 322] on icon "Next image" at bounding box center [374, 322] width 10 height 10
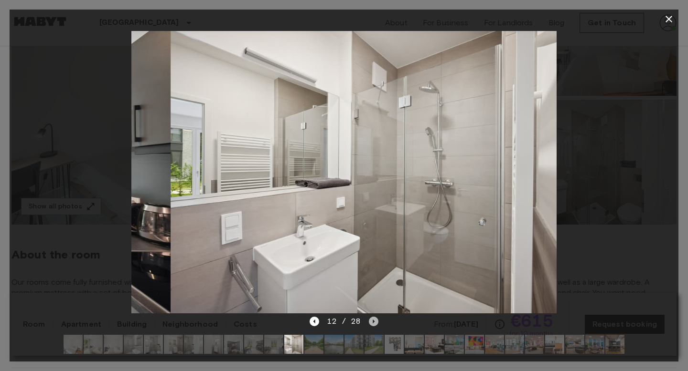
click at [370, 322] on icon "Next image" at bounding box center [374, 322] width 10 height 10
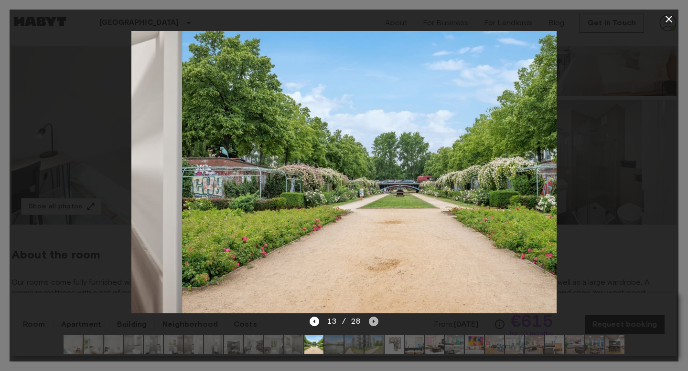
click at [370, 322] on icon "Next image" at bounding box center [374, 322] width 10 height 10
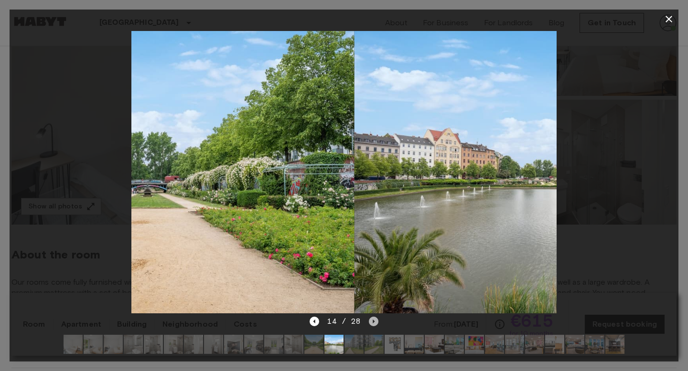
click at [370, 322] on icon "Next image" at bounding box center [374, 322] width 10 height 10
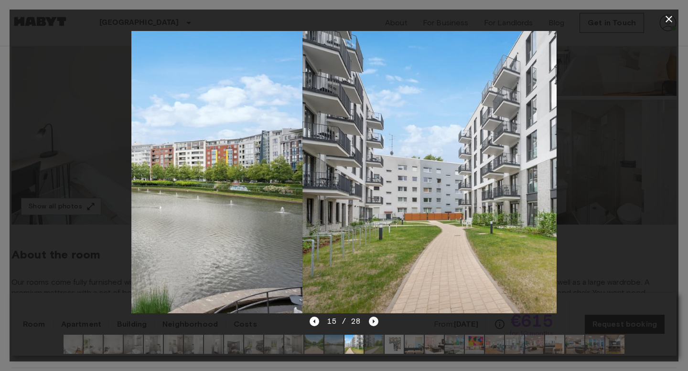
click at [370, 322] on icon "Next image" at bounding box center [374, 322] width 10 height 10
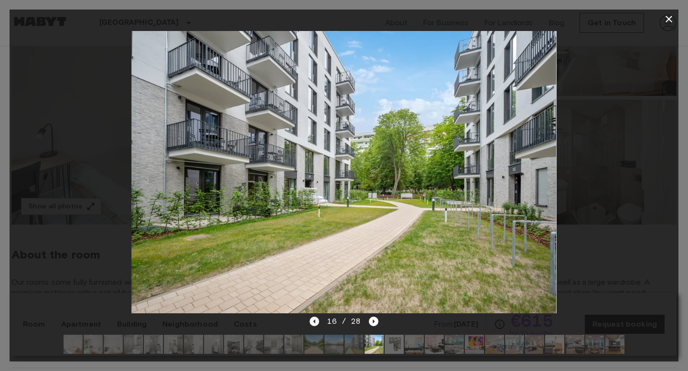
click at [315, 321] on icon "Previous image" at bounding box center [314, 322] width 2 height 4
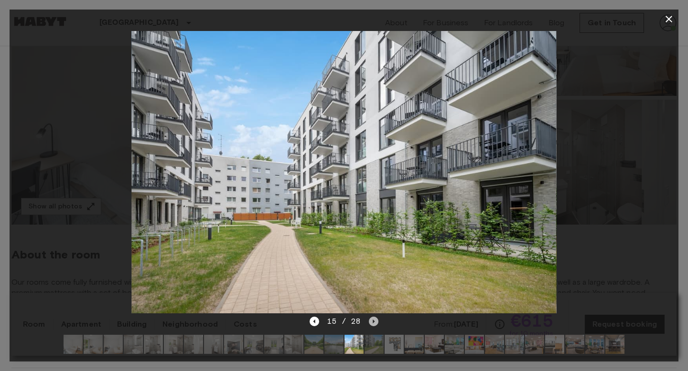
click at [372, 317] on icon "Next image" at bounding box center [374, 322] width 10 height 10
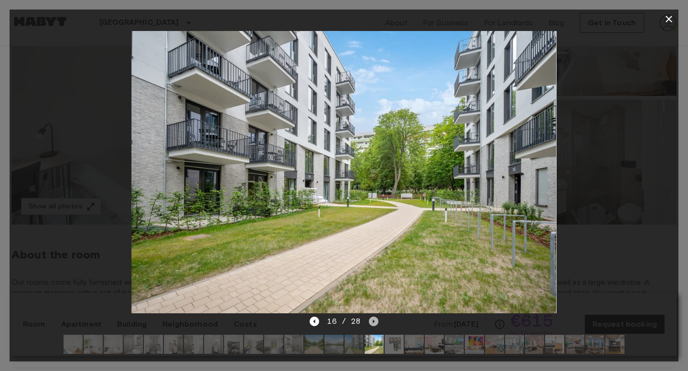
click at [372, 317] on icon "Next image" at bounding box center [374, 322] width 10 height 10
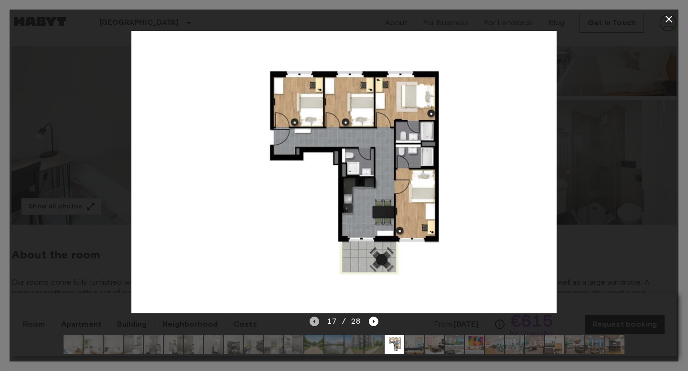
click at [318, 319] on icon "Previous image" at bounding box center [314, 322] width 10 height 10
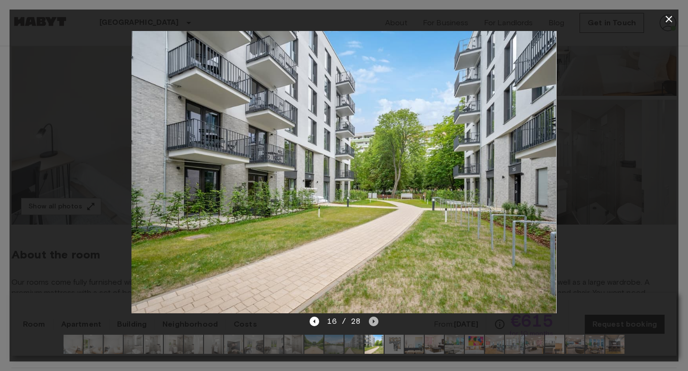
click at [370, 319] on icon "Next image" at bounding box center [374, 322] width 10 height 10
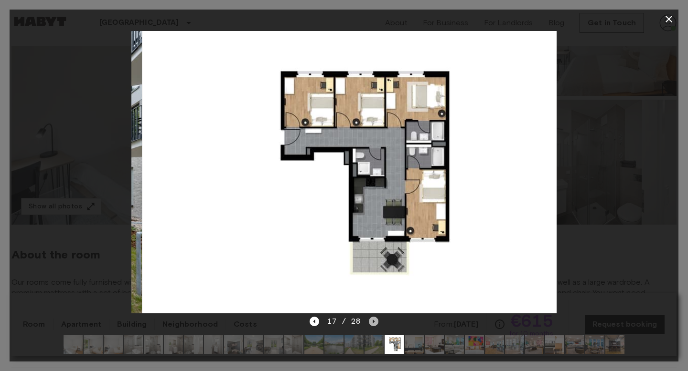
click at [370, 319] on icon "Next image" at bounding box center [374, 322] width 10 height 10
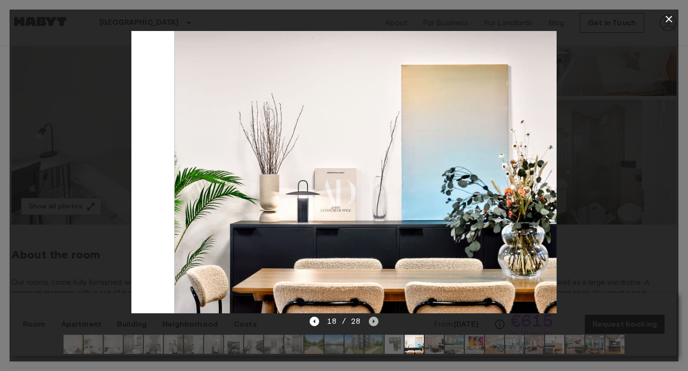
click at [370, 319] on icon "Next image" at bounding box center [374, 322] width 10 height 10
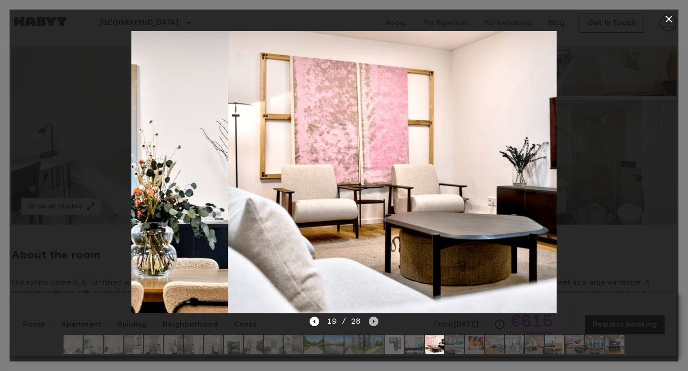
click at [370, 319] on icon "Next image" at bounding box center [374, 322] width 10 height 10
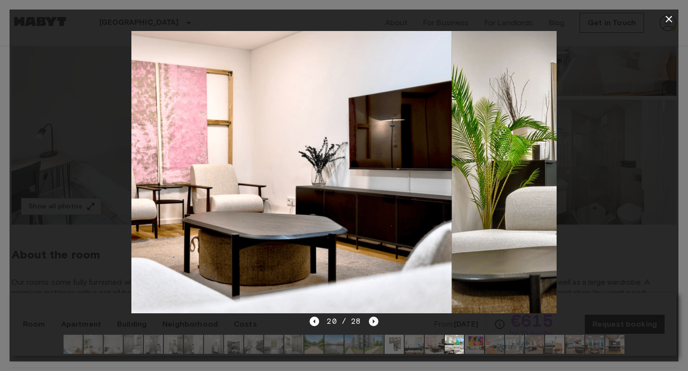
click at [370, 319] on icon "Next image" at bounding box center [374, 322] width 10 height 10
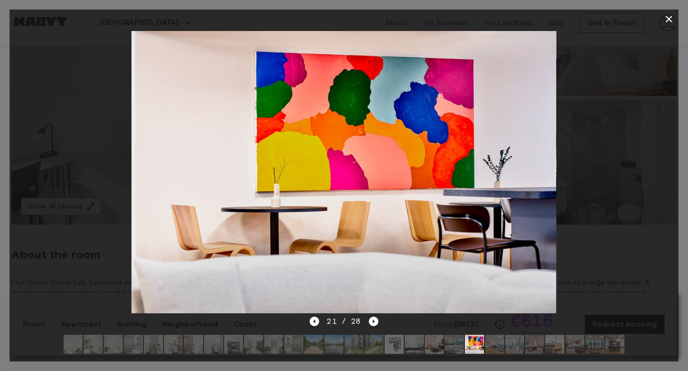
click at [647, 129] on div at bounding box center [344, 172] width 668 height 287
click at [670, 16] on icon "button" at bounding box center [668, 19] width 7 height 7
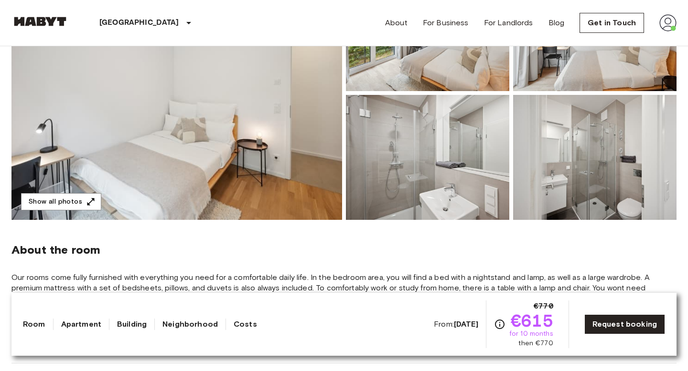
scroll to position [147, 0]
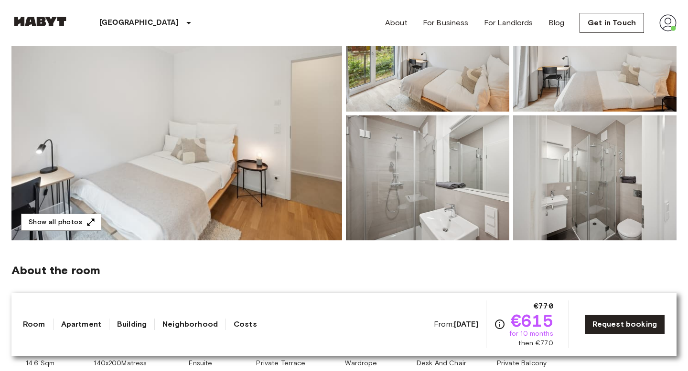
click at [75, 233] on img at bounding box center [176, 114] width 330 height 254
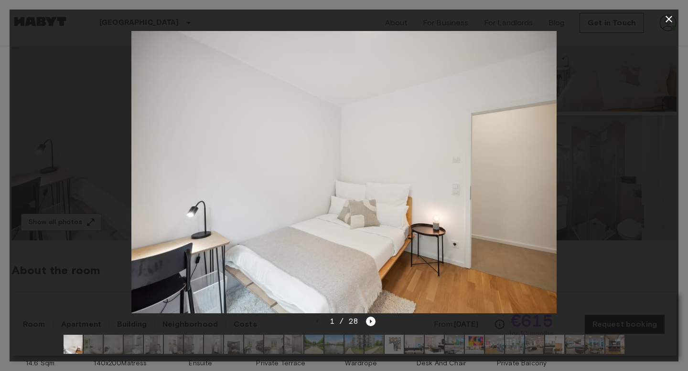
click at [375, 323] on div "1 / 28" at bounding box center [344, 339] width 668 height 46
click at [371, 322] on icon "Next image" at bounding box center [371, 322] width 10 height 10
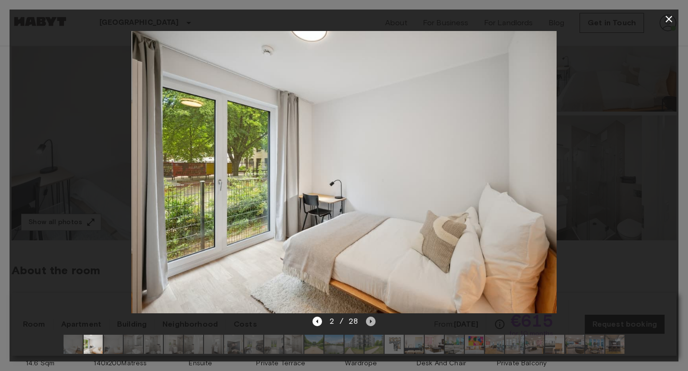
click at [371, 322] on icon "Next image" at bounding box center [371, 322] width 10 height 10
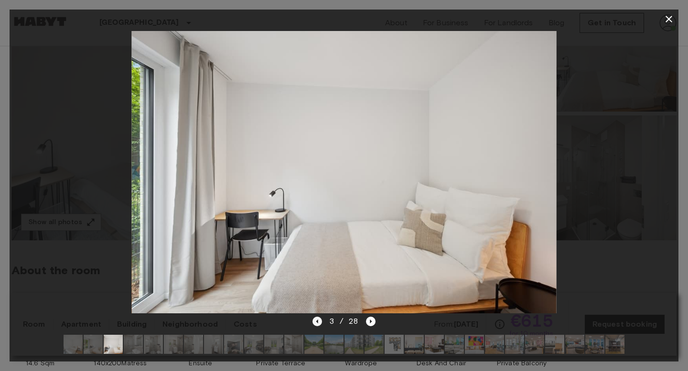
click at [321, 325] on icon "Previous image" at bounding box center [317, 322] width 10 height 10
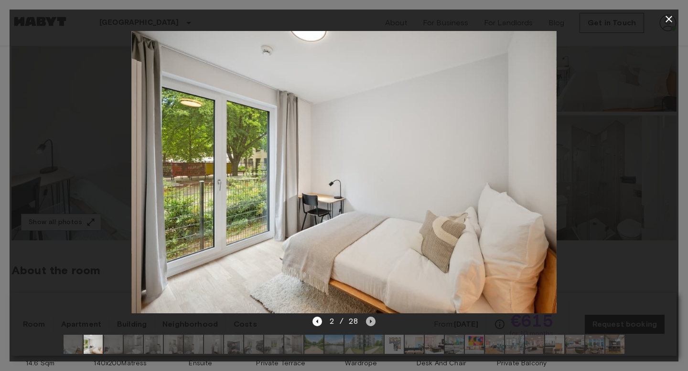
click at [374, 318] on icon "Next image" at bounding box center [371, 322] width 10 height 10
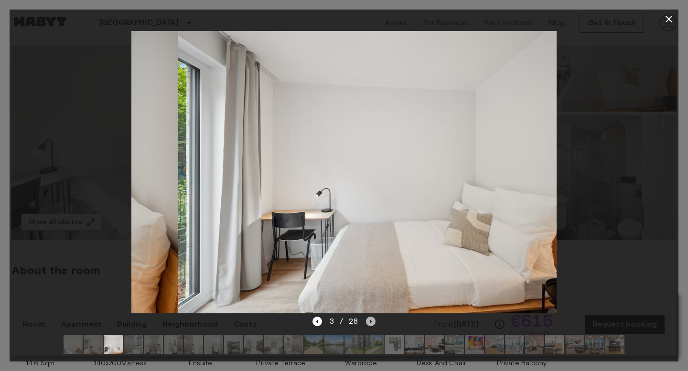
click at [374, 318] on icon "Next image" at bounding box center [371, 322] width 10 height 10
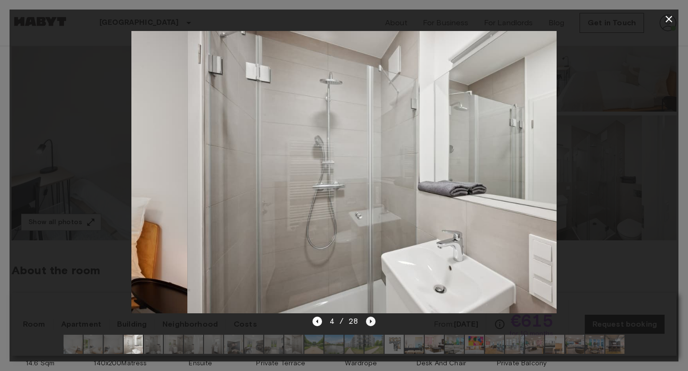
click at [374, 318] on icon "Next image" at bounding box center [371, 322] width 10 height 10
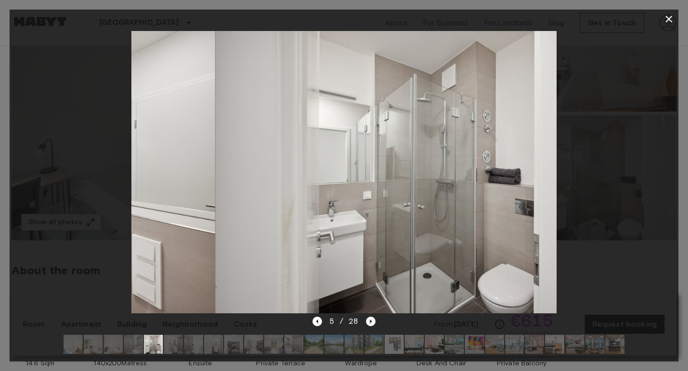
click at [374, 318] on icon "Next image" at bounding box center [371, 322] width 10 height 10
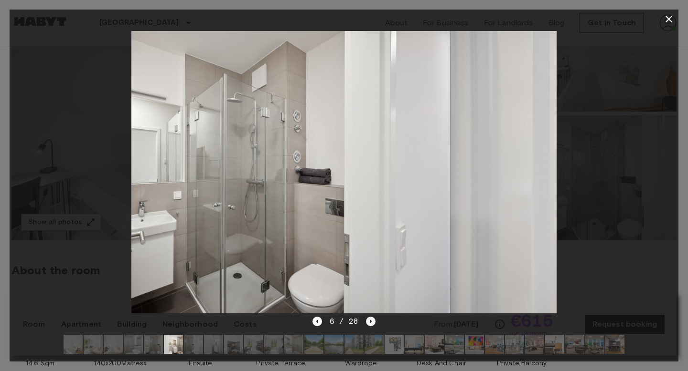
click at [374, 318] on icon "Next image" at bounding box center [371, 322] width 10 height 10
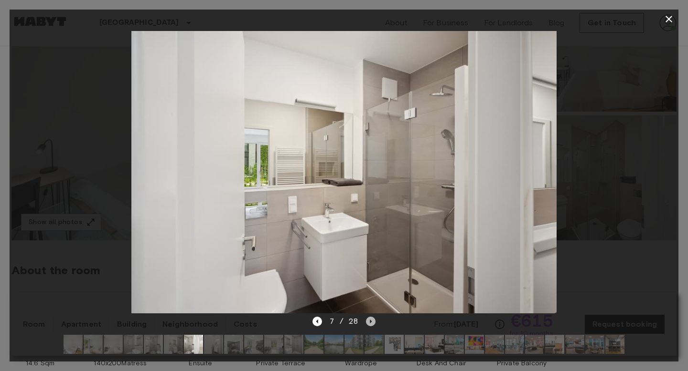
click at [374, 318] on icon "Next image" at bounding box center [371, 322] width 10 height 10
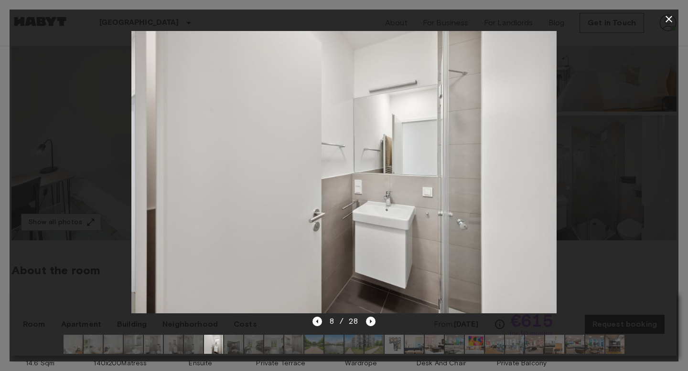
click at [669, 20] on icon "button" at bounding box center [668, 18] width 11 height 11
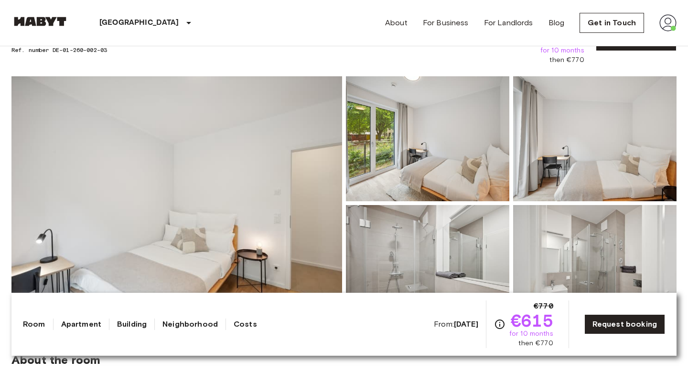
scroll to position [0, 0]
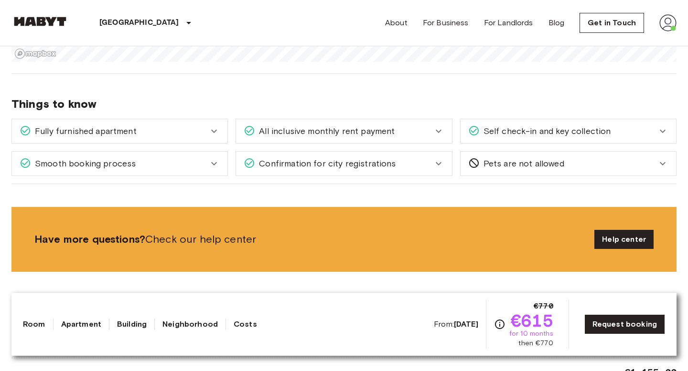
scroll to position [1231, 0]
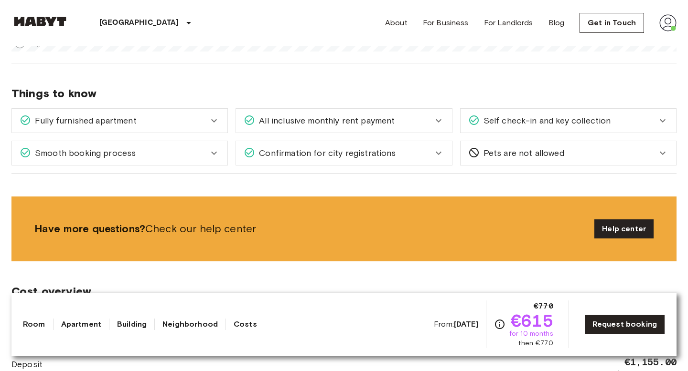
click at [209, 157] on icon at bounding box center [213, 153] width 11 height 11
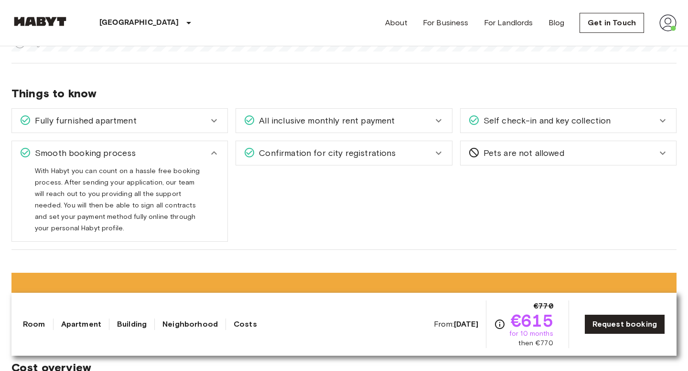
click at [209, 157] on icon at bounding box center [213, 153] width 11 height 11
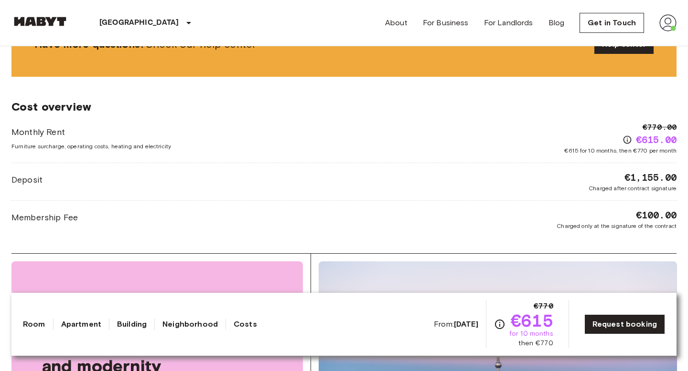
scroll to position [1429, 0]
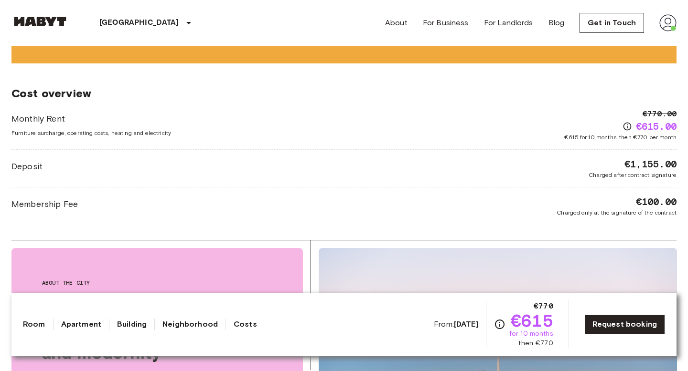
click at [623, 125] on icon "Check cost overview for full price breakdown. Please note that discounts apply …" at bounding box center [627, 126] width 8 height 8
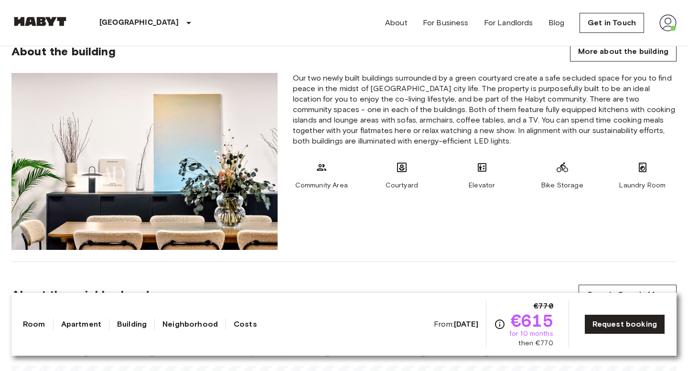
scroll to position [770, 0]
